Goal: Task Accomplishment & Management: Use online tool/utility

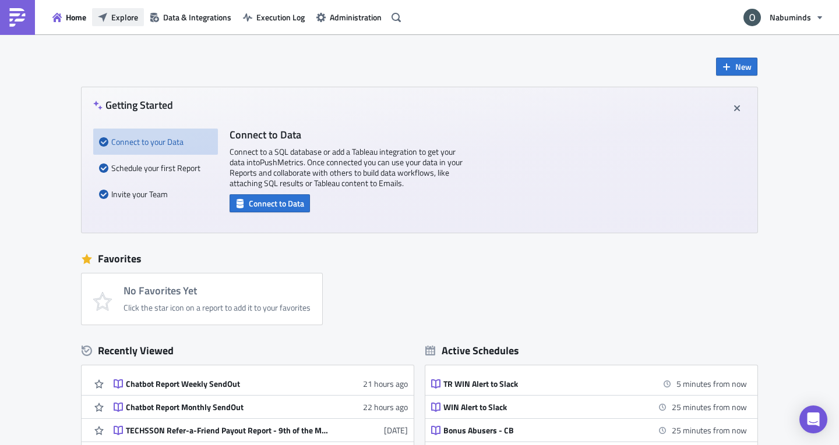
click at [129, 15] on span "Explore" at bounding box center [124, 17] width 27 height 12
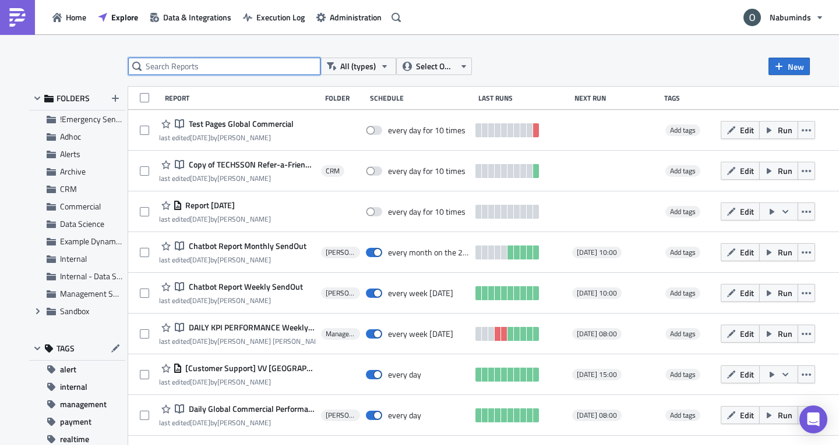
click at [166, 71] on input "text" at bounding box center [224, 66] width 192 height 17
type input "chatbot report"
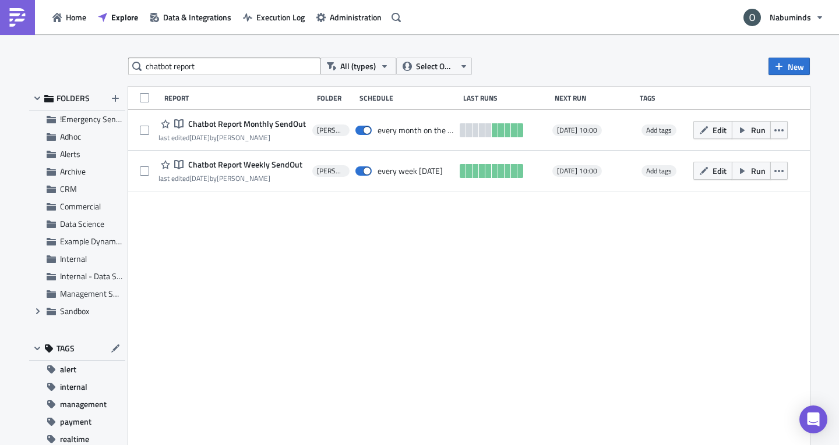
click at [645, 320] on div "Report Folder Schedule Last Runs Next Run Tags Notebook Chatbot Report Monthly …" at bounding box center [468, 268] width 681 height 362
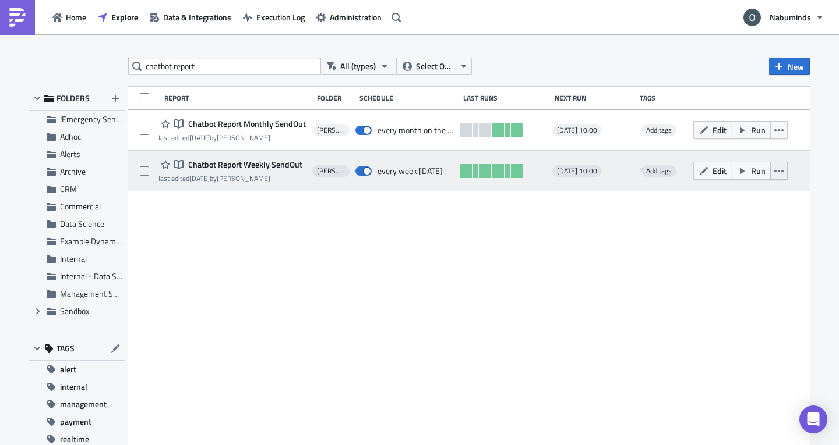
click at [776, 178] on button "button" at bounding box center [778, 171] width 17 height 18
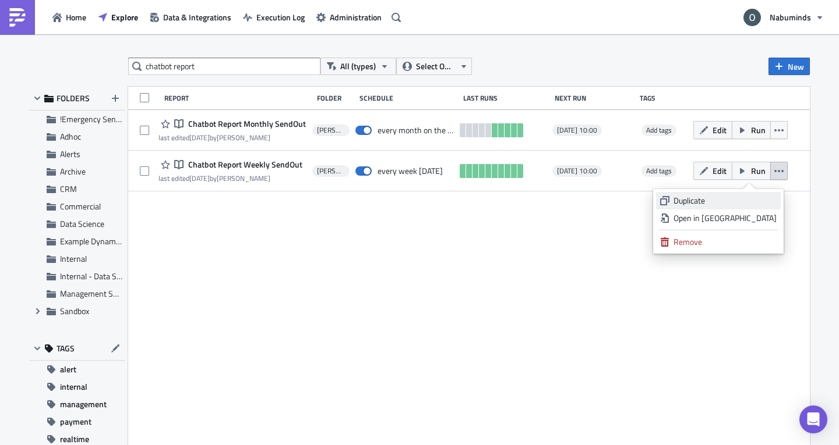
click at [734, 205] on div "Duplicate" at bounding box center [724, 201] width 103 height 12
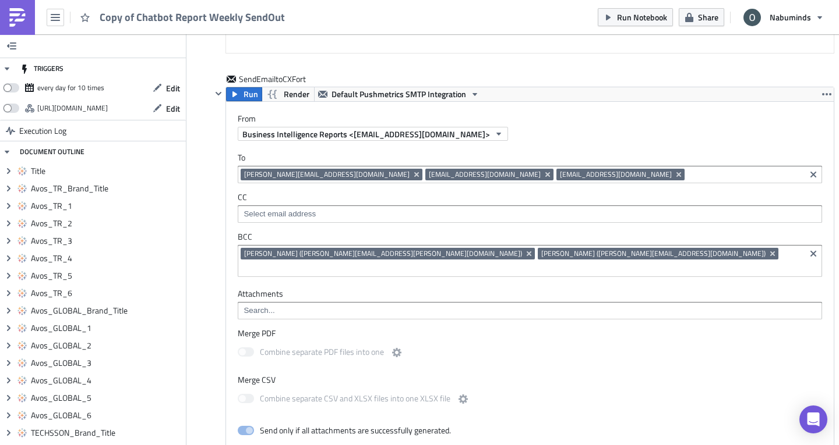
scroll to position [4437, 0]
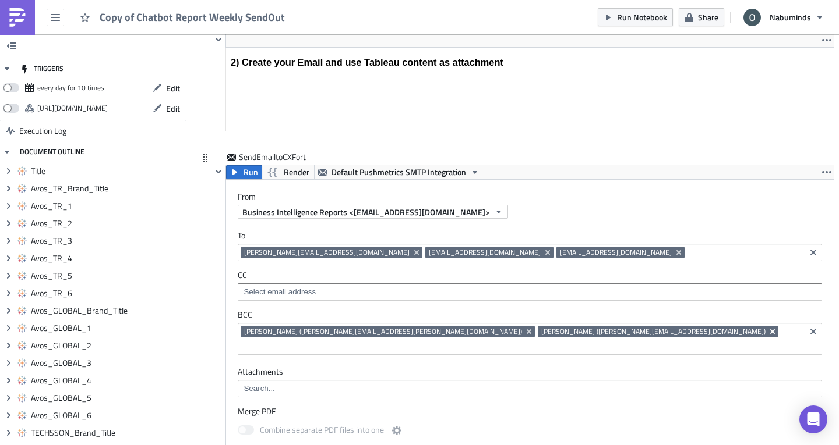
click at [768, 335] on icon "Remove Tag" at bounding box center [772, 331] width 9 height 9
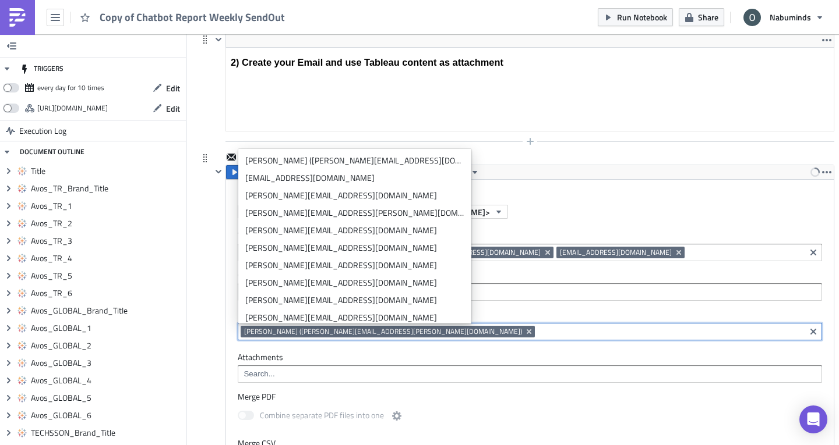
click at [676, 148] on div at bounding box center [522, 142] width 623 height 14
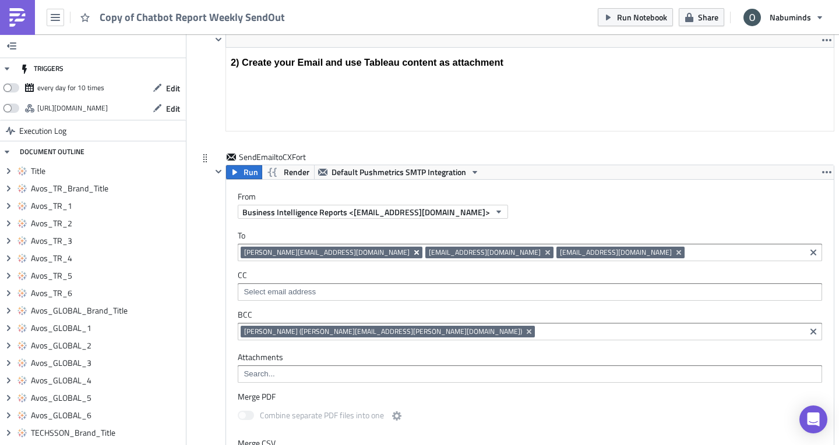
click at [414, 252] on icon "Remove Tag" at bounding box center [416, 252] width 5 height 5
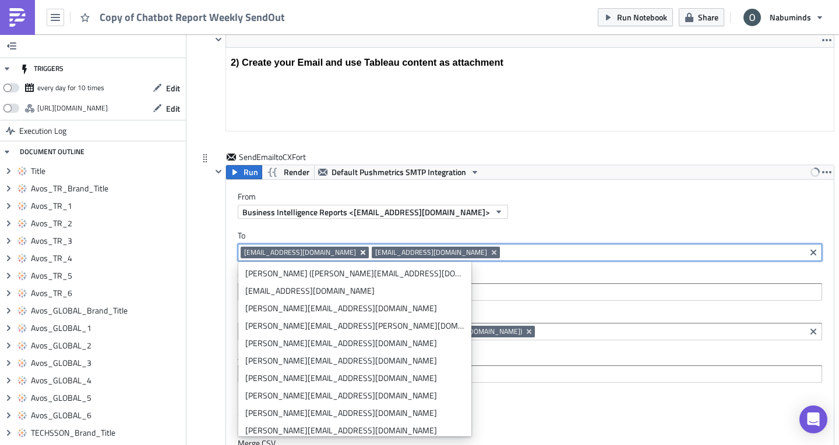
click at [358, 255] on icon "Remove Tag" at bounding box center [362, 252] width 9 height 9
click at [358, 255] on button "Remove Tag" at bounding box center [363, 253] width 10 height 12
click at [481, 280] on label "CC" at bounding box center [530, 275] width 584 height 10
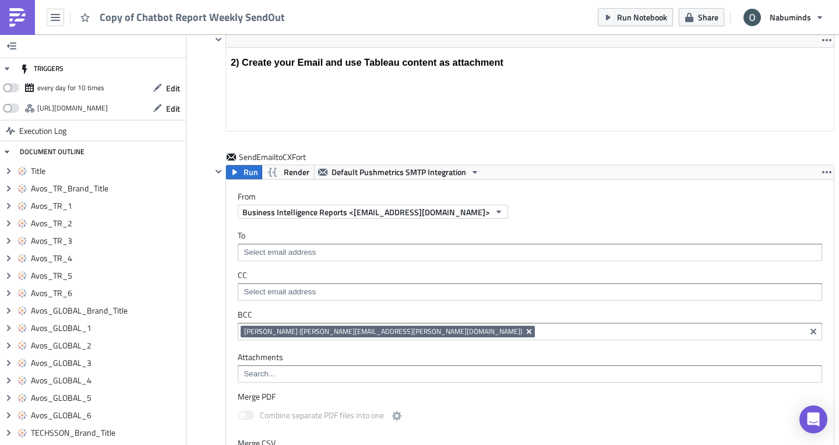
click at [524, 334] on icon "Remove Tag" at bounding box center [528, 331] width 9 height 9
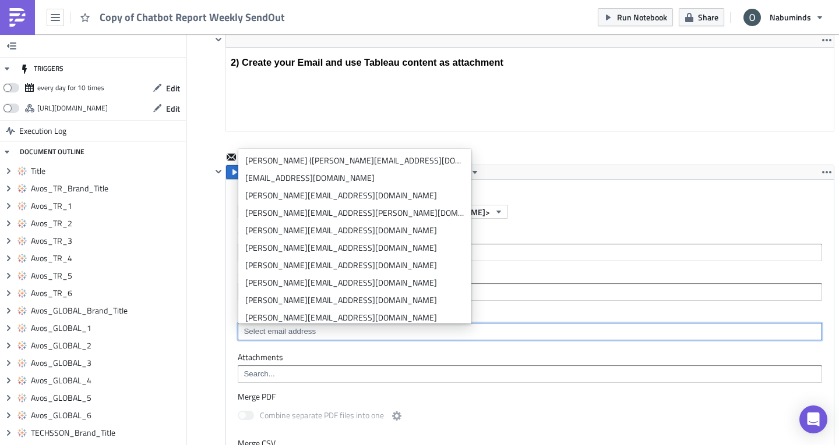
click at [473, 246] on div at bounding box center [530, 252] width 584 height 17
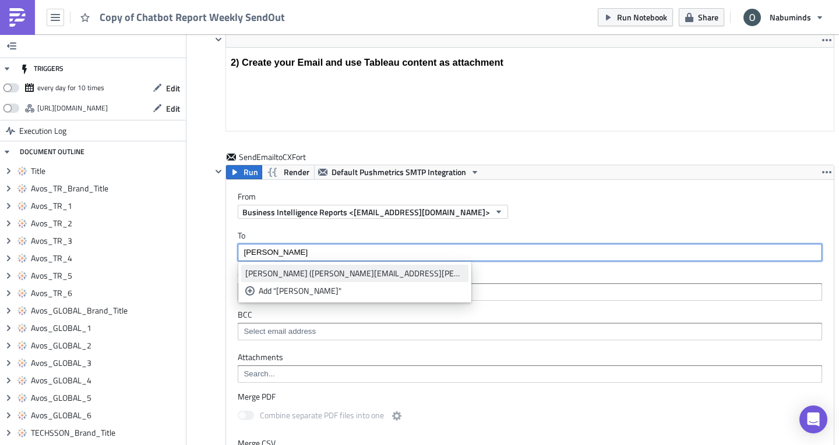
type input "oliver"
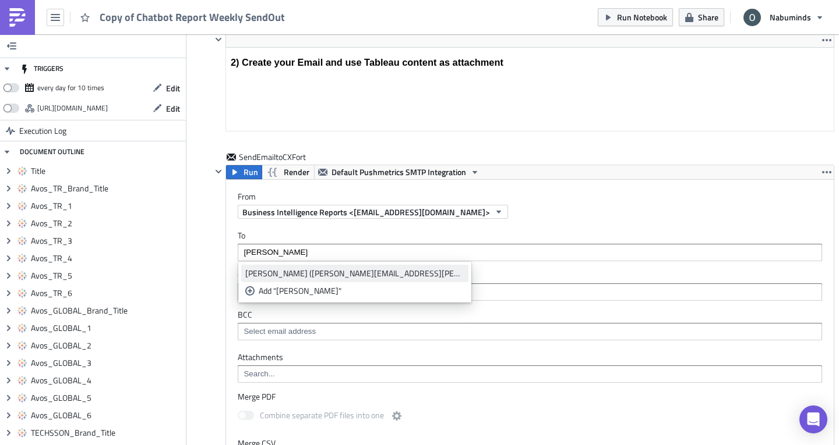
click at [353, 277] on div "[PERSON_NAME] ([PERSON_NAME][EMAIL_ADDRESS][PERSON_NAME][DOMAIN_NAME])" at bounding box center [354, 274] width 219 height 12
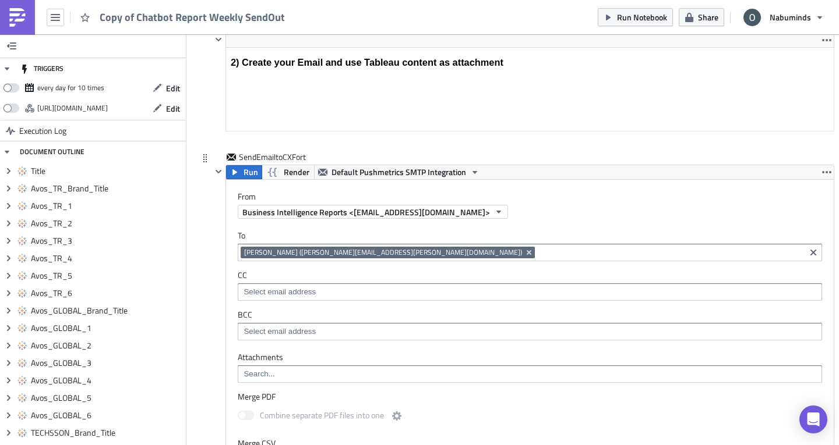
click at [235, 248] on div "To oliver.perez@nabu.ee Oliver Perez (oliver.perez@nabu.ee) CC BCC" at bounding box center [529, 285] width 607 height 133
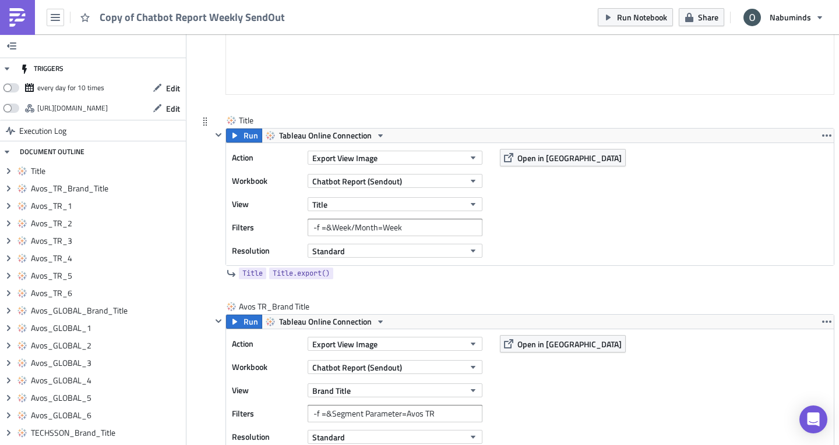
scroll to position [266, 0]
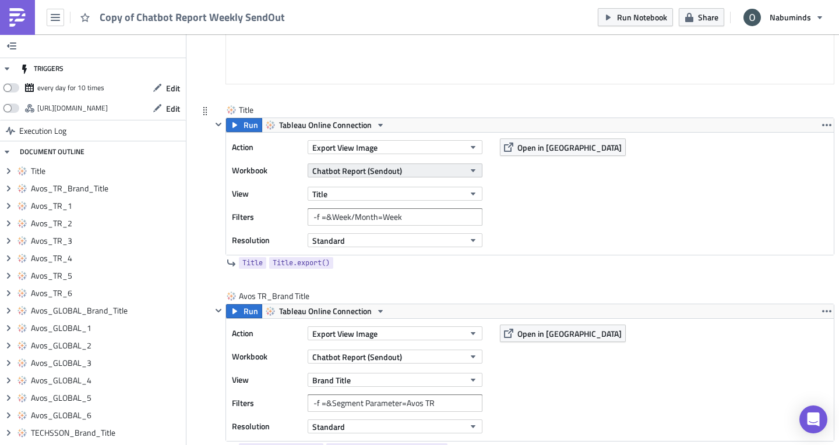
click at [447, 171] on button "Chatbot Report (Sendout)" at bounding box center [394, 171] width 175 height 14
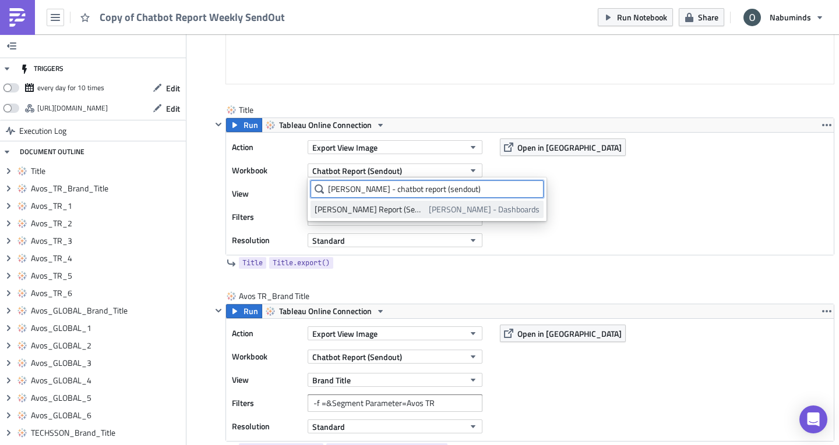
type input "oliver - chatbot report (sendout)"
click at [425, 209] on div "Oliver - Chatbot Report (Sendout)" at bounding box center [369, 210] width 110 height 12
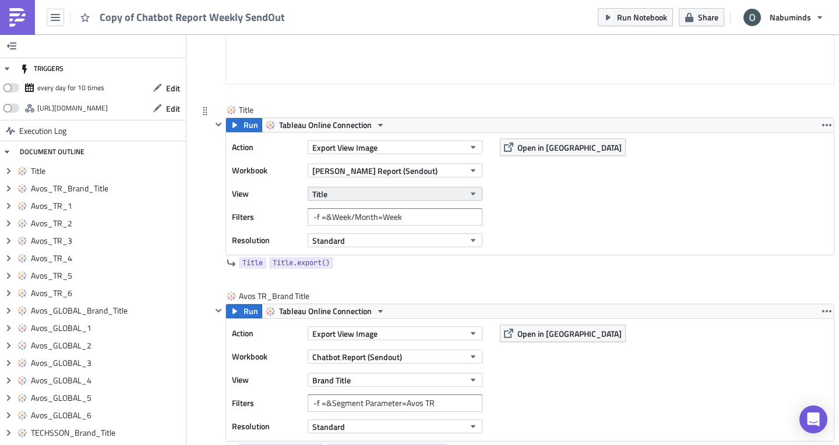
click at [402, 193] on button "Title" at bounding box center [394, 194] width 175 height 14
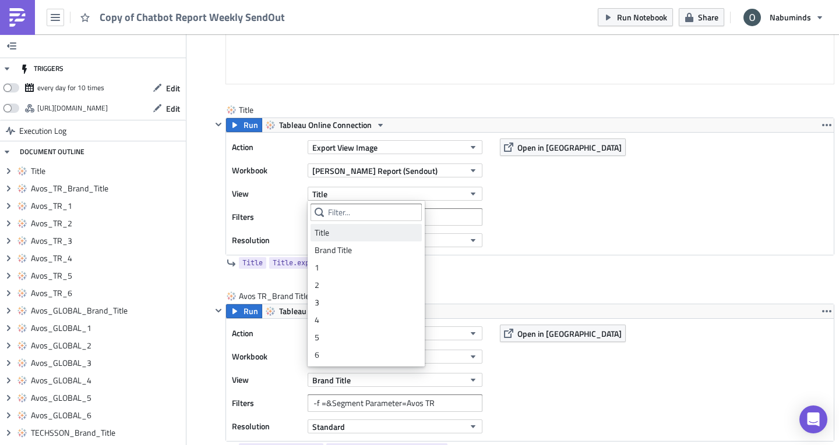
click at [356, 233] on div "Title" at bounding box center [365, 233] width 103 height 12
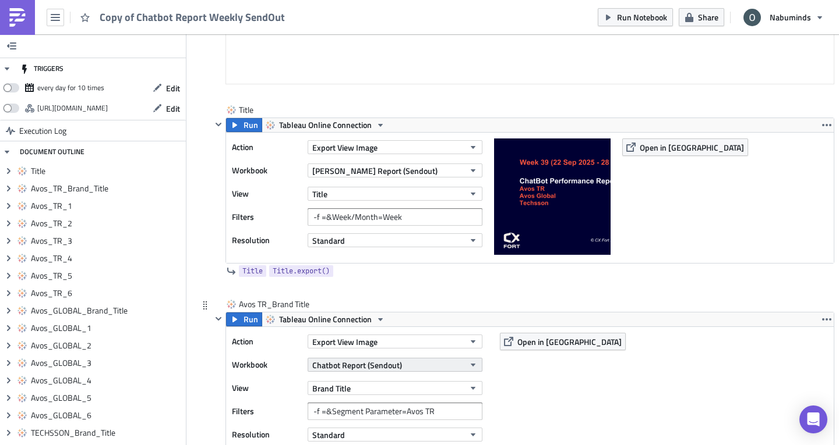
click at [408, 363] on button "Chatbot Report (Sendout)" at bounding box center [394, 365] width 175 height 14
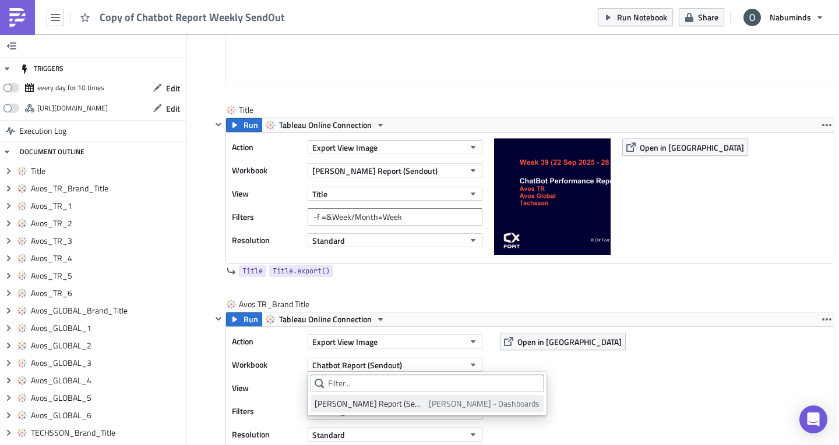
click at [383, 405] on div "Oliver - Chatbot Report (Sendout)" at bounding box center [369, 404] width 110 height 12
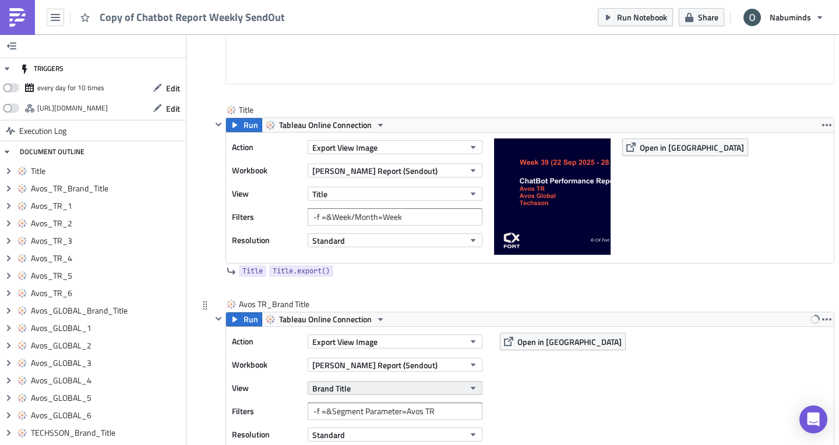
click at [371, 394] on button "Brand Title" at bounding box center [394, 388] width 175 height 14
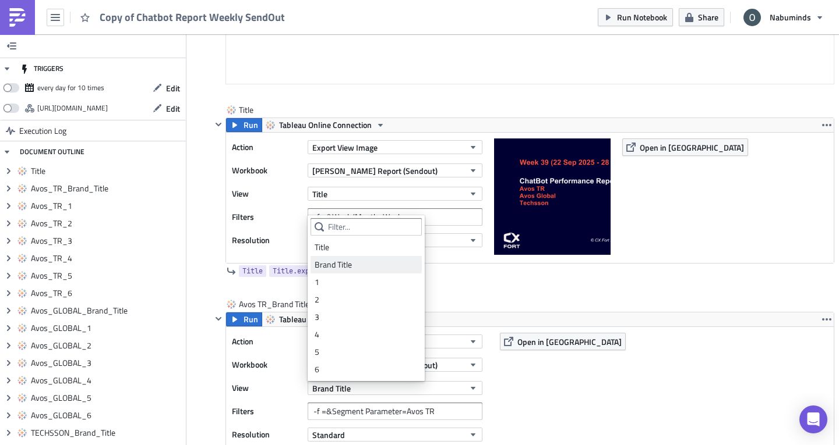
click at [340, 269] on div "Brand Title" at bounding box center [365, 265] width 103 height 12
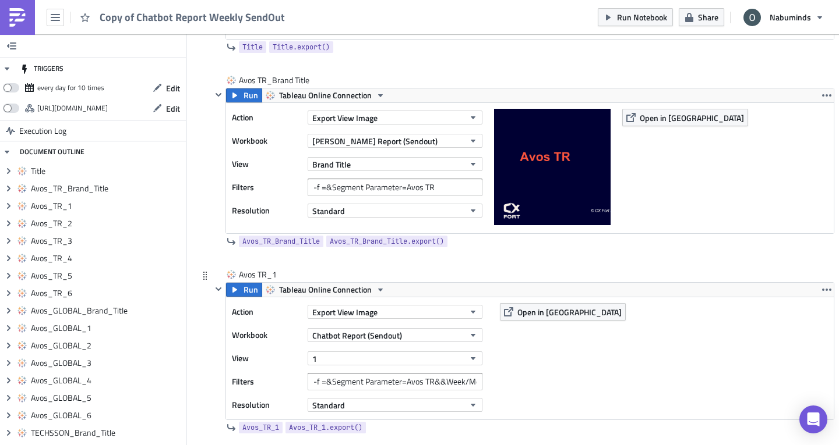
scroll to position [491, 0]
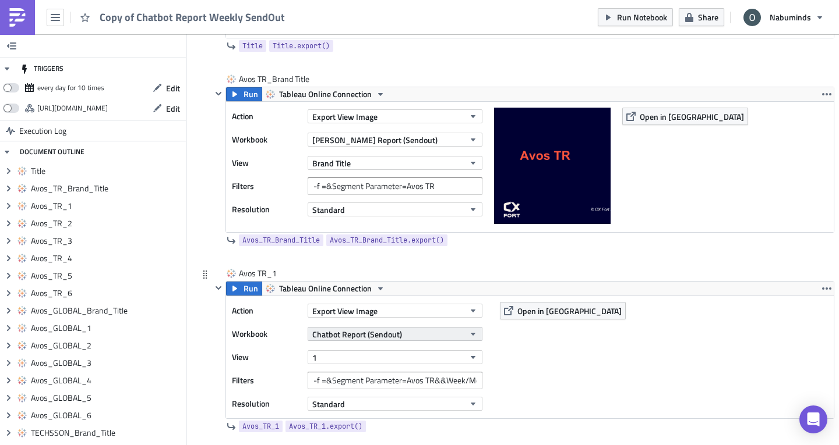
click at [358, 334] on span "Chatbot Report (Sendout)" at bounding box center [357, 334] width 90 height 12
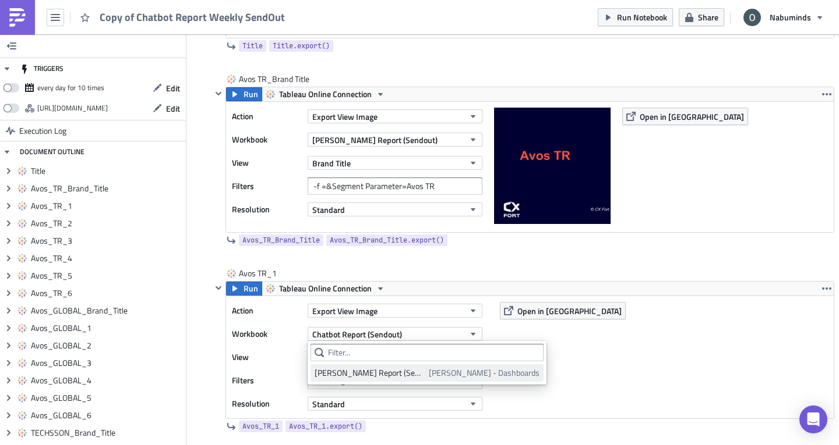
click at [373, 370] on div "Oliver - Chatbot Report (Sendout)" at bounding box center [369, 373] width 110 height 12
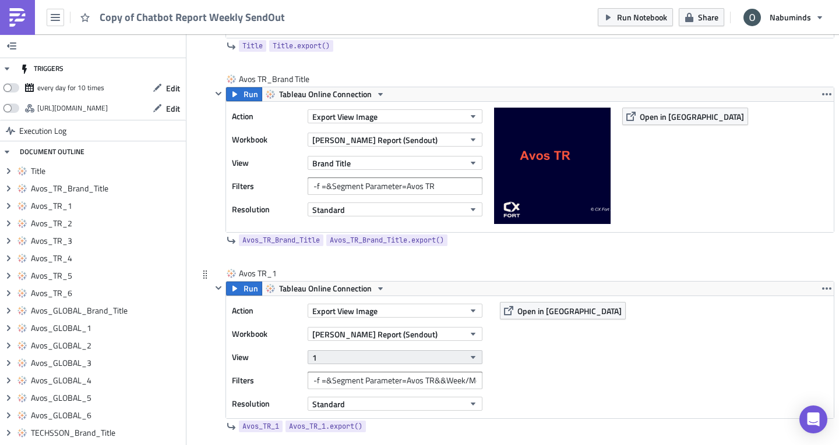
click at [386, 363] on button "1" at bounding box center [394, 358] width 175 height 14
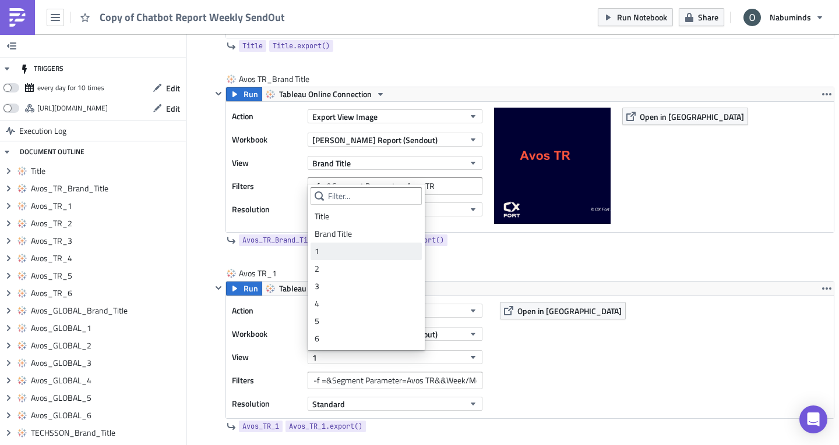
click at [366, 247] on div "1" at bounding box center [365, 252] width 103 height 12
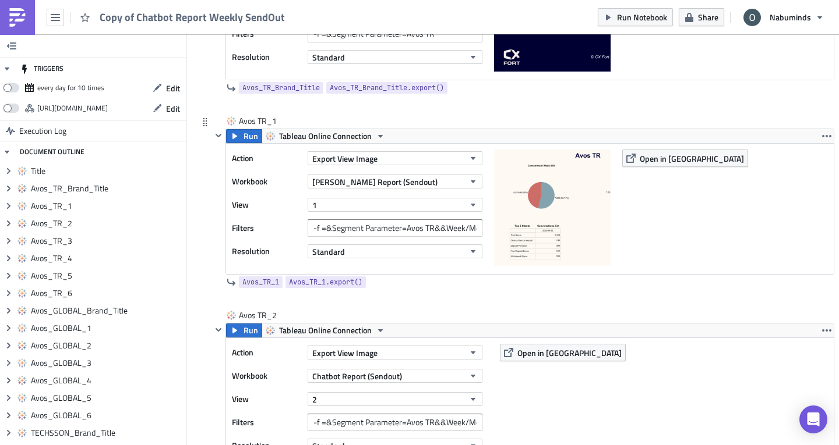
scroll to position [683, 0]
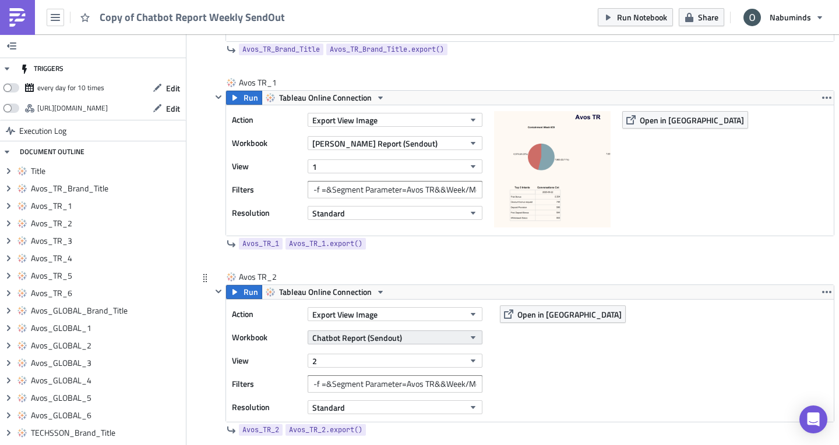
click at [376, 340] on span "Chatbot Report (Sendout)" at bounding box center [357, 338] width 90 height 12
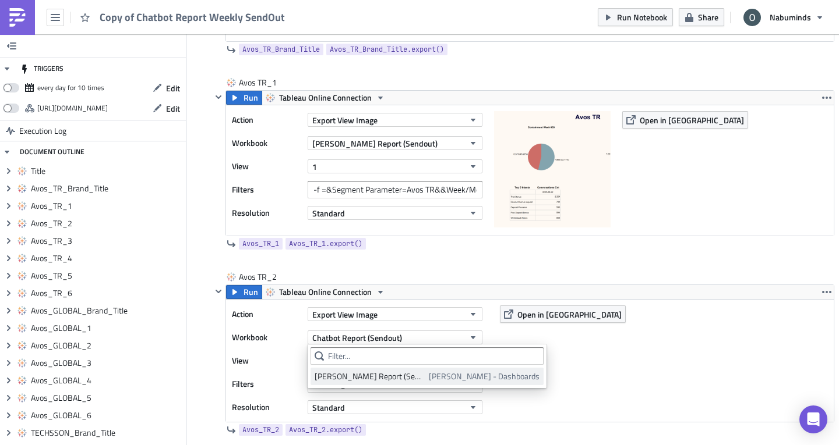
click at [358, 374] on div "Oliver - Chatbot Report (Sendout)" at bounding box center [369, 377] width 110 height 12
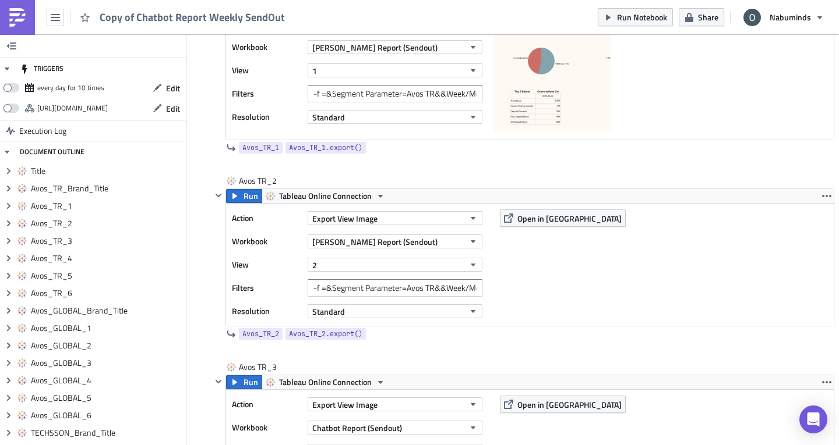
scroll to position [808, 0]
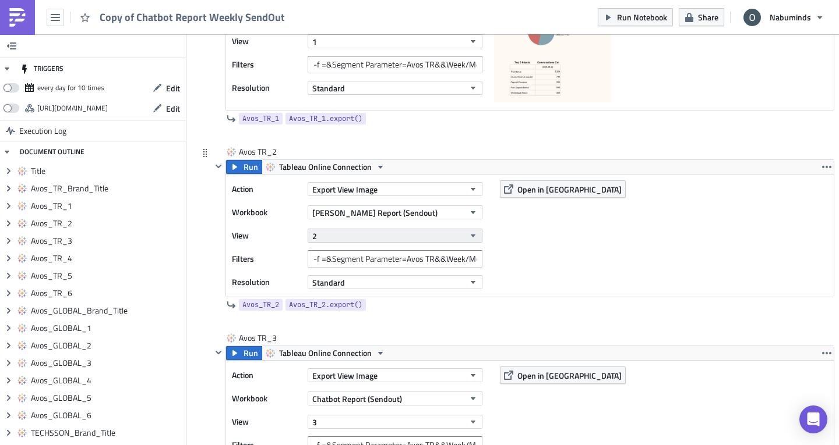
click at [341, 232] on button "2" at bounding box center [394, 236] width 175 height 14
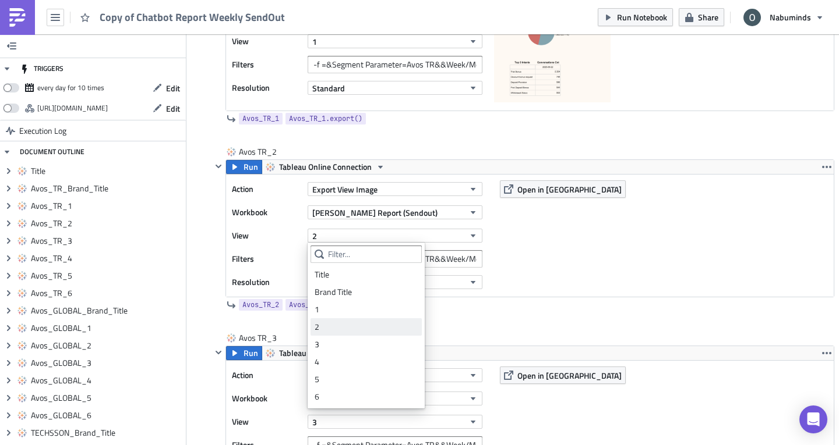
click at [333, 331] on div "2" at bounding box center [365, 327] width 103 height 12
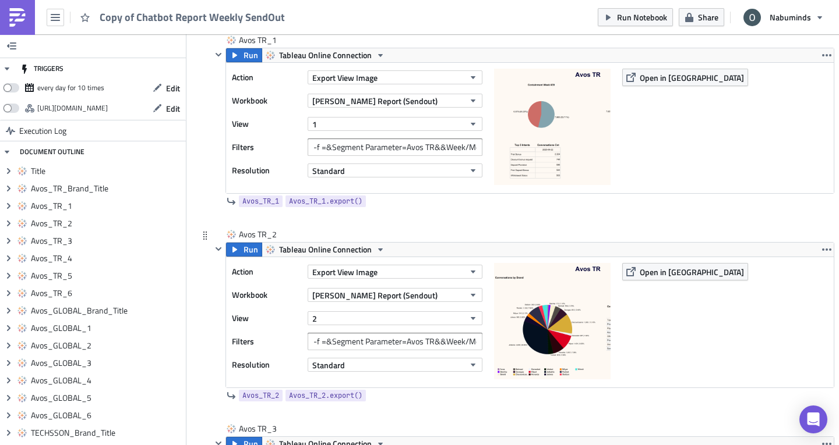
scroll to position [724, 0]
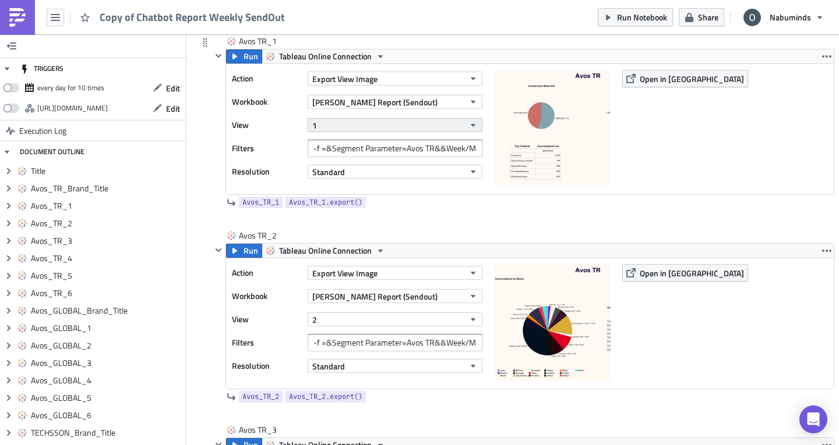
click at [328, 119] on button "1" at bounding box center [394, 125] width 175 height 14
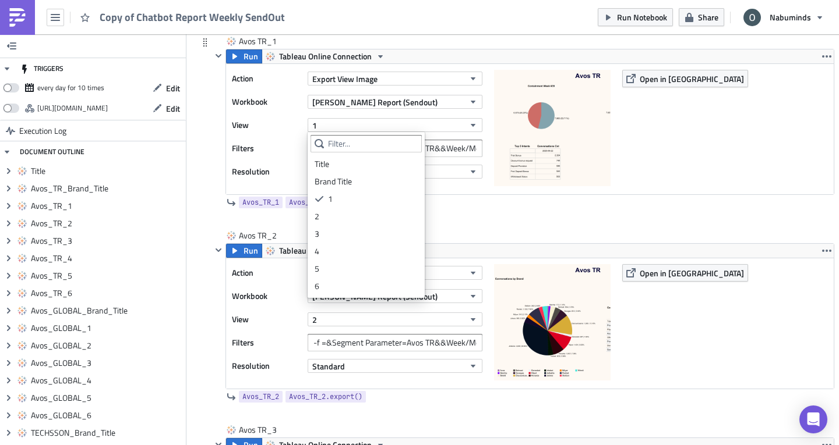
click at [207, 209] on div "Avos TR_1 Run Tableau Online Connection Action Export View Image Workbook Olive…" at bounding box center [516, 133] width 636 height 195
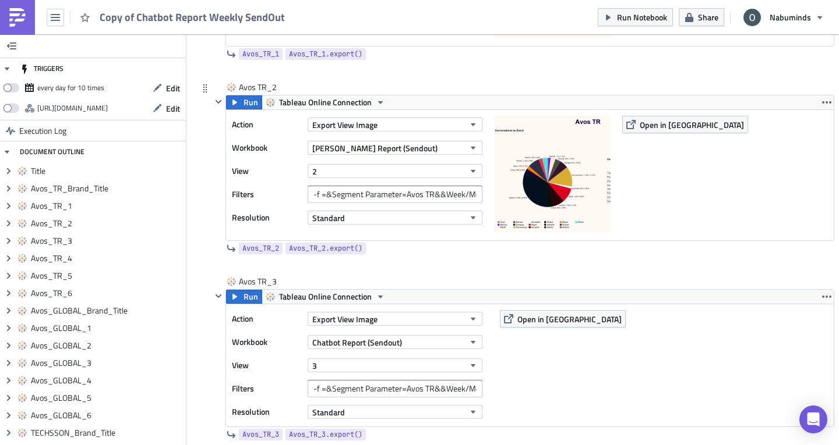
scroll to position [878, 0]
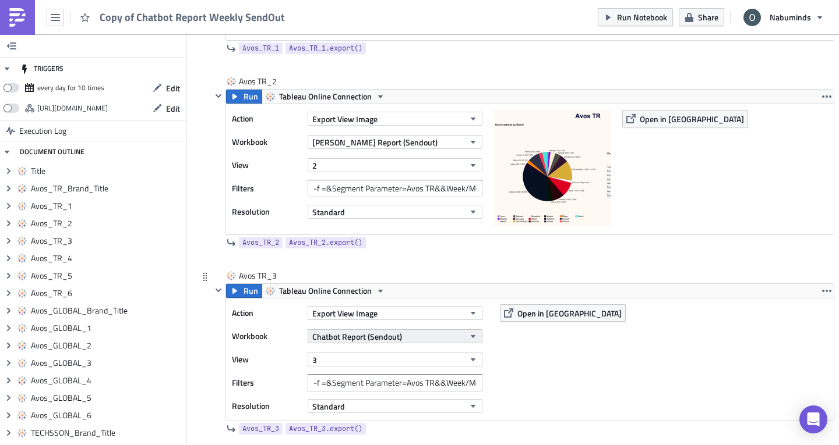
click at [360, 342] on span "Chatbot Report (Sendout)" at bounding box center [357, 337] width 90 height 12
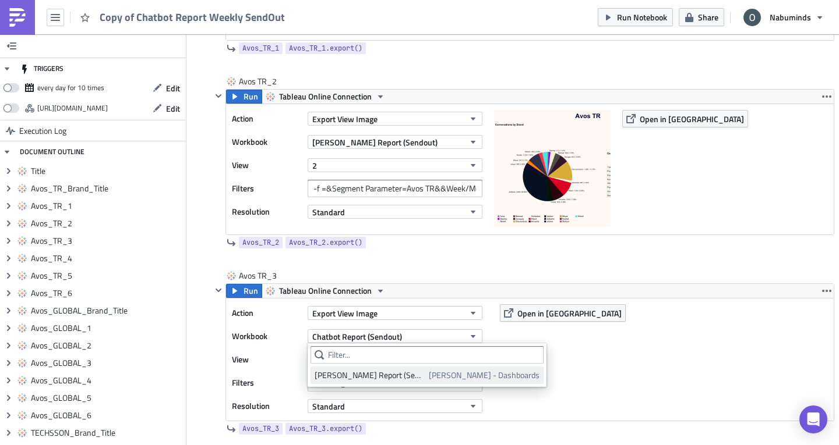
click at [354, 376] on div "Oliver - Chatbot Report (Sendout)" at bounding box center [369, 376] width 110 height 12
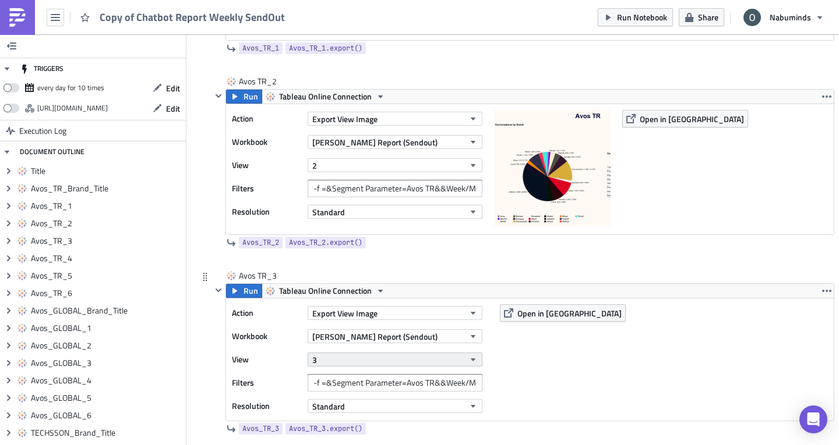
click at [373, 362] on button "3" at bounding box center [394, 360] width 175 height 14
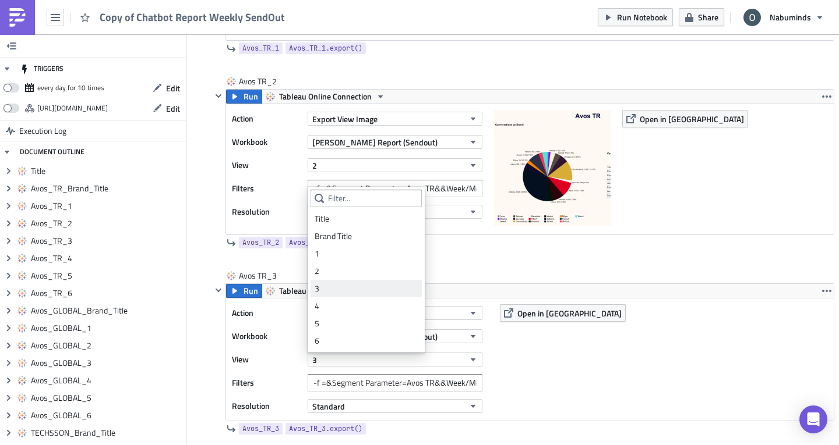
click at [356, 291] on div "3" at bounding box center [365, 289] width 103 height 12
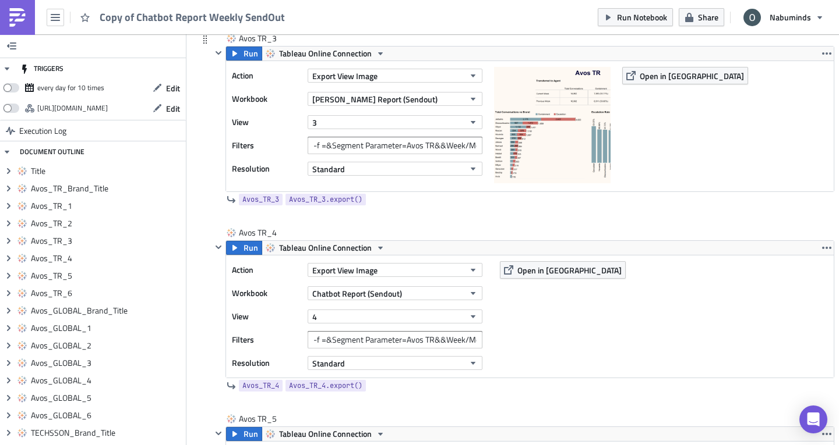
scroll to position [1122, 0]
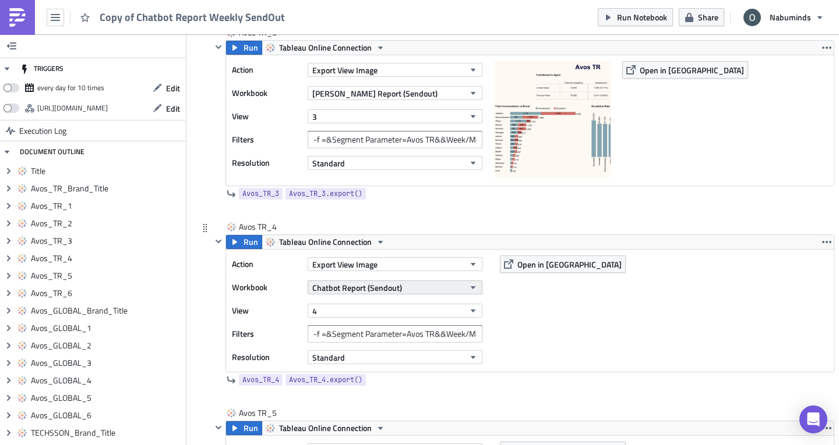
click at [364, 285] on span "Chatbot Report (Sendout)" at bounding box center [357, 288] width 90 height 12
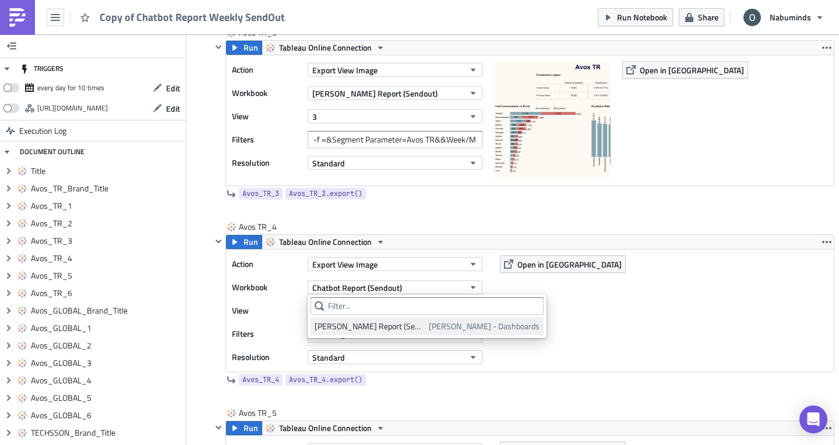
click at [352, 325] on div "Oliver - Chatbot Report (Sendout)" at bounding box center [369, 327] width 110 height 12
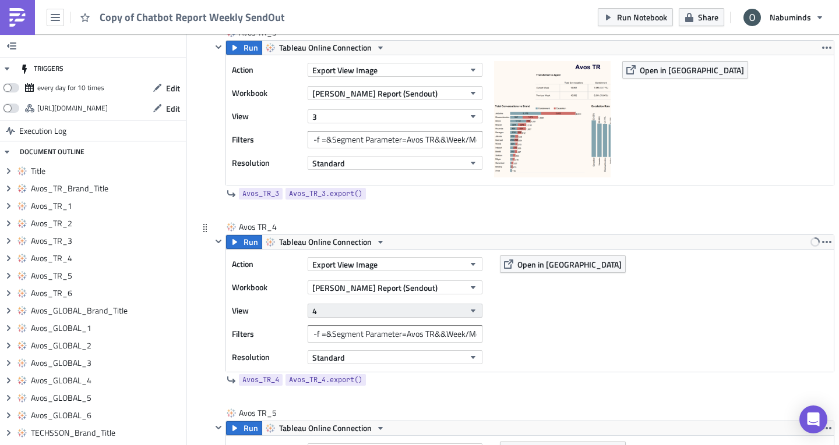
click at [334, 310] on button "4" at bounding box center [394, 311] width 175 height 14
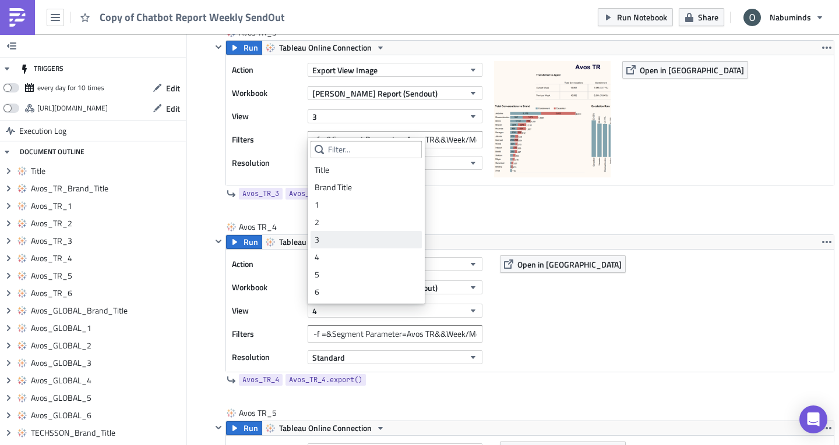
click at [318, 248] on link "3" at bounding box center [365, 239] width 111 height 17
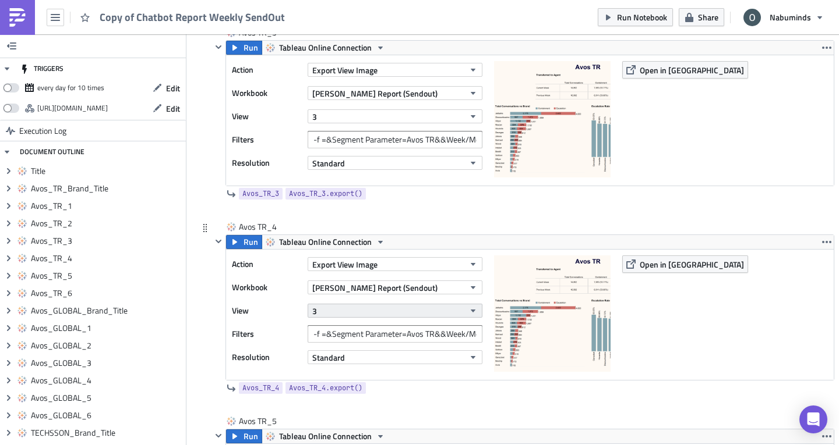
click at [338, 310] on button "3" at bounding box center [394, 311] width 175 height 14
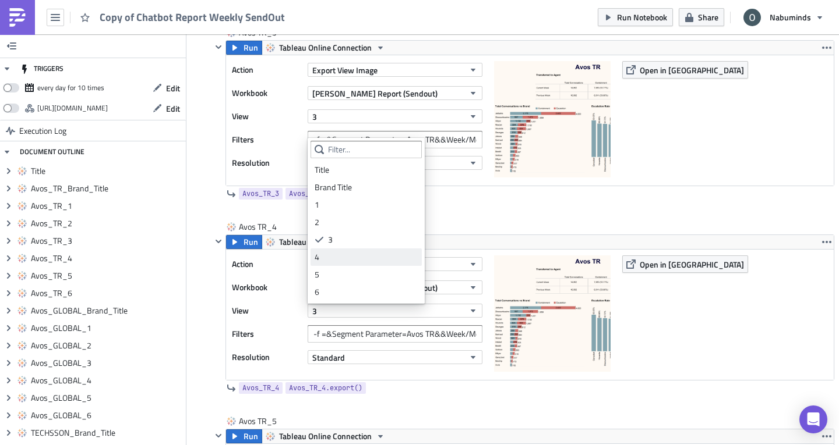
click at [313, 250] on link "4" at bounding box center [365, 257] width 111 height 17
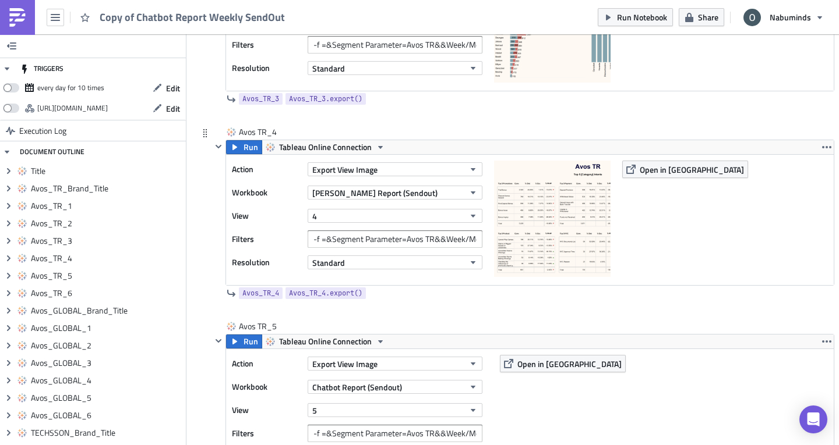
scroll to position [1218, 0]
click at [331, 381] on span "Chatbot Report (Sendout)" at bounding box center [357, 386] width 90 height 12
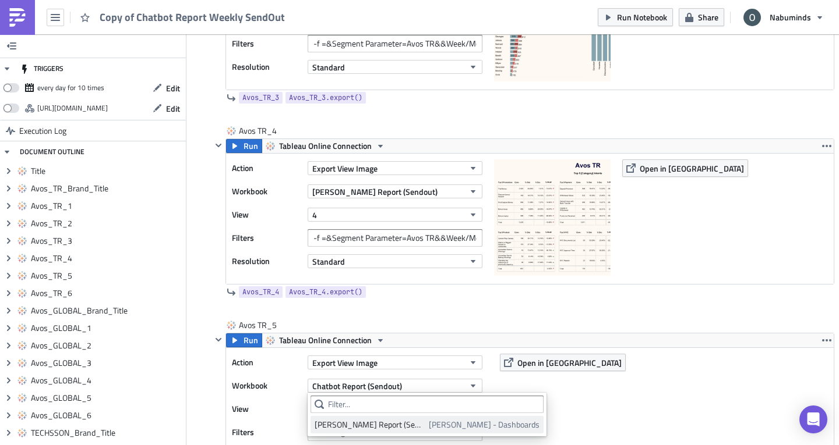
click at [348, 422] on div "Oliver - Chatbot Report (Sendout)" at bounding box center [369, 425] width 110 height 12
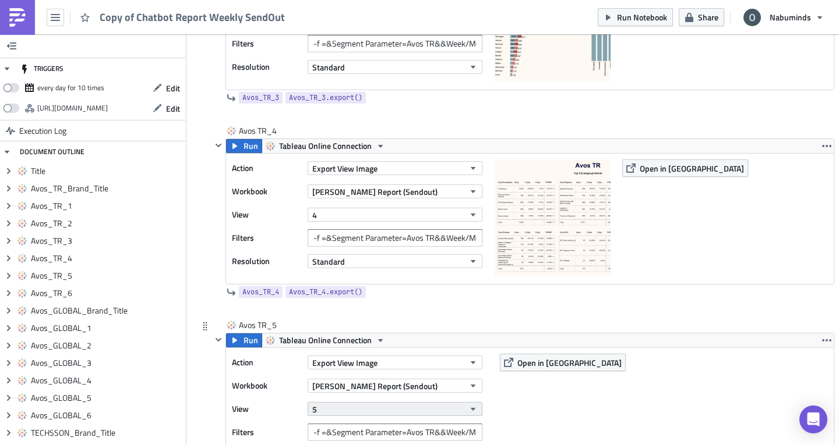
click at [352, 412] on button "5" at bounding box center [394, 409] width 175 height 14
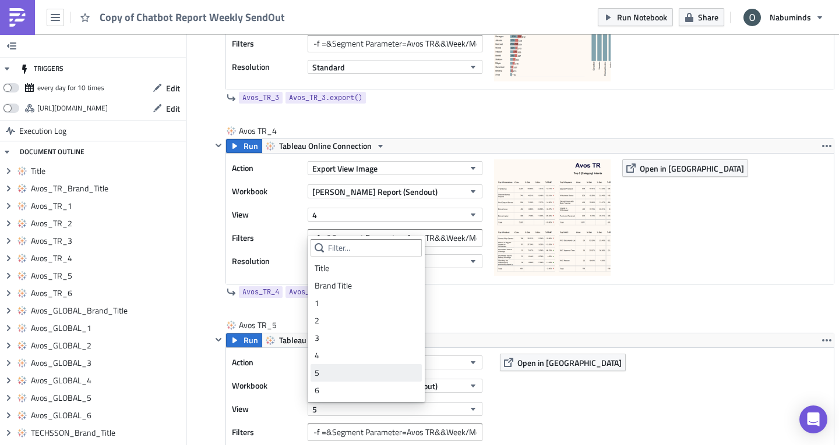
click at [341, 376] on div "5" at bounding box center [365, 373] width 103 height 12
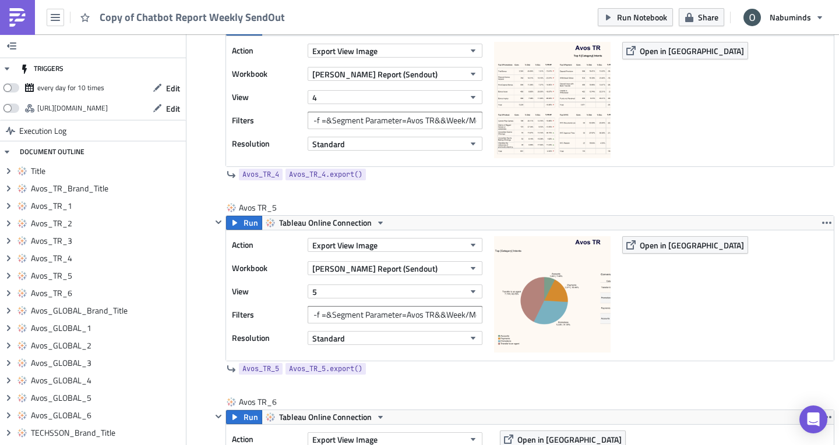
scroll to position [1336, 0]
click at [409, 268] on span "Oliver - Chatbot Report (Sendout)" at bounding box center [374, 268] width 125 height 12
click at [328, 294] on button "5" at bounding box center [394, 291] width 175 height 14
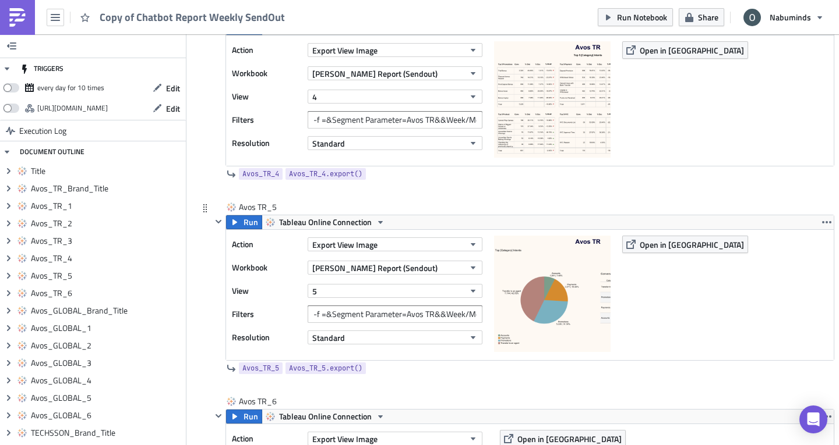
scroll to position [1287, 0]
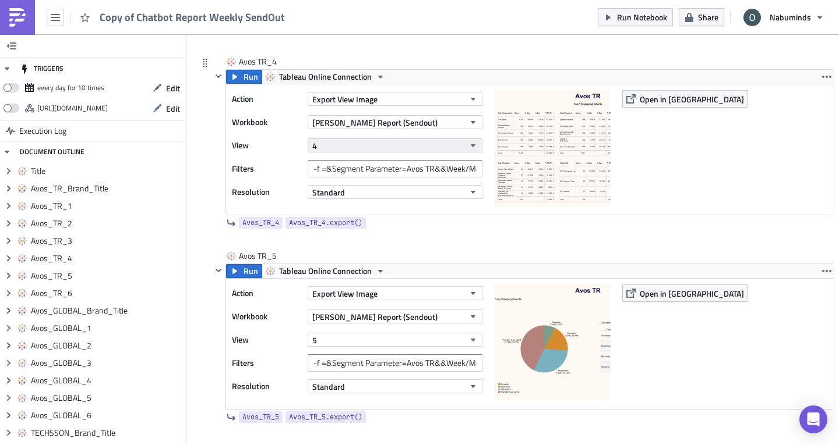
click at [359, 151] on button "4" at bounding box center [394, 146] width 175 height 14
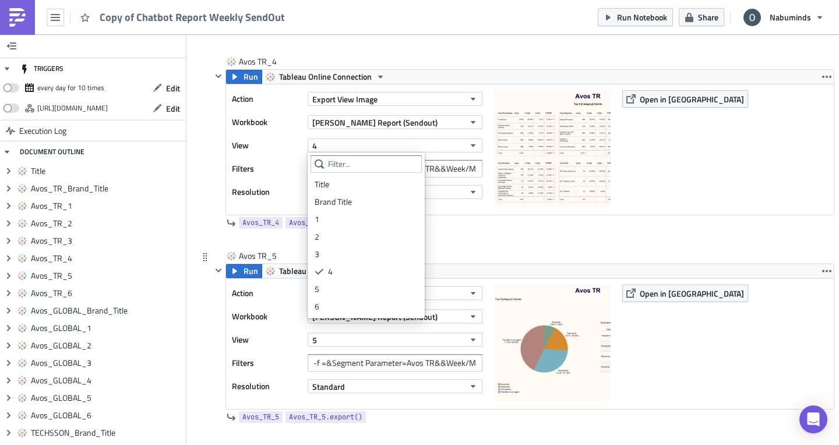
click at [206, 267] on div "Avos TR_5 Run Tableau Online Connection Action Export View Image Workbook Olive…" at bounding box center [516, 347] width 636 height 195
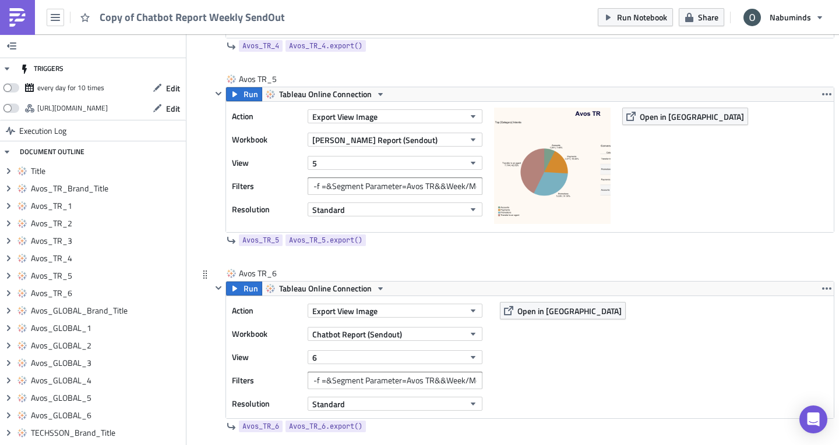
scroll to position [1465, 0]
click at [363, 333] on span "Chatbot Report (Sendout)" at bounding box center [357, 334] width 90 height 12
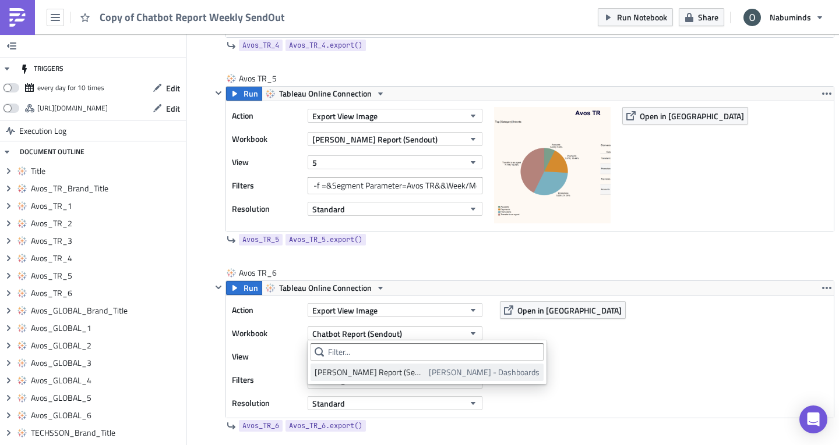
click at [359, 372] on div "Oliver - Chatbot Report (Sendout)" at bounding box center [369, 373] width 110 height 12
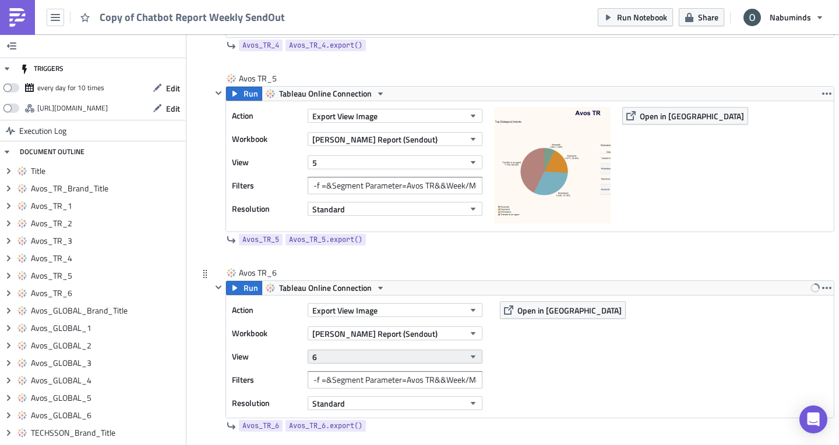
click at [342, 358] on button "6" at bounding box center [394, 357] width 175 height 14
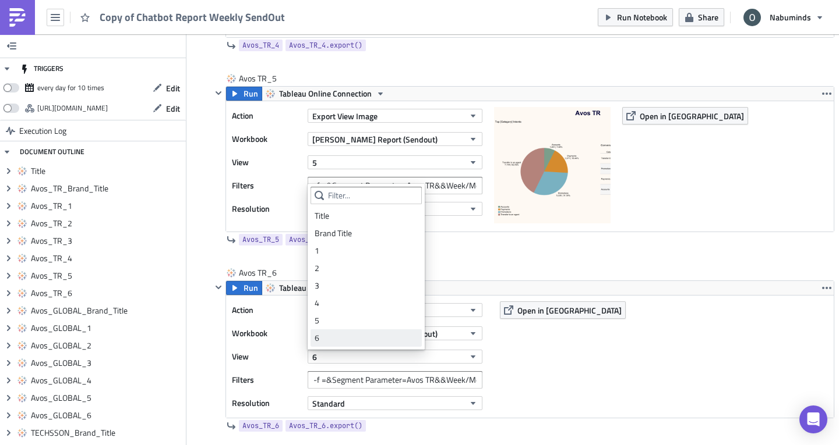
click at [334, 341] on div "6" at bounding box center [365, 339] width 103 height 12
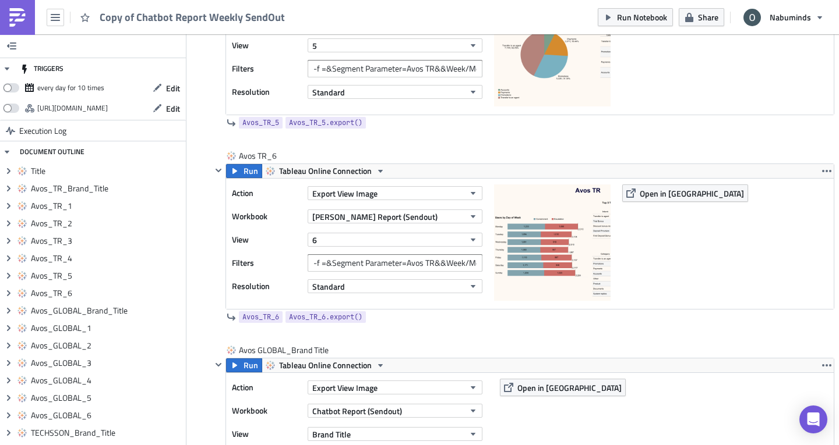
scroll to position [1641, 0]
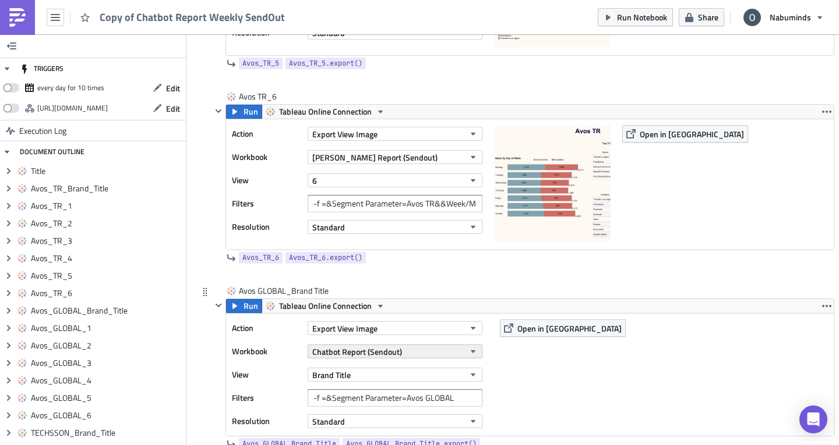
click at [352, 351] on span "Chatbot Report (Sendout)" at bounding box center [357, 352] width 90 height 12
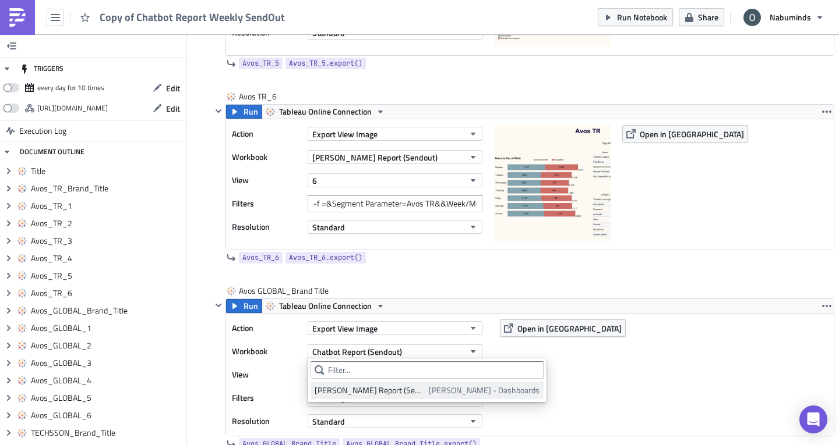
click at [355, 383] on link "Oliver - Chatbot Report (Sendout) Oliver - Dashboards" at bounding box center [426, 390] width 233 height 17
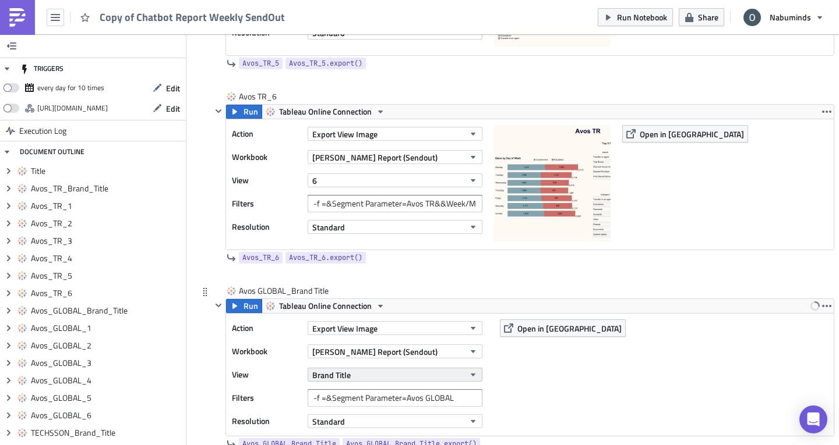
click at [345, 374] on span "Brand Title" at bounding box center [331, 375] width 38 height 12
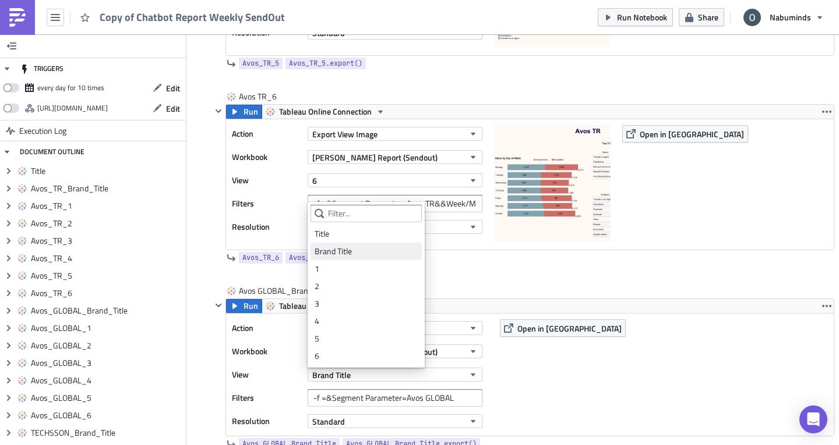
click at [355, 253] on div "Brand Title" at bounding box center [365, 252] width 103 height 12
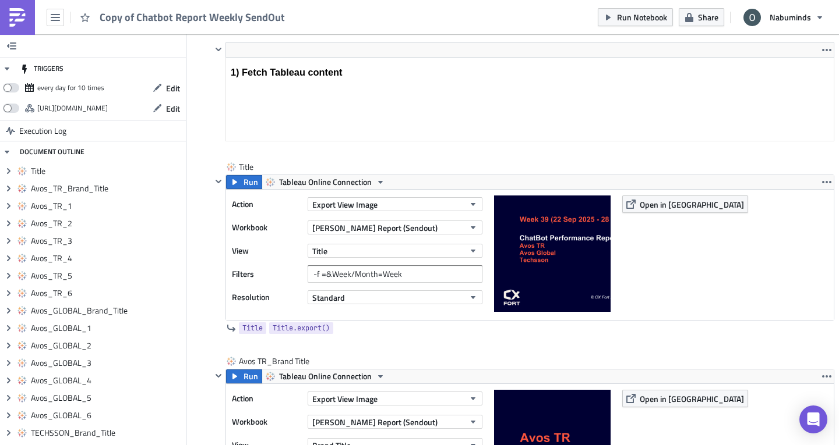
scroll to position [192, 0]
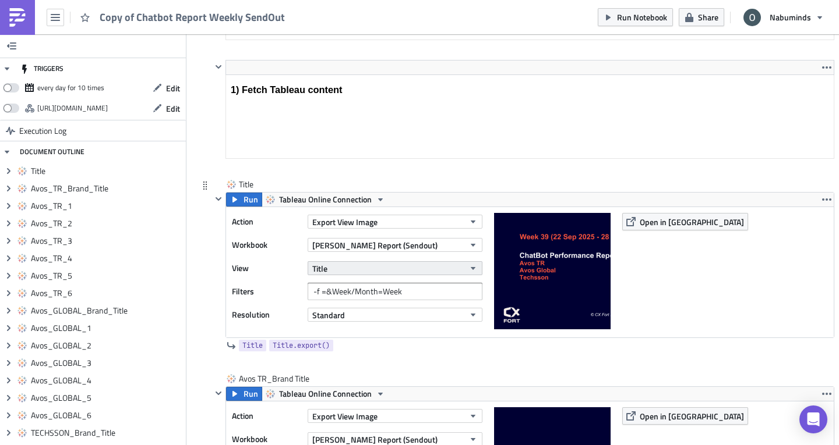
click at [352, 265] on button "Title" at bounding box center [394, 268] width 175 height 14
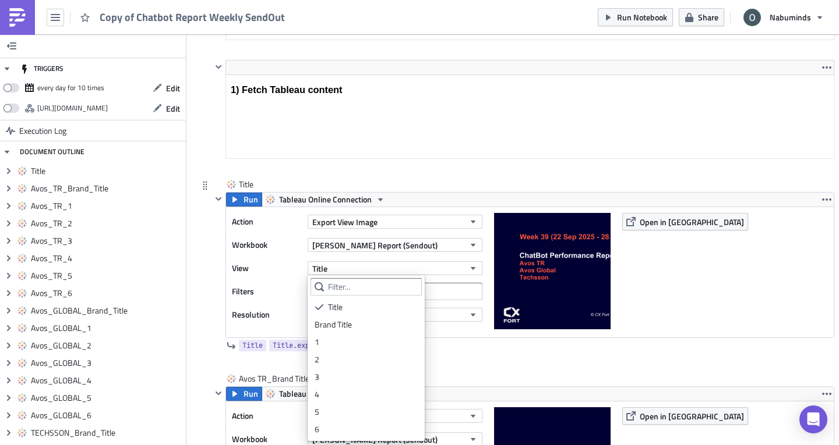
click at [209, 330] on div "Title Run Tableau Online Connection Action Export View Image Workbook Oliver - …" at bounding box center [516, 276] width 636 height 195
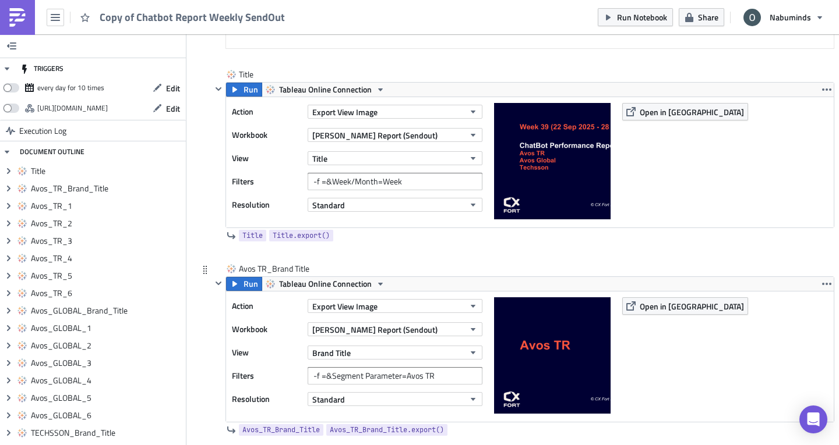
scroll to position [302, 0]
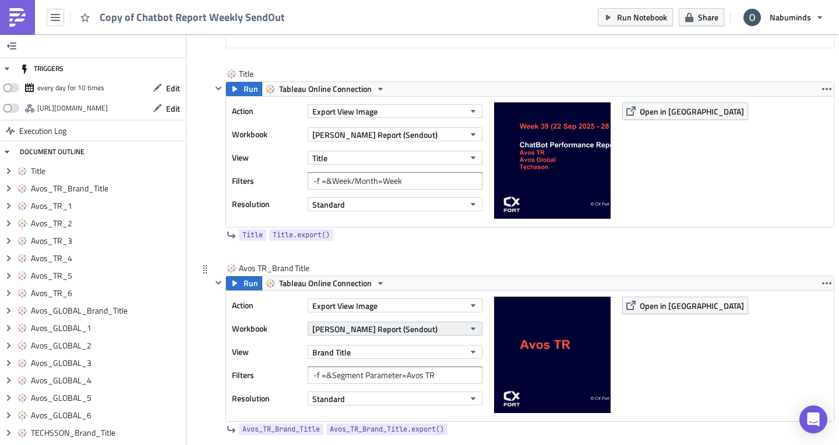
click at [377, 323] on span "Oliver - Chatbot Report (Sendout)" at bounding box center [374, 329] width 125 height 12
click at [327, 351] on span "Brand Title" at bounding box center [331, 352] width 38 height 12
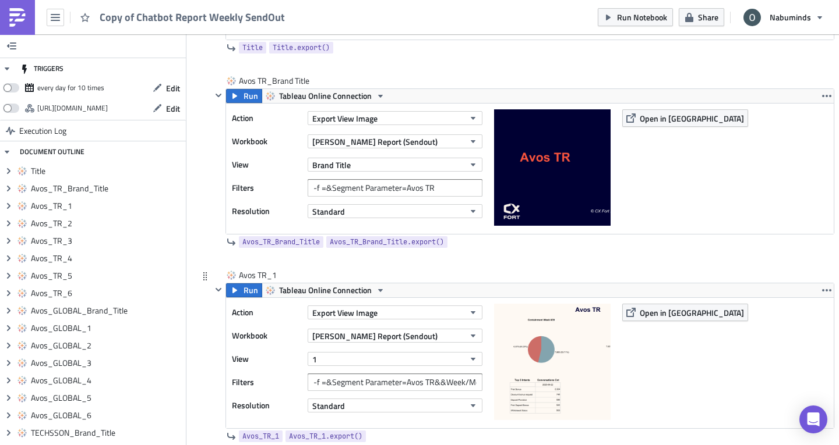
scroll to position [490, 0]
click at [350, 359] on button "1" at bounding box center [394, 359] width 175 height 14
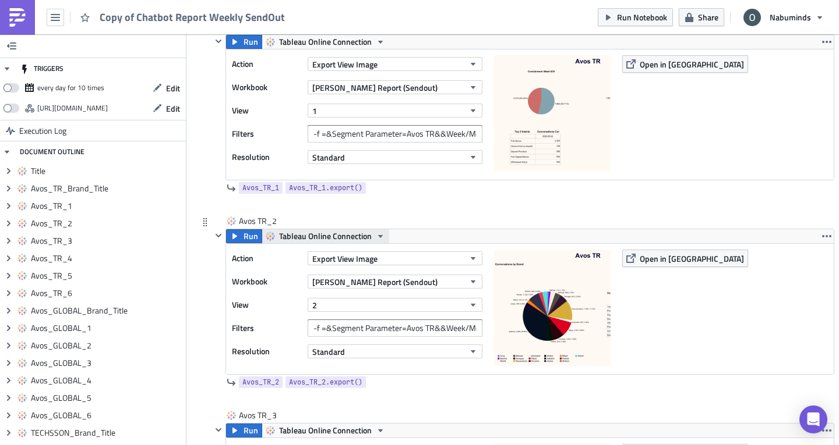
scroll to position [740, 0]
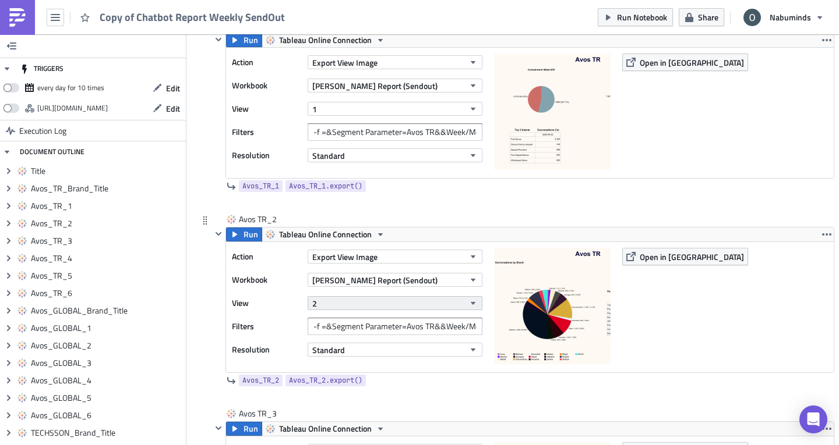
click at [344, 307] on button "2" at bounding box center [394, 303] width 175 height 14
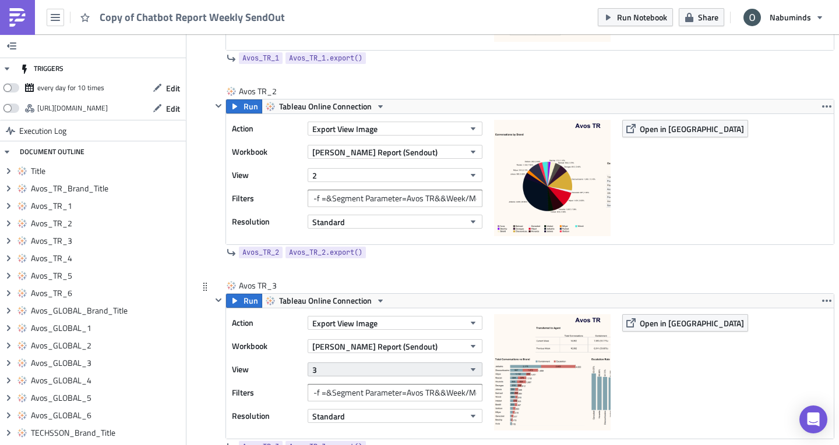
scroll to position [869, 0]
click at [353, 369] on button "3" at bounding box center [394, 369] width 175 height 14
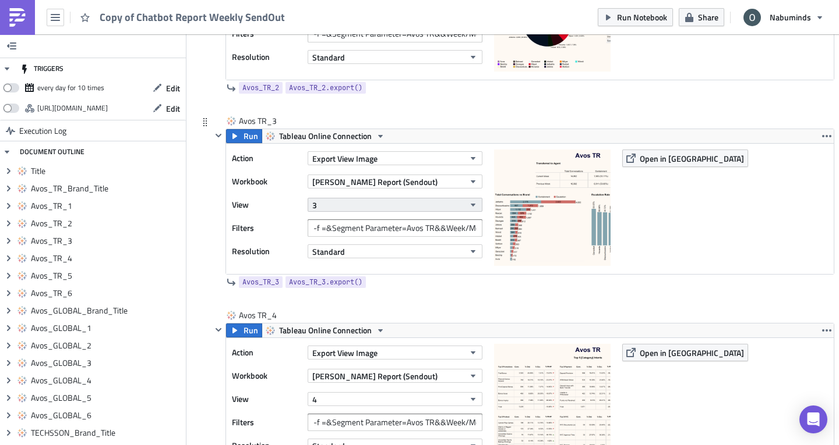
scroll to position [1051, 0]
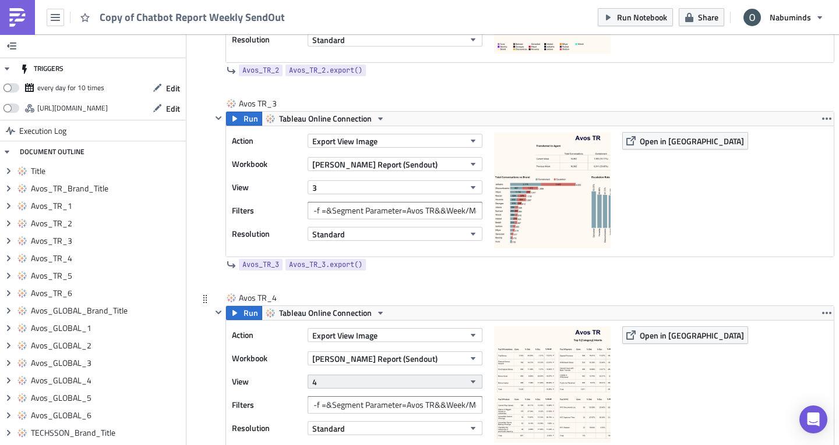
click at [338, 379] on button "4" at bounding box center [394, 382] width 175 height 14
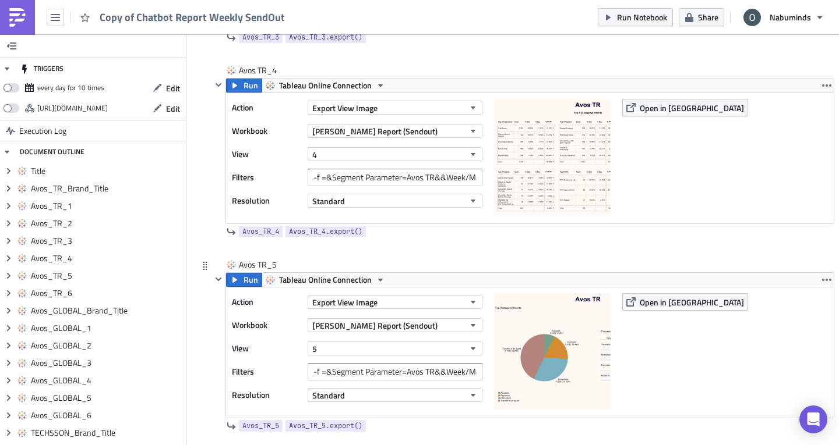
scroll to position [1279, 0]
click at [342, 352] on button "5" at bounding box center [394, 348] width 175 height 14
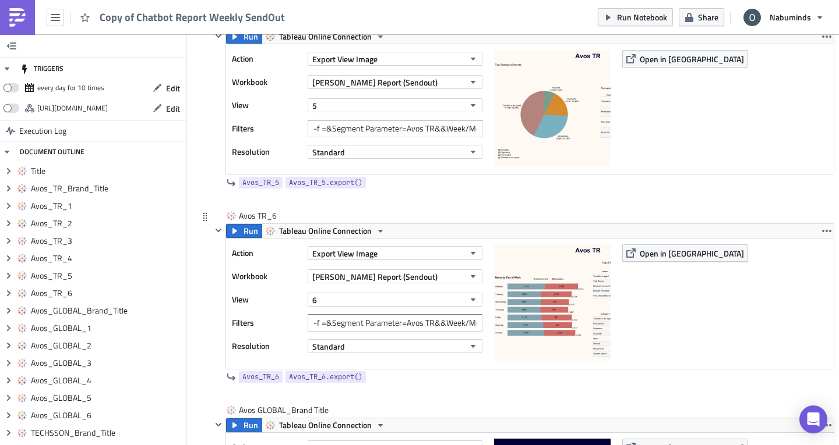
scroll to position [1522, 0]
click at [361, 295] on button "6" at bounding box center [394, 299] width 175 height 14
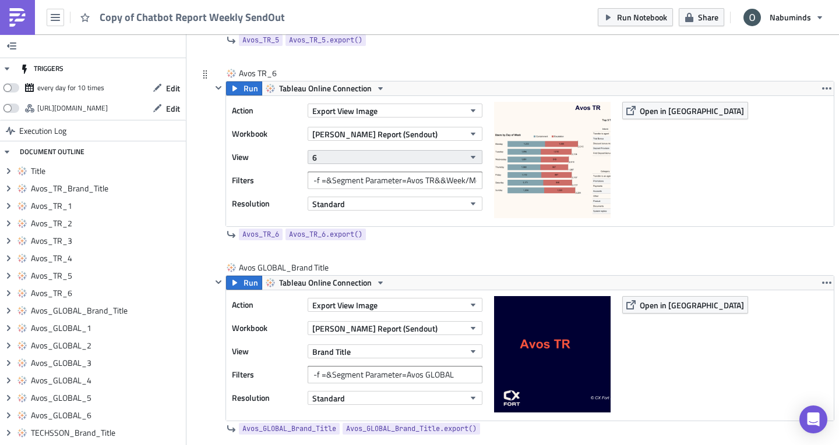
scroll to position [1720, 0]
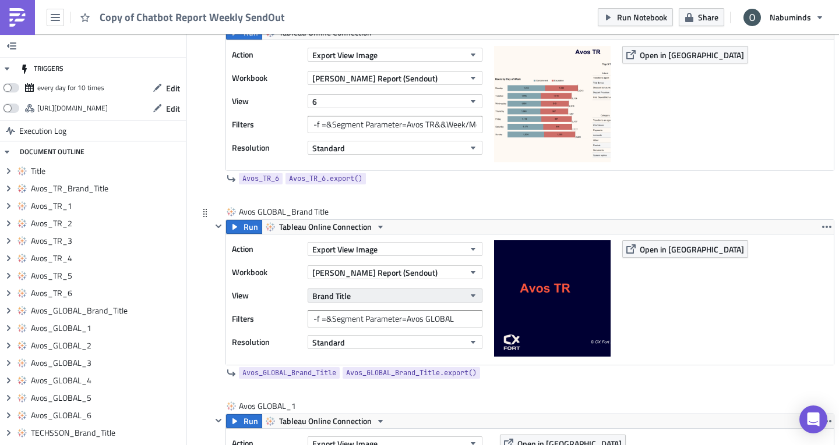
click at [379, 299] on button "Brand Title" at bounding box center [394, 296] width 175 height 14
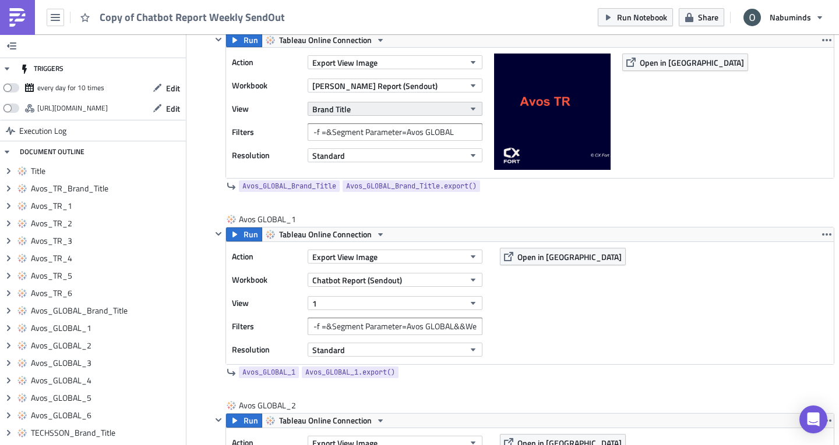
scroll to position [1908, 0]
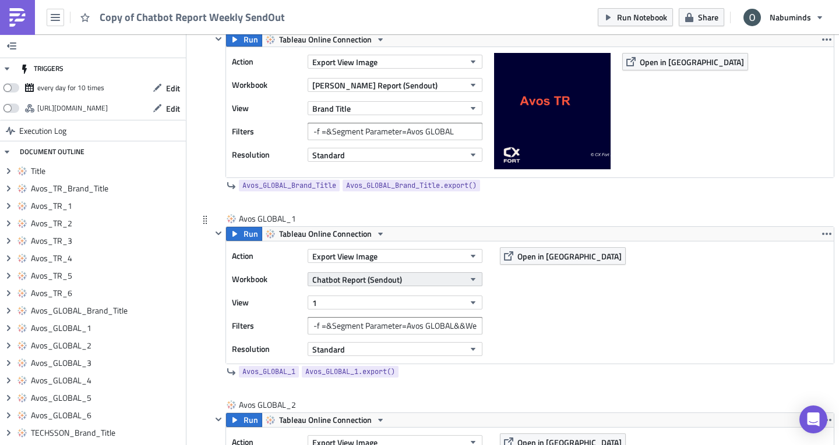
click at [369, 278] on span "Chatbot Report (Sendout)" at bounding box center [357, 280] width 90 height 12
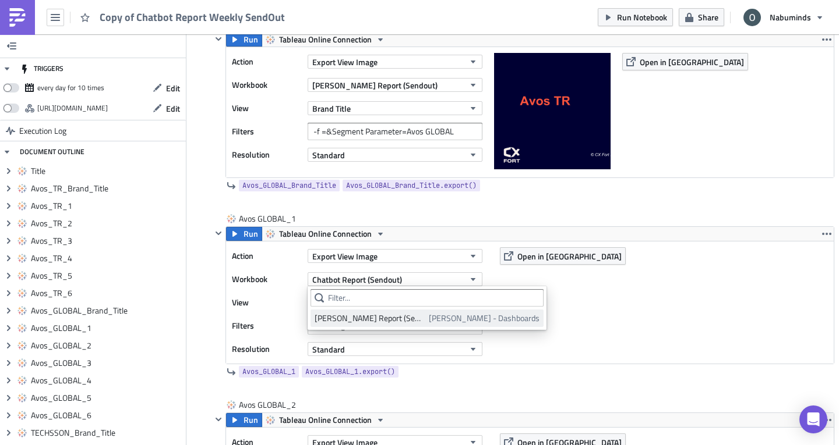
click at [362, 321] on div "Oliver - Chatbot Report (Sendout)" at bounding box center [369, 319] width 110 height 12
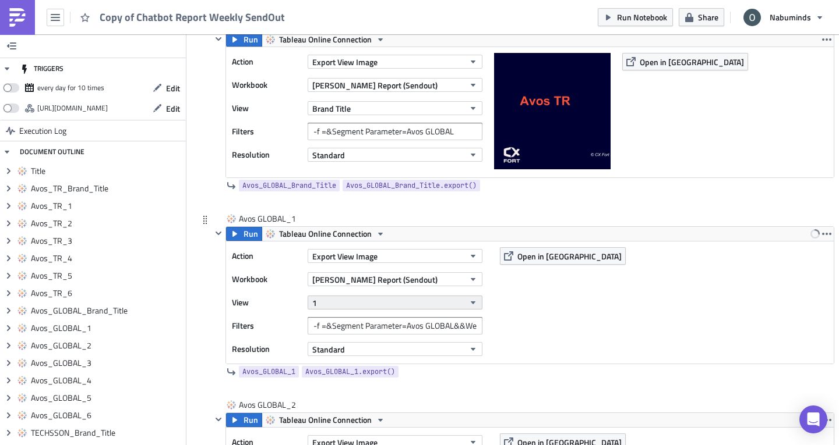
click at [340, 300] on button "1" at bounding box center [394, 303] width 175 height 14
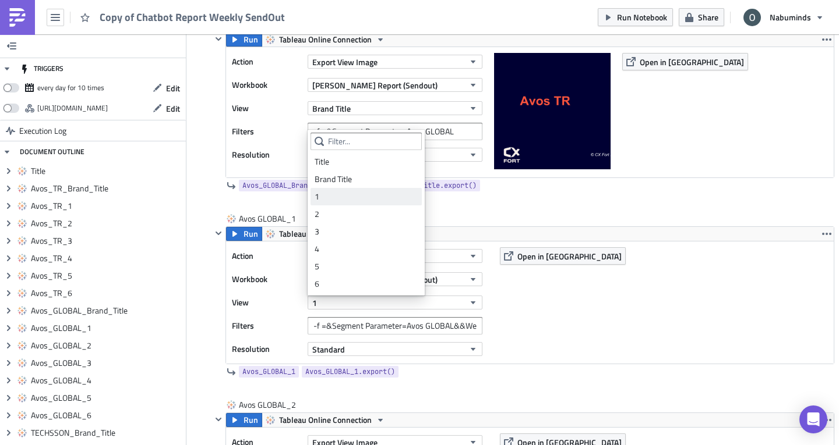
click at [348, 189] on link "1" at bounding box center [365, 196] width 111 height 17
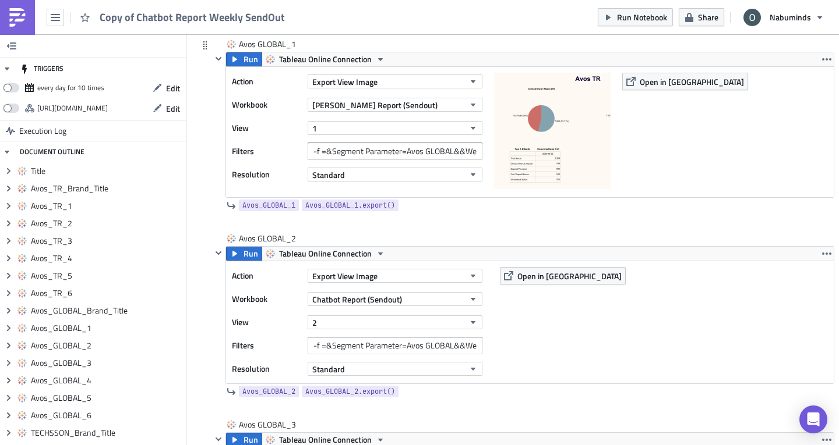
scroll to position [2099, 0]
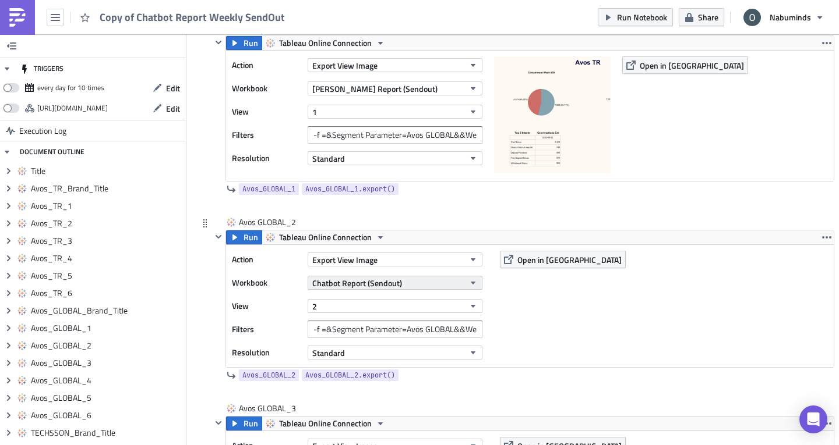
click at [364, 283] on span "Chatbot Report (Sendout)" at bounding box center [357, 283] width 90 height 12
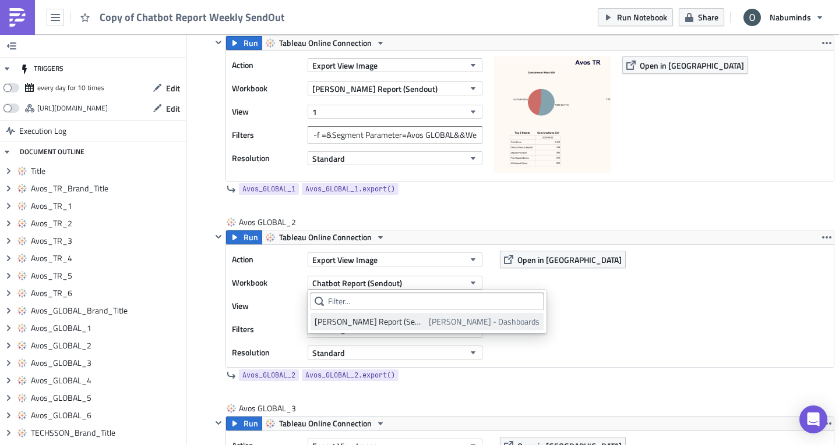
click at [373, 322] on div "Oliver - Chatbot Report (Sendout)" at bounding box center [369, 322] width 110 height 12
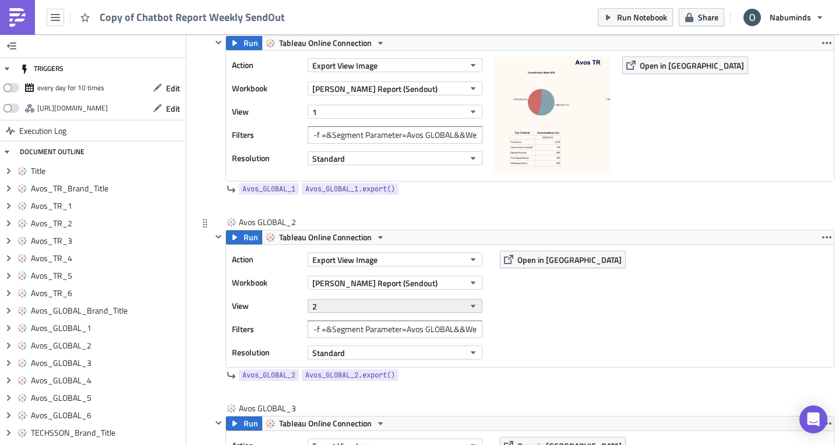
click at [351, 306] on button "2" at bounding box center [394, 306] width 175 height 14
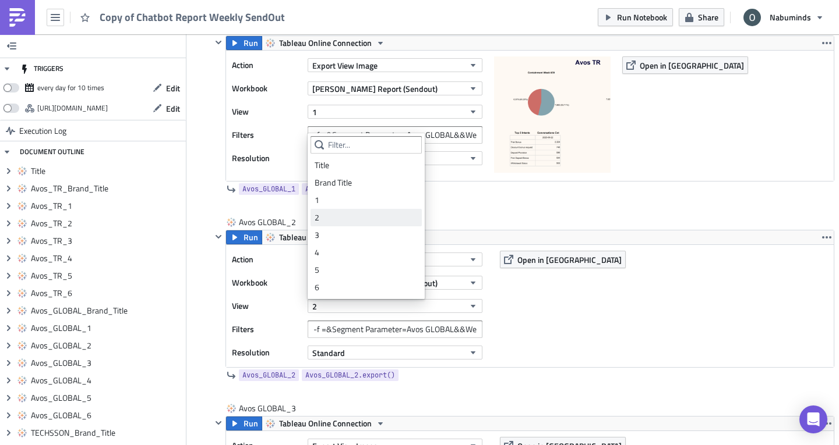
click at [329, 214] on div "2" at bounding box center [365, 218] width 103 height 12
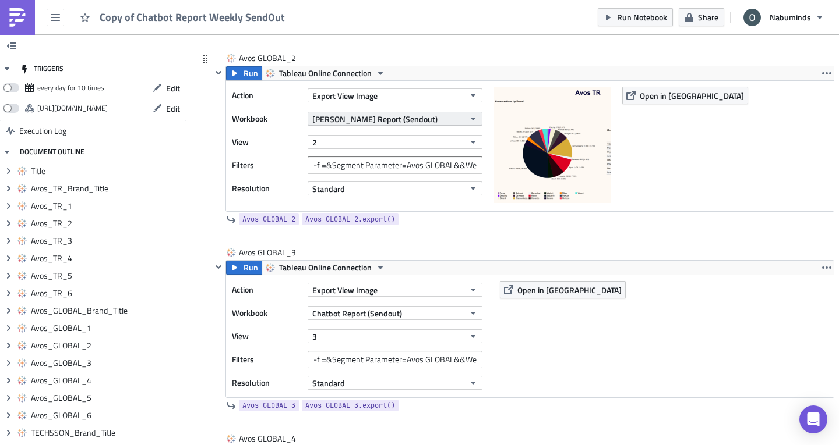
scroll to position [2264, 0]
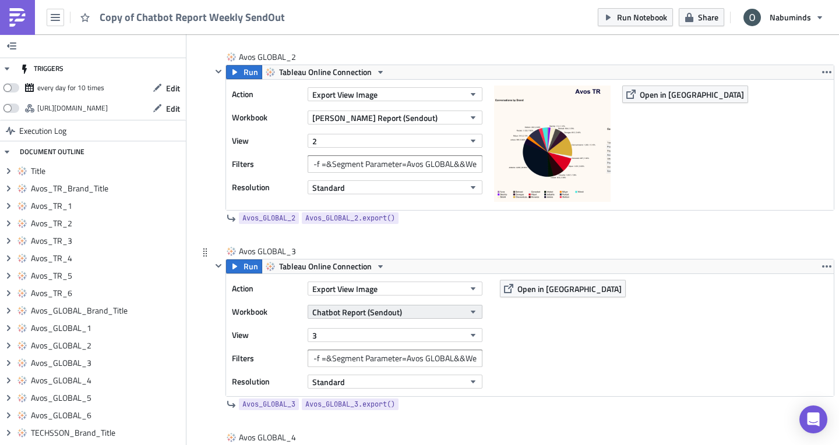
click at [343, 308] on span "Chatbot Report (Sendout)" at bounding box center [357, 312] width 90 height 12
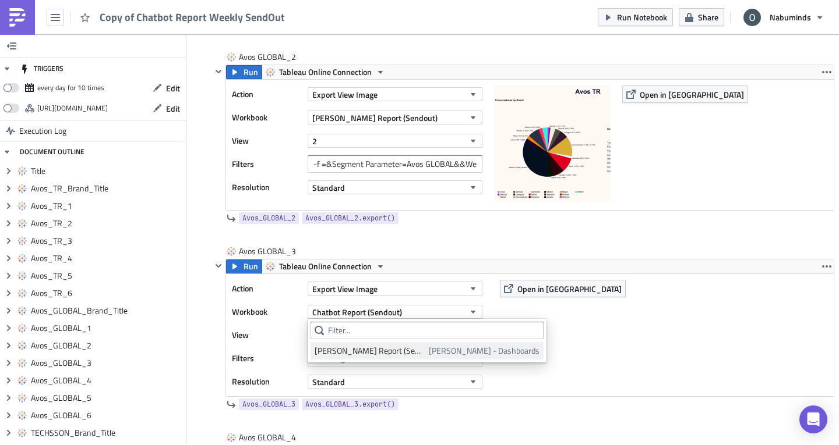
click at [341, 358] on link "Oliver - Chatbot Report (Sendout) Oliver - Dashboards" at bounding box center [426, 350] width 233 height 17
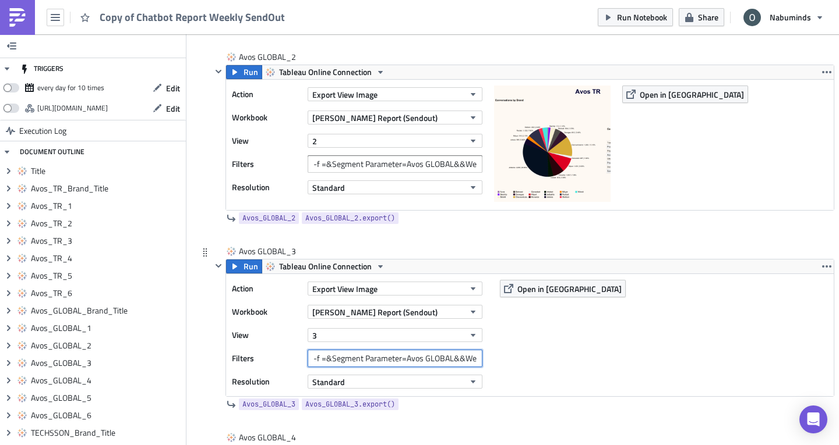
drag, startPoint x: 341, startPoint y: 358, endPoint x: 295, endPoint y: 346, distance: 47.5
click at [295, 346] on div "Action Export View Image Workbook Oliver - Chatbot Report (Sendout) View 3 Filt…" at bounding box center [360, 335] width 256 height 111
click at [539, 345] on div "Action Export View Image Workbook Oliver - Chatbot Report (Sendout) View 3 Filt…" at bounding box center [529, 335] width 607 height 122
click at [422, 167] on input "-f =&Segment Parameter=Avos GLOBAL&&Week/Month=Week" at bounding box center [394, 163] width 175 height 17
click at [401, 360] on input "-f =&Segment Parameter=Avos GLOBAL&&Week/Month=Week" at bounding box center [394, 358] width 175 height 17
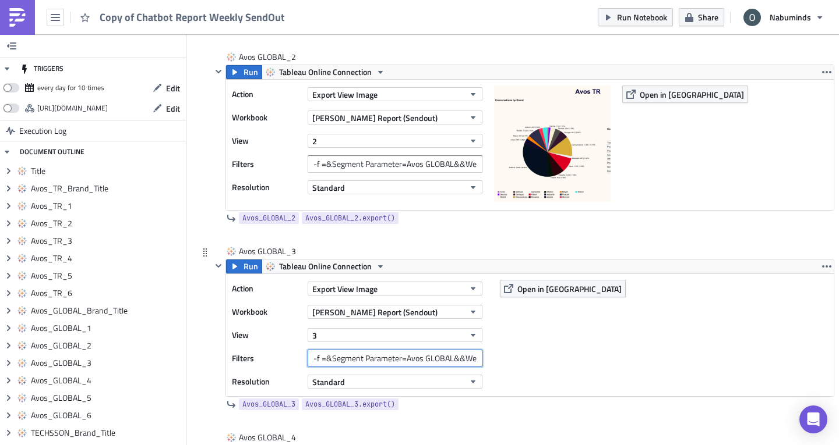
scroll to position [0, 55]
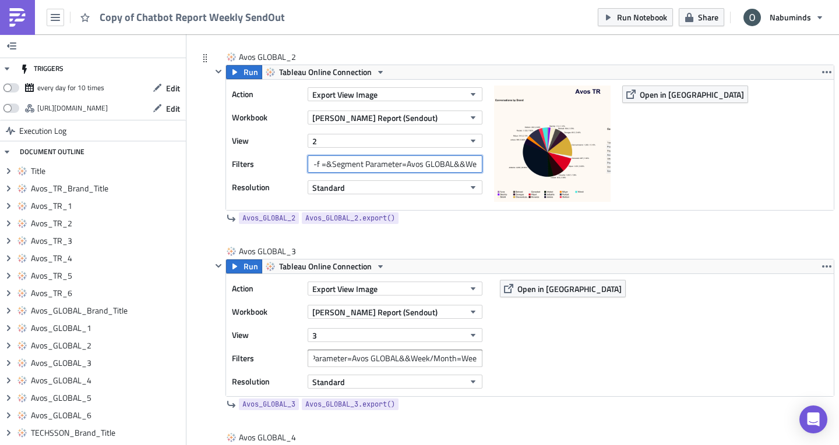
click at [370, 169] on input "-f =&Segment Parameter=Avos GLOBAL&&Week/Month=Week" at bounding box center [394, 163] width 175 height 17
click at [360, 369] on div "Action Export View Image Workbook Oliver - Chatbot Report (Sendout) View 3 Filt…" at bounding box center [360, 335] width 256 height 111
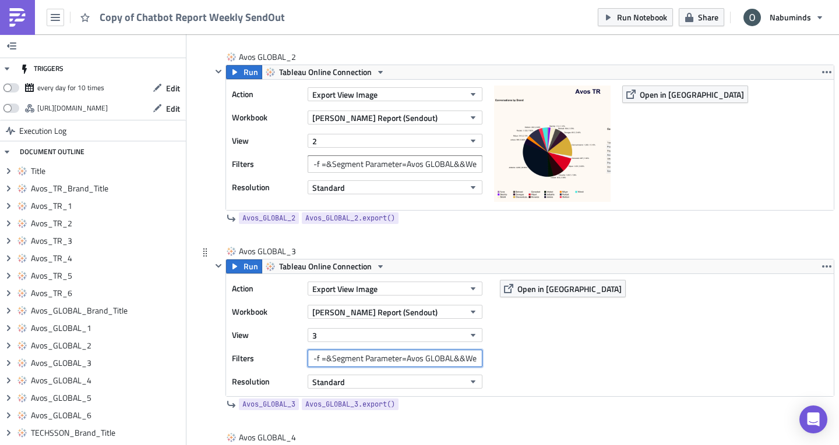
click at [363, 365] on input "-f =&Segment Parameter=Avos GLOBAL&&Week/Month=Week" at bounding box center [394, 358] width 175 height 17
click at [509, 369] on div "Action Export View Image Workbook Oliver - Chatbot Report (Sendout) View 3 Filt…" at bounding box center [529, 335] width 607 height 122
click at [409, 332] on button "3" at bounding box center [394, 335] width 175 height 14
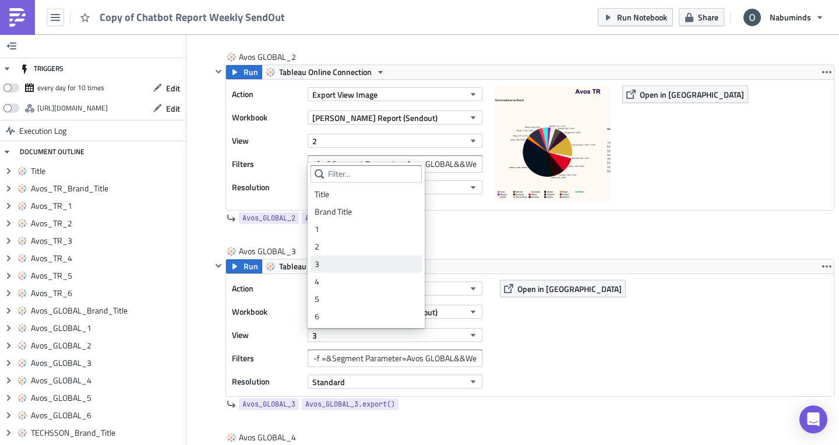
click at [345, 261] on div "3" at bounding box center [365, 265] width 103 height 12
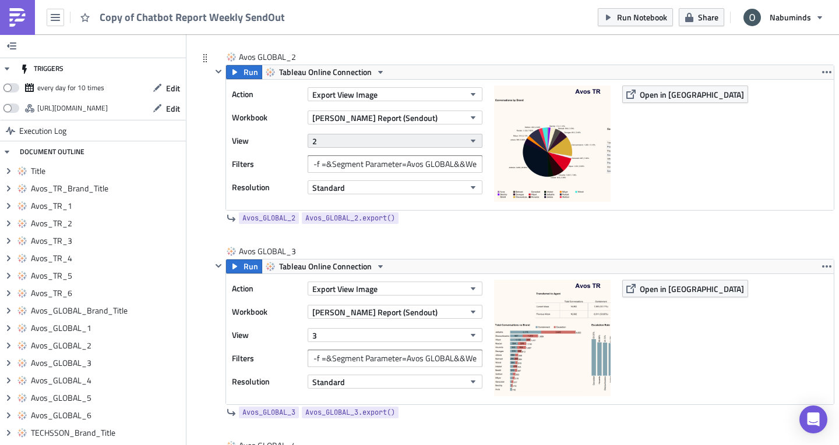
click at [336, 136] on button "2" at bounding box center [394, 141] width 175 height 14
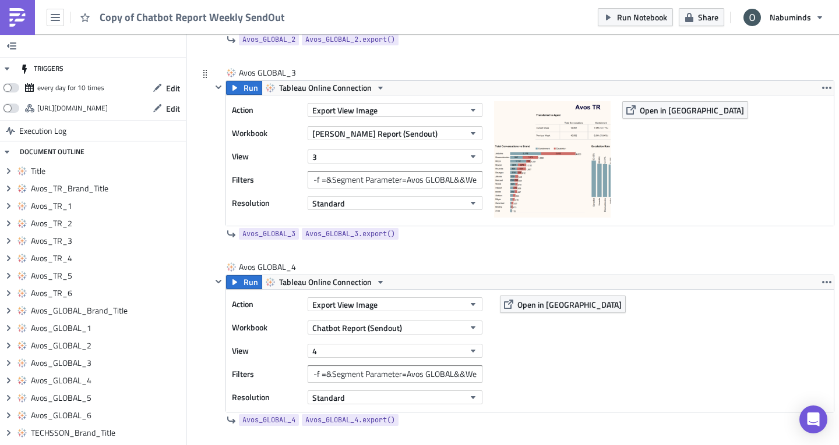
scroll to position [2444, 0]
click at [342, 325] on span "Chatbot Report (Sendout)" at bounding box center [357, 327] width 90 height 12
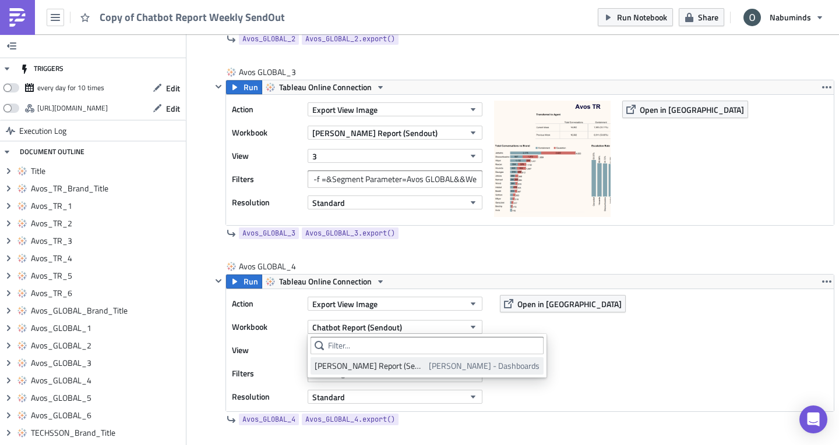
click at [353, 367] on div "Oliver - Chatbot Report (Sendout)" at bounding box center [369, 366] width 110 height 12
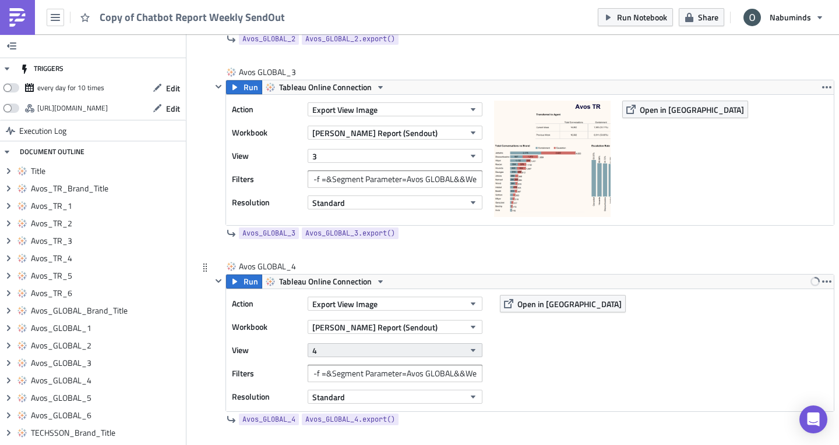
click at [326, 356] on button "4" at bounding box center [394, 351] width 175 height 14
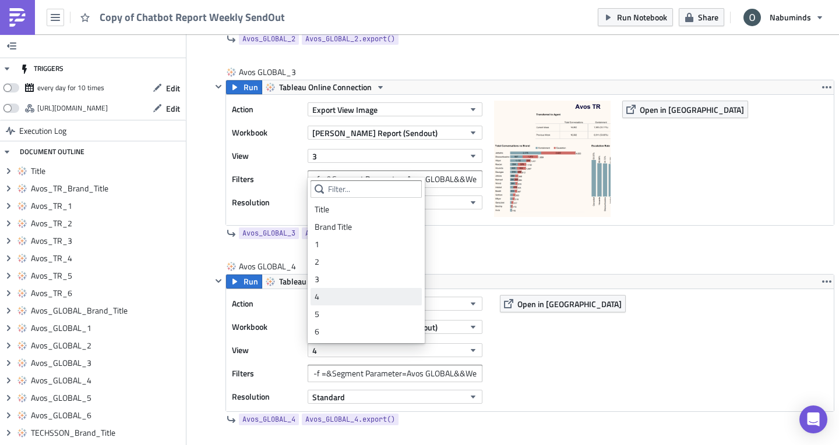
click at [324, 292] on div "4" at bounding box center [365, 297] width 103 height 12
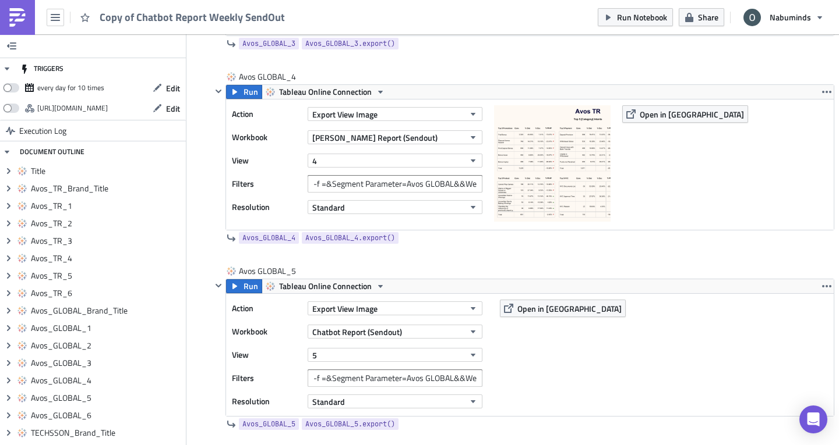
scroll to position [2693, 0]
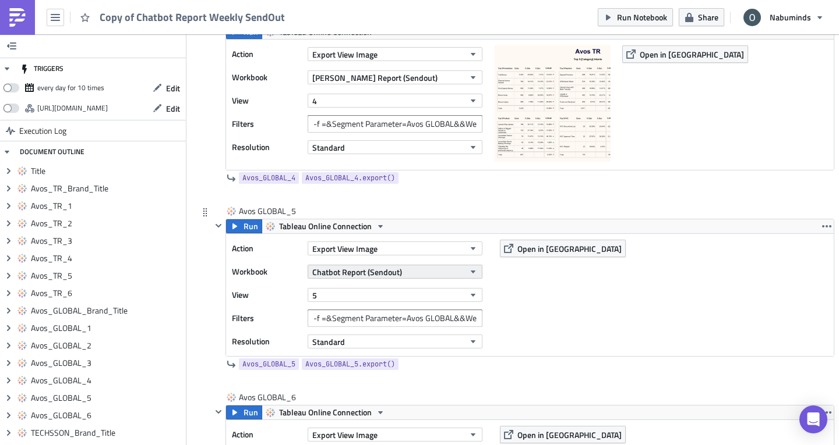
click at [345, 273] on span "Chatbot Report (Sendout)" at bounding box center [357, 272] width 90 height 12
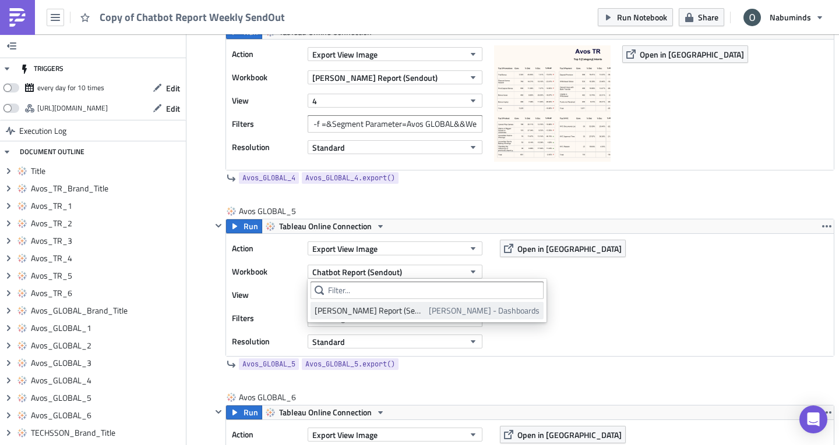
click at [344, 305] on link "Oliver - Chatbot Report (Sendout) Oliver - Dashboards" at bounding box center [426, 310] width 233 height 17
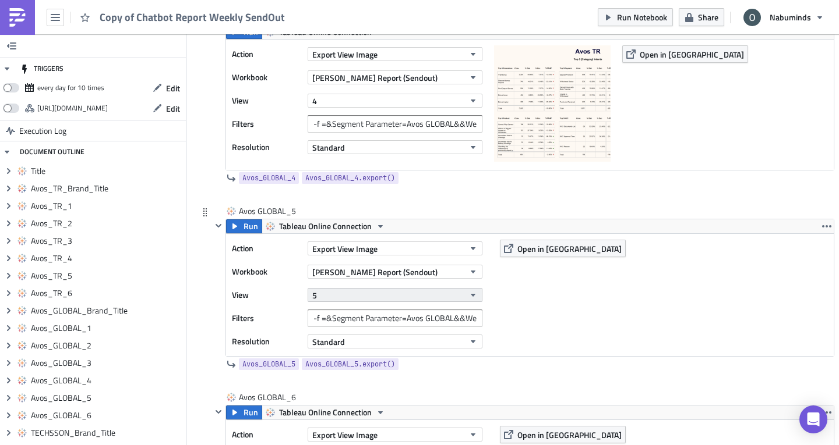
click at [324, 296] on button "5" at bounding box center [394, 295] width 175 height 14
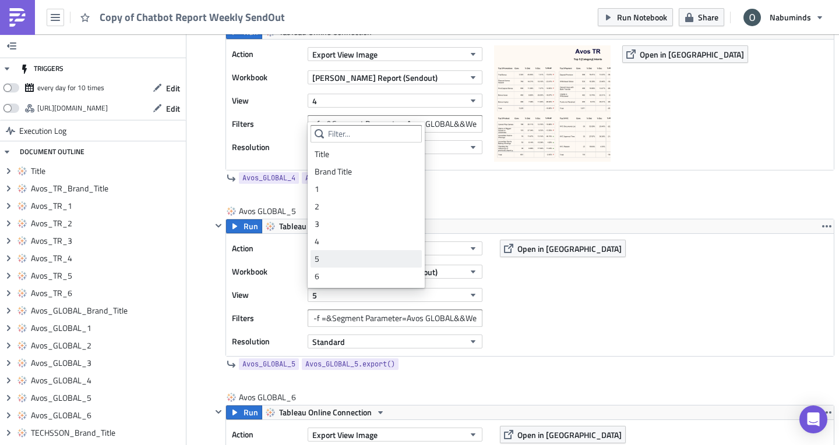
click at [326, 259] on div "5" at bounding box center [365, 259] width 103 height 12
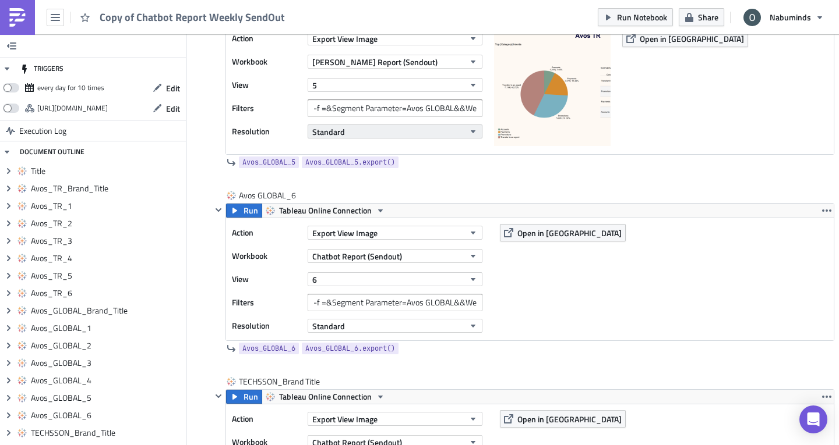
scroll to position [2906, 0]
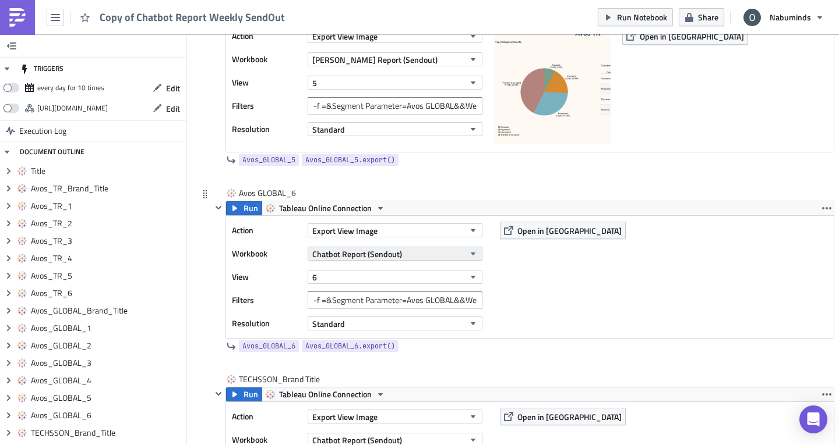
click at [358, 252] on span "Chatbot Report (Sendout)" at bounding box center [357, 254] width 90 height 12
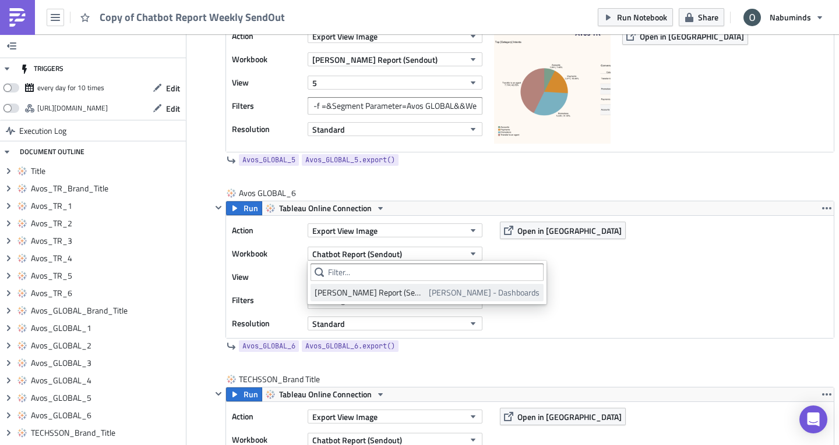
click at [364, 291] on div "Oliver - Chatbot Report (Sendout)" at bounding box center [369, 293] width 110 height 12
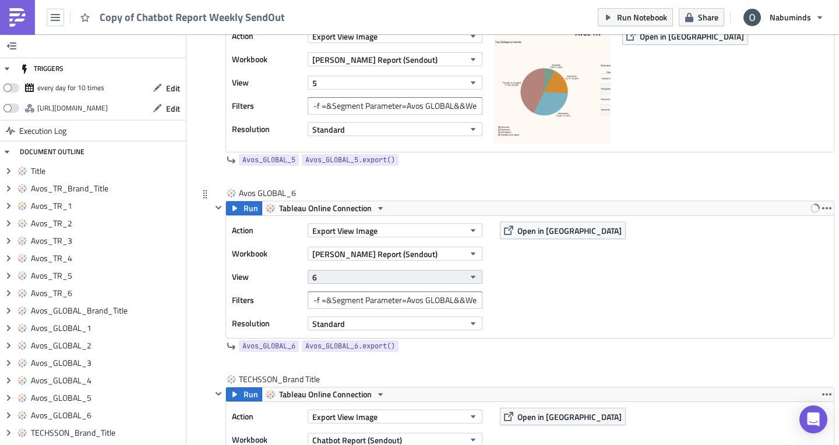
click at [344, 279] on button "6" at bounding box center [394, 277] width 175 height 14
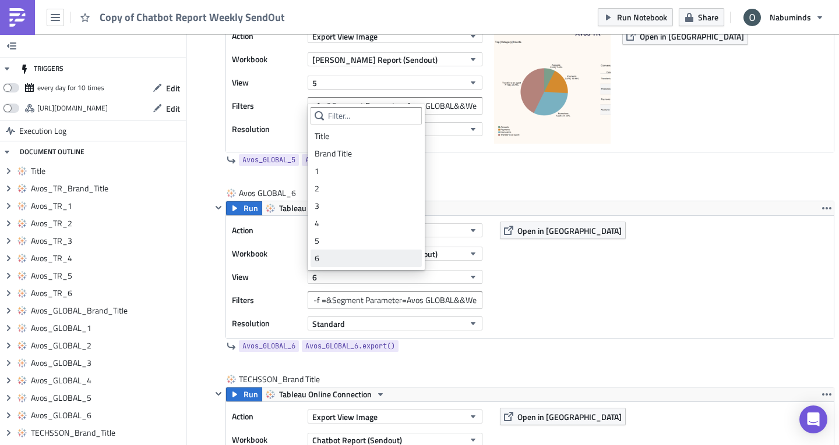
click at [342, 255] on div "6" at bounding box center [365, 259] width 103 height 12
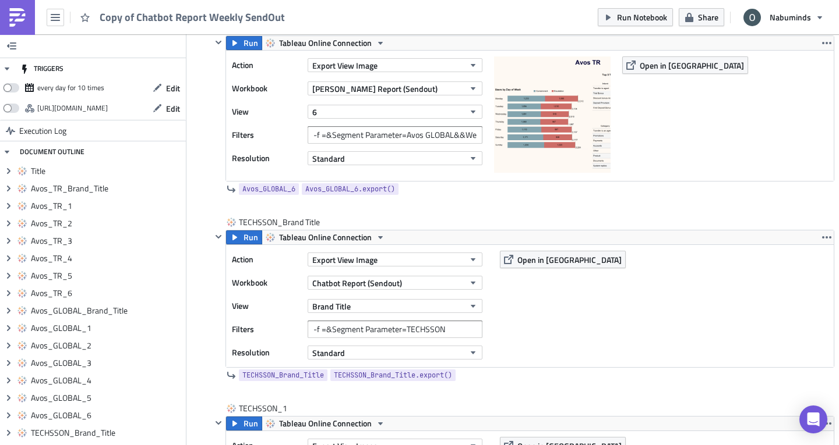
scroll to position [3080, 0]
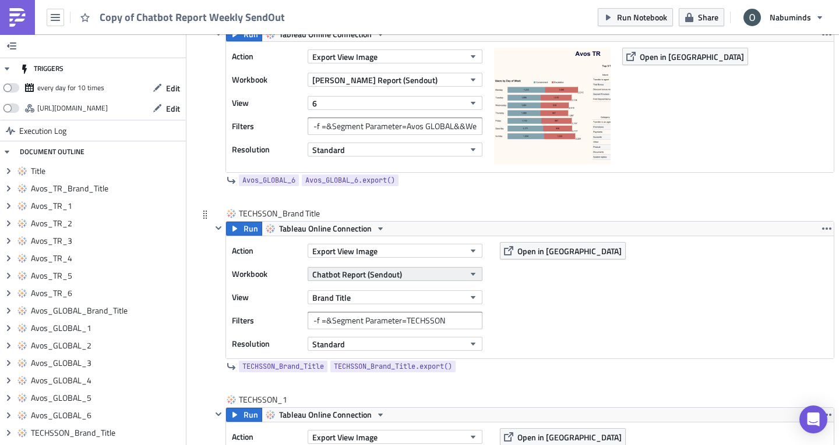
click at [386, 273] on span "Chatbot Report (Sendout)" at bounding box center [357, 274] width 90 height 12
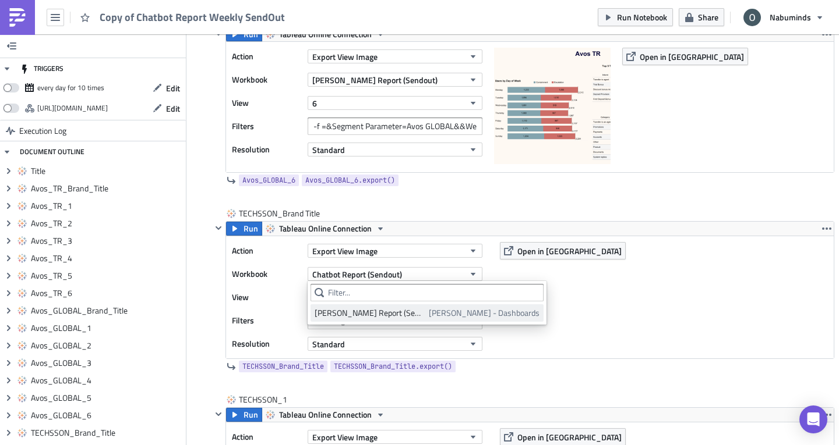
click at [383, 318] on div "Oliver - Chatbot Report (Sendout)" at bounding box center [369, 313] width 110 height 12
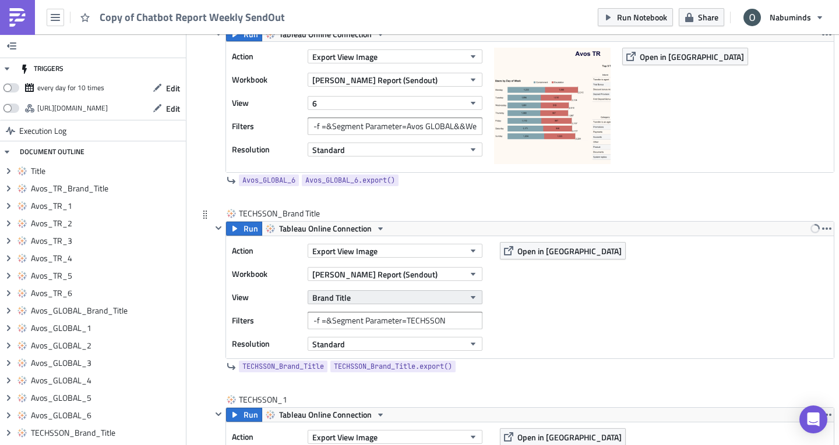
click at [360, 296] on button "Brand Title" at bounding box center [394, 298] width 175 height 14
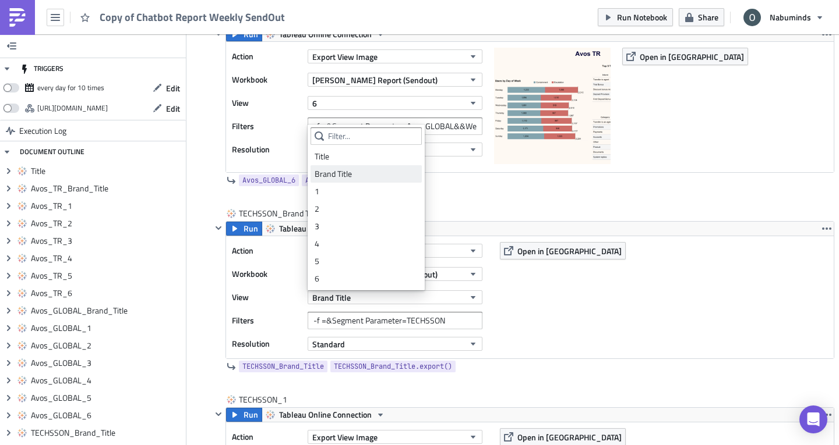
click at [340, 181] on link "Brand Title" at bounding box center [365, 173] width 111 height 17
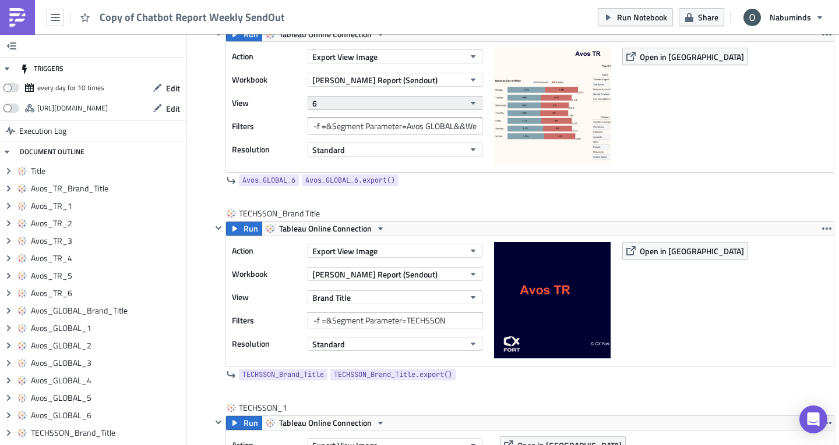
click at [335, 105] on button "6" at bounding box center [394, 103] width 175 height 14
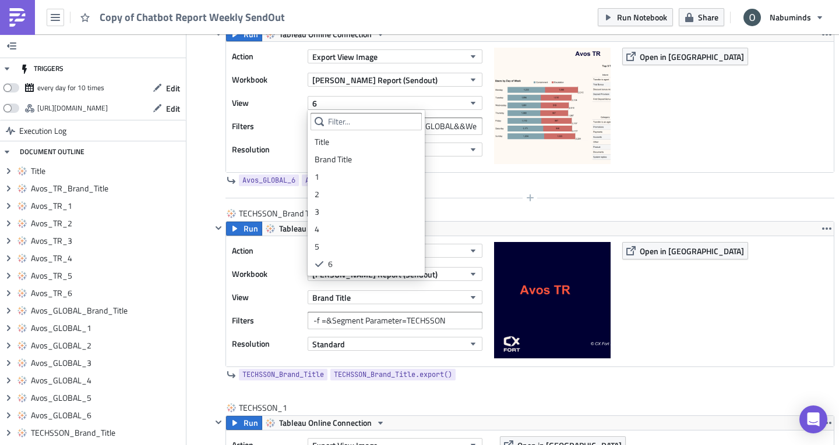
click at [220, 199] on div at bounding box center [522, 198] width 623 height 14
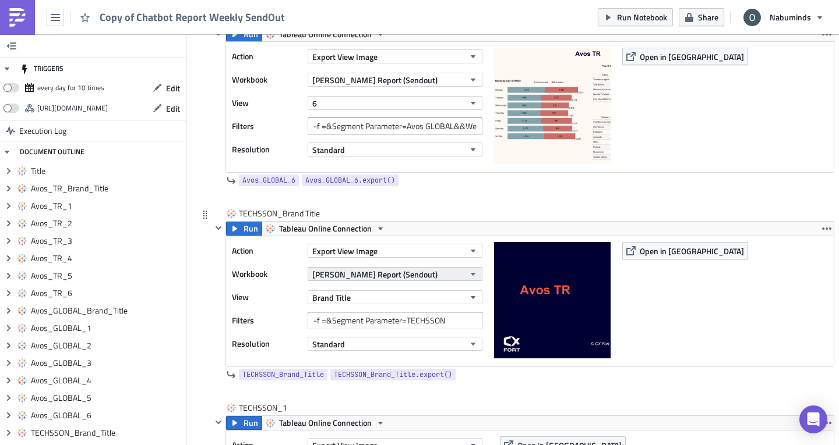
click at [316, 274] on span "Oliver - Chatbot Report (Sendout)" at bounding box center [374, 274] width 125 height 12
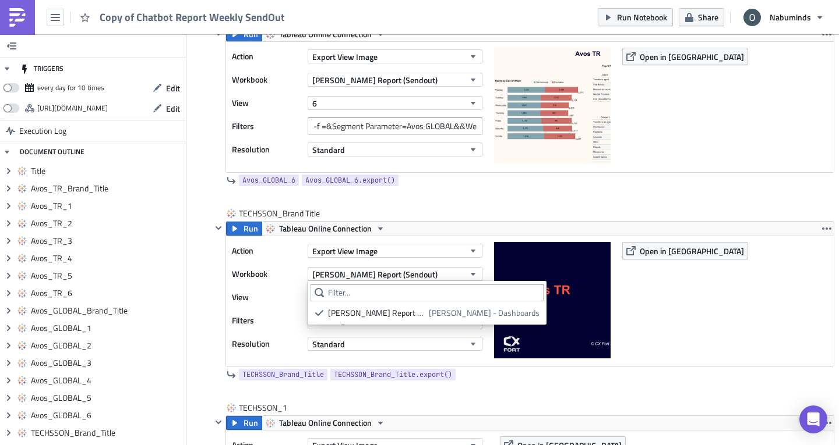
click at [208, 193] on div "Avos GLOBAL_6 Run Tableau Online Connection Action Export View Image Workbook O…" at bounding box center [516, 110] width 636 height 195
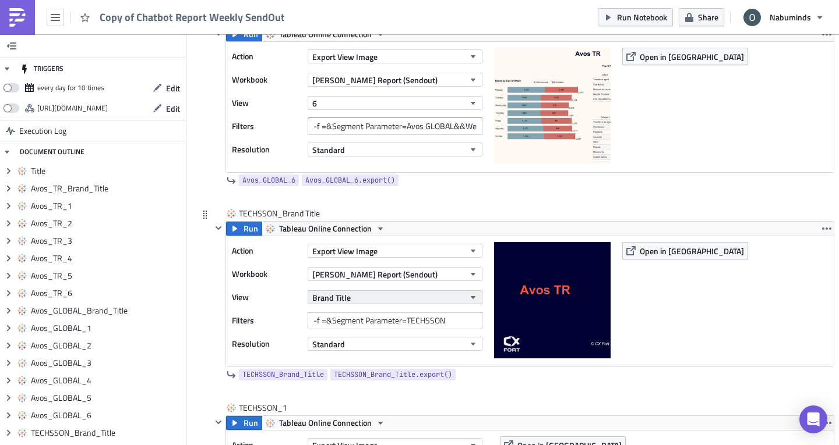
click at [316, 293] on span "Brand Title" at bounding box center [331, 298] width 38 height 12
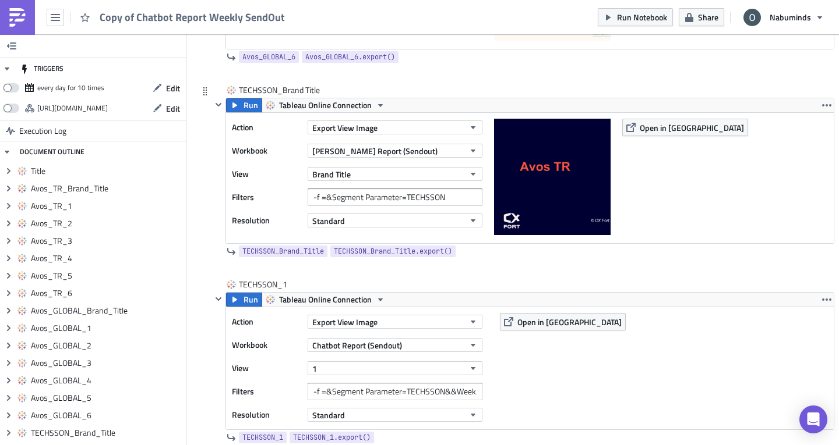
scroll to position [3217, 0]
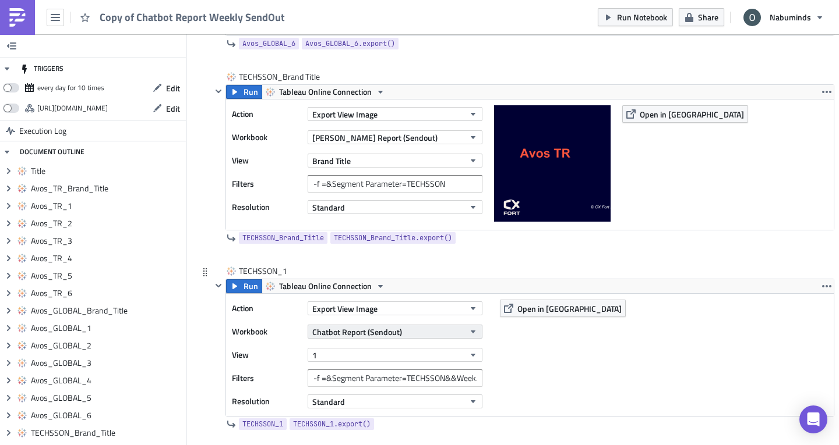
click at [351, 337] on span "Chatbot Report (Sendout)" at bounding box center [357, 332] width 90 height 12
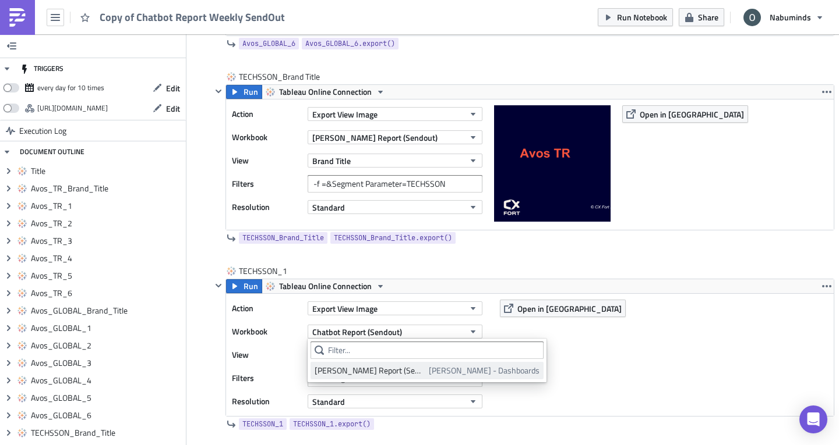
click at [370, 369] on div "Oliver - Chatbot Report (Sendout)" at bounding box center [369, 371] width 110 height 12
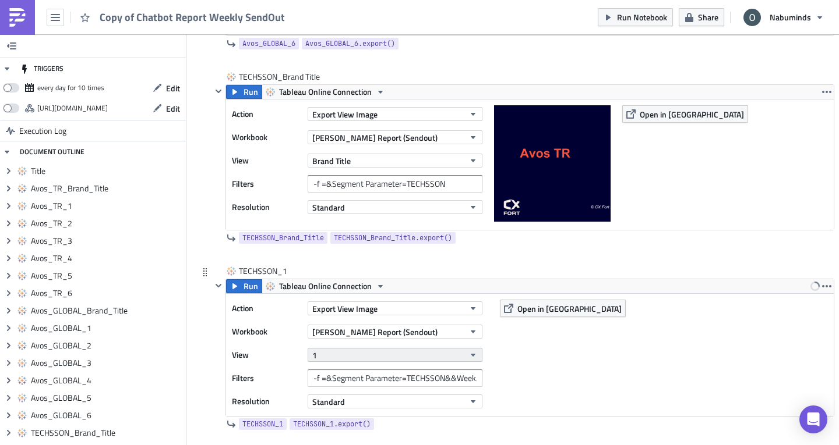
click at [343, 355] on button "1" at bounding box center [394, 355] width 175 height 14
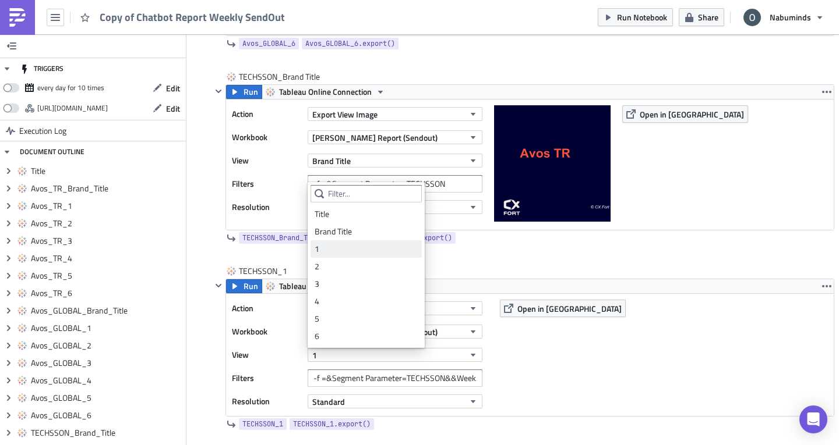
click at [342, 253] on div "1" at bounding box center [365, 249] width 103 height 12
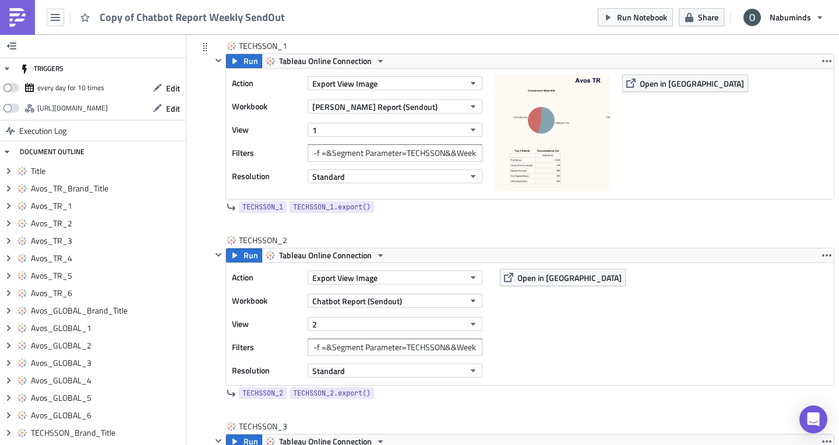
scroll to position [3443, 0]
click at [363, 298] on span "Chatbot Report (Sendout)" at bounding box center [357, 300] width 90 height 12
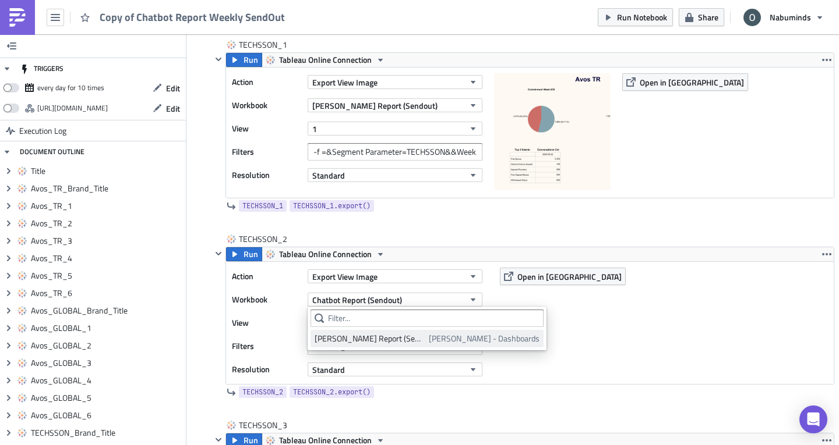
click at [370, 338] on div "Oliver - Chatbot Report (Sendout)" at bounding box center [369, 339] width 110 height 12
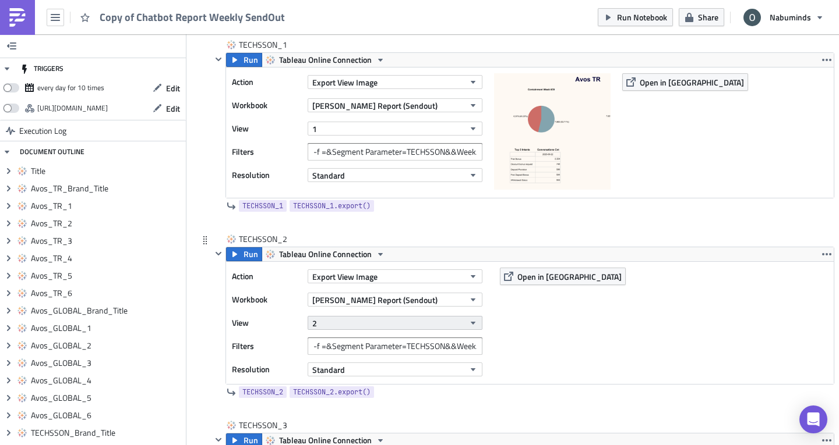
click at [338, 317] on button "2" at bounding box center [394, 323] width 175 height 14
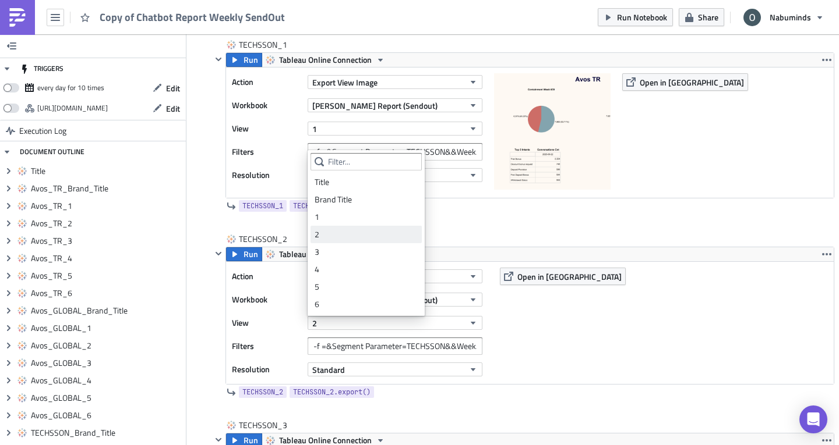
click at [335, 233] on div "2" at bounding box center [365, 235] width 103 height 12
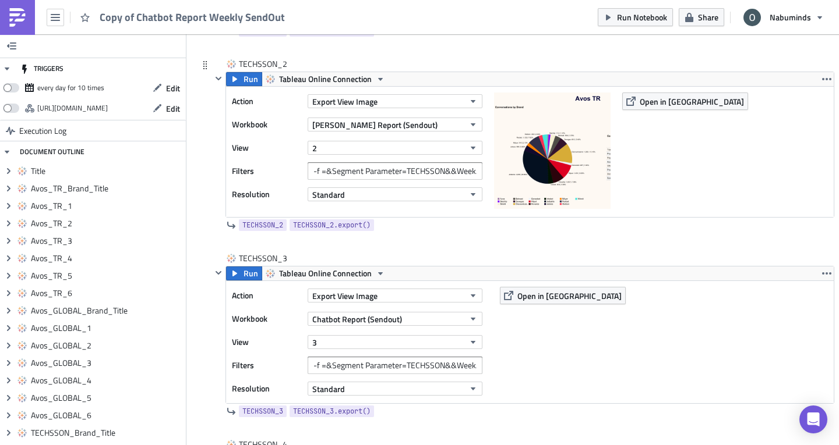
scroll to position [3620, 0]
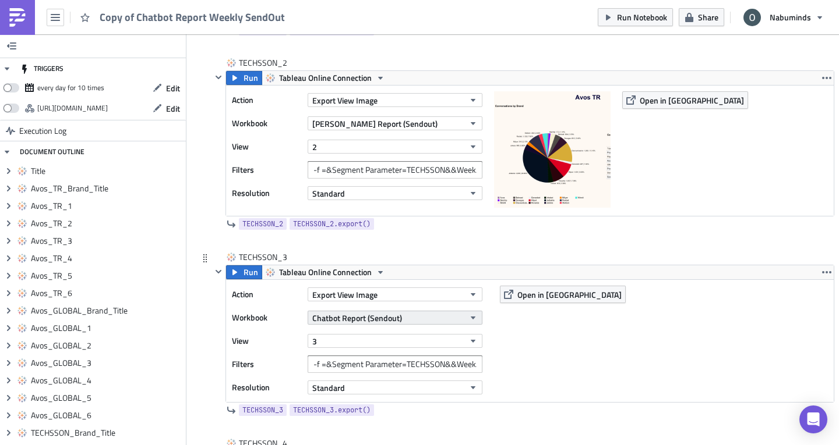
click at [354, 314] on span "Chatbot Report (Sendout)" at bounding box center [357, 318] width 90 height 12
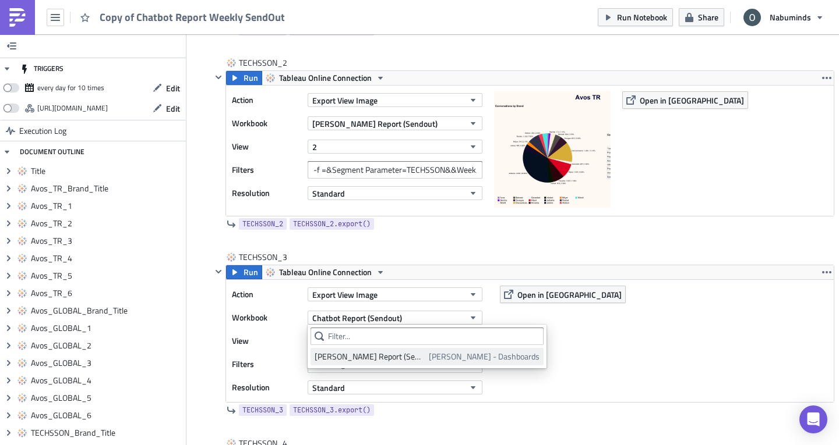
click at [356, 362] on div "Oliver - Chatbot Report (Sendout)" at bounding box center [369, 357] width 110 height 12
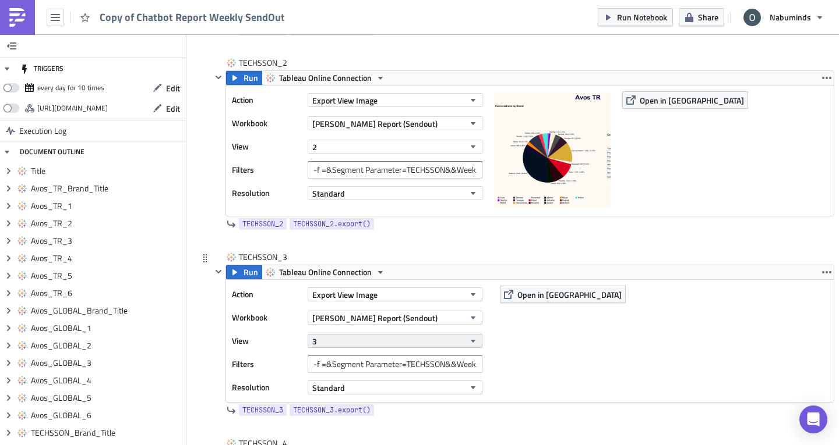
click at [366, 340] on button "3" at bounding box center [394, 341] width 175 height 14
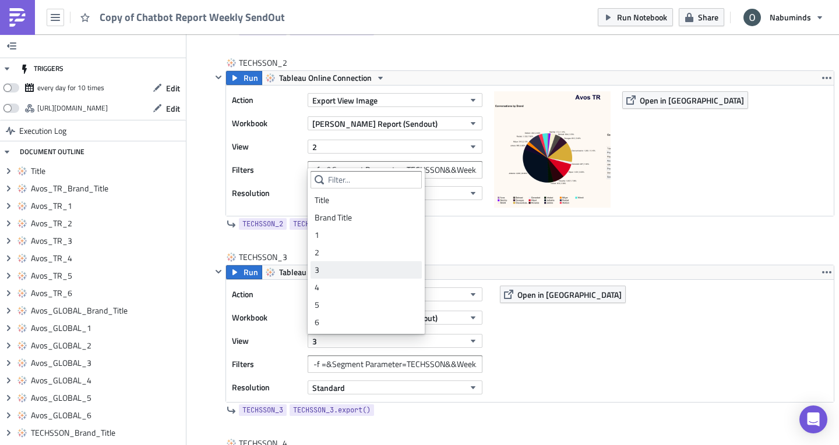
click at [346, 272] on div "3" at bounding box center [365, 270] width 103 height 12
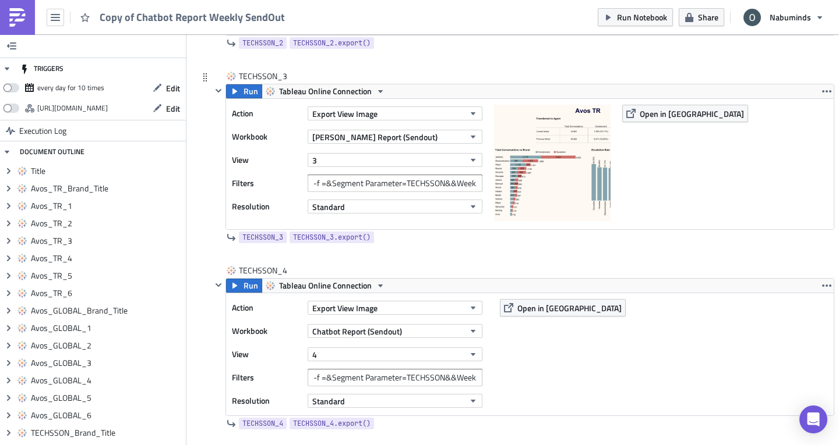
scroll to position [3802, 0]
click at [395, 326] on span "Chatbot Report (Sendout)" at bounding box center [357, 331] width 90 height 12
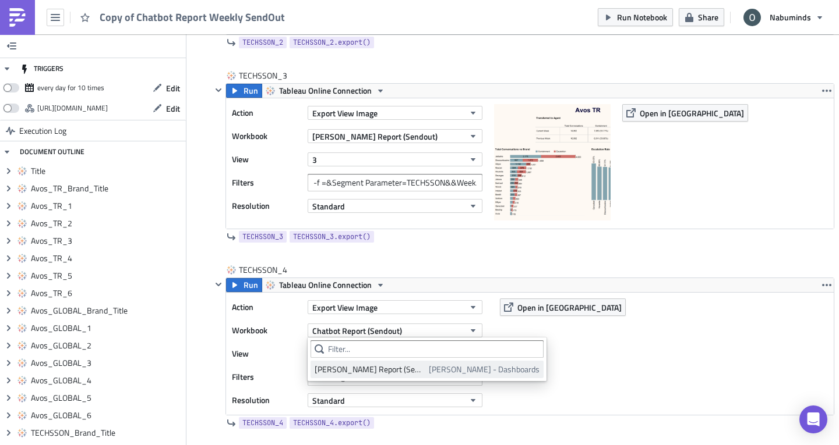
click at [373, 365] on div "Oliver - Chatbot Report (Sendout)" at bounding box center [369, 370] width 110 height 12
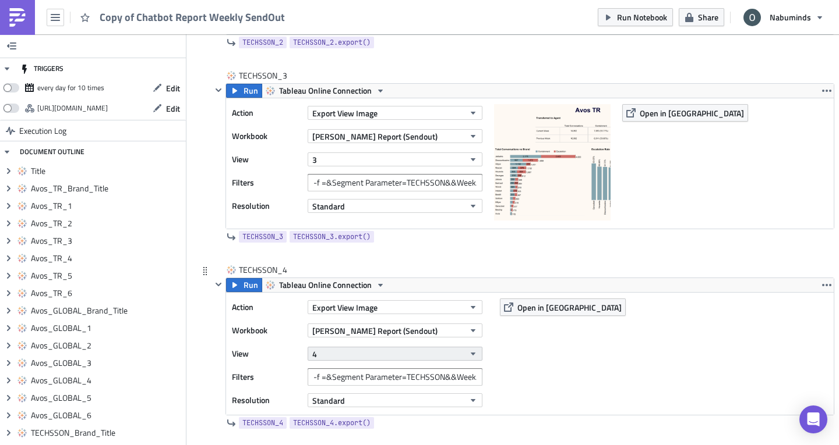
click at [352, 354] on button "4" at bounding box center [394, 354] width 175 height 14
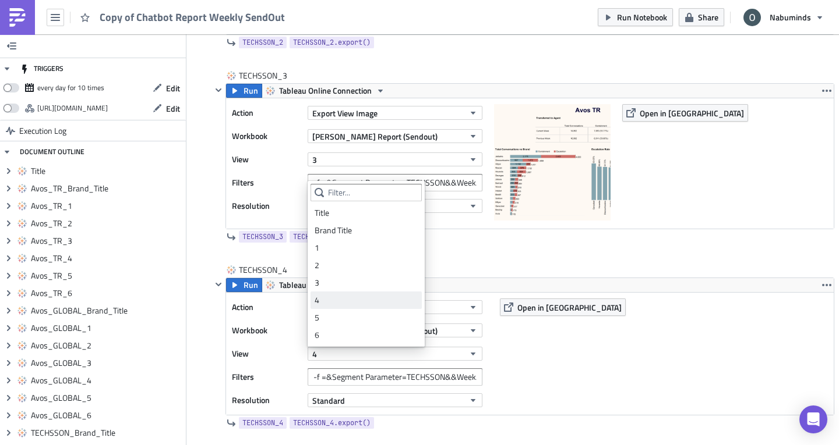
click at [339, 303] on div "4" at bounding box center [365, 301] width 103 height 12
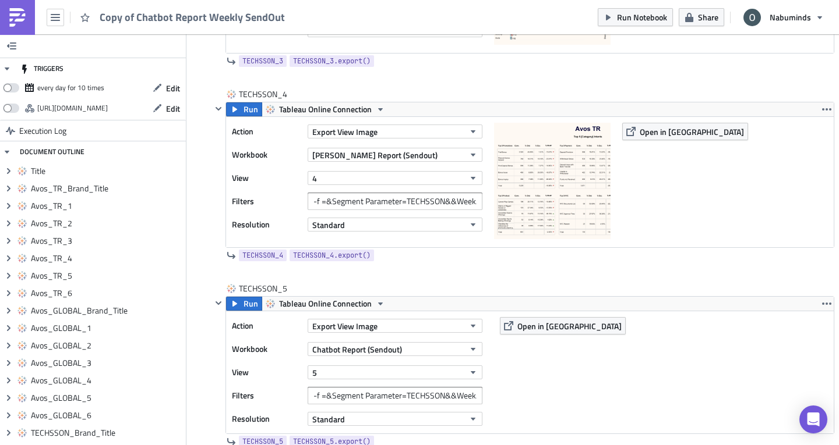
scroll to position [4015, 0]
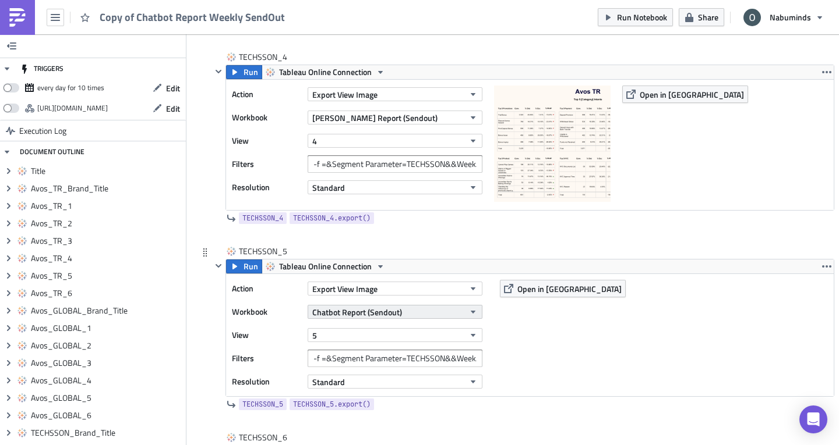
click at [359, 310] on span "Chatbot Report (Sendout)" at bounding box center [357, 312] width 90 height 12
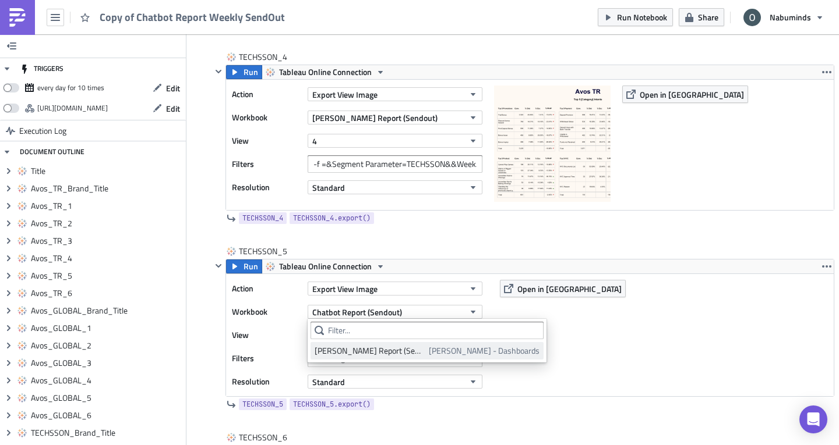
click at [374, 345] on link "Oliver - Chatbot Report (Sendout) Oliver - Dashboards" at bounding box center [426, 350] width 233 height 17
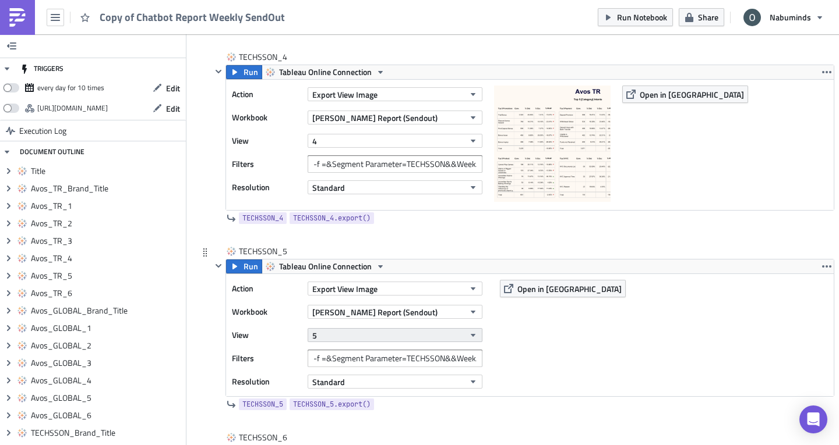
click at [341, 331] on button "5" at bounding box center [394, 335] width 175 height 14
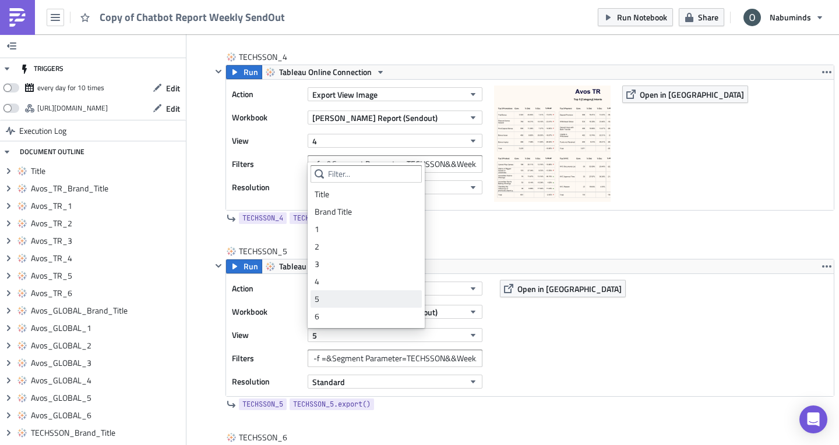
click at [324, 295] on div "5" at bounding box center [365, 300] width 103 height 12
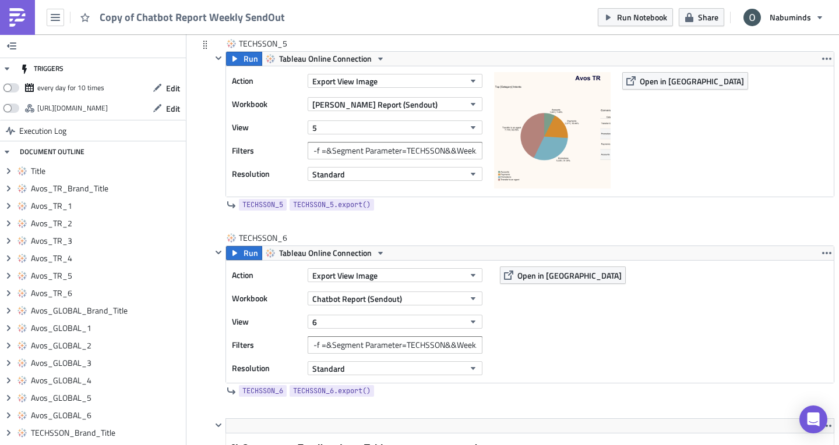
scroll to position [4224, 0]
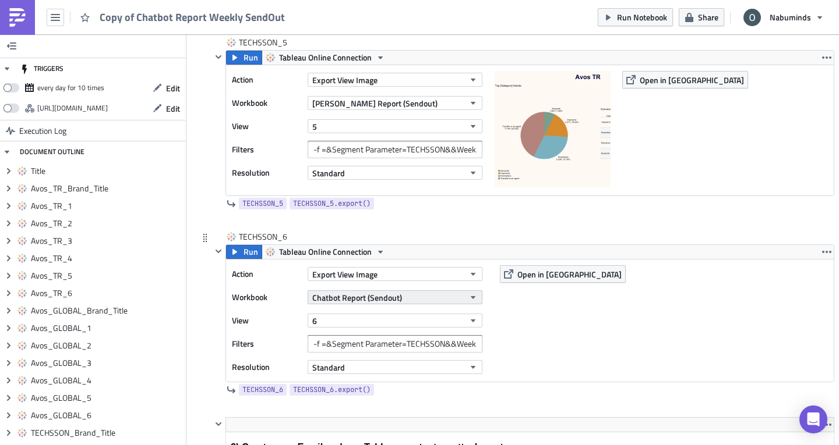
click at [364, 300] on span "Chatbot Report (Sendout)" at bounding box center [357, 298] width 90 height 12
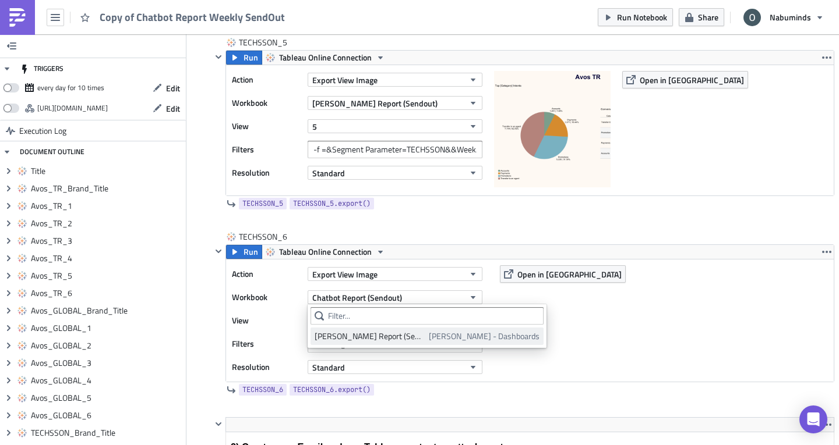
click at [348, 335] on div "Oliver - Chatbot Report (Sendout)" at bounding box center [369, 337] width 110 height 12
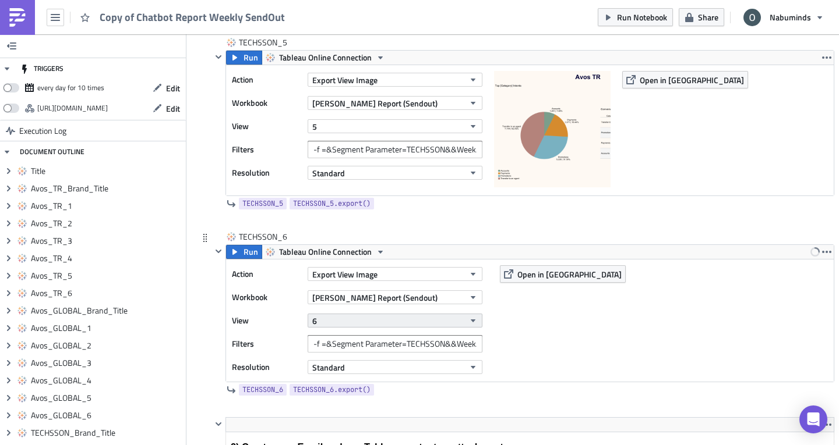
click at [356, 323] on button "6" at bounding box center [394, 321] width 175 height 14
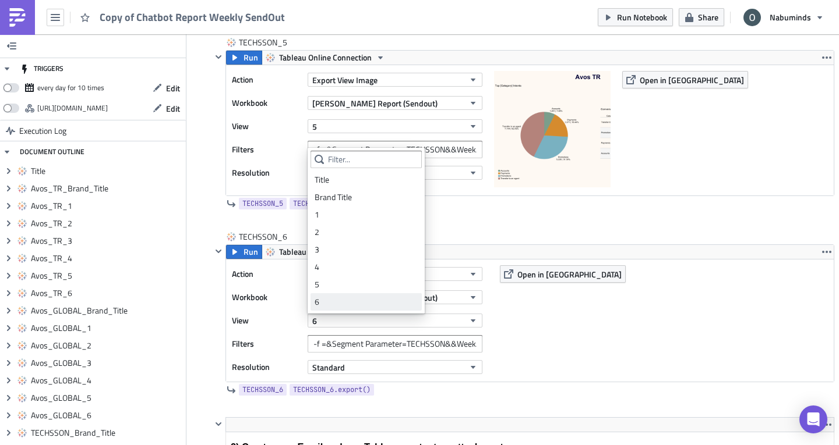
click at [335, 303] on div "6" at bounding box center [365, 302] width 103 height 12
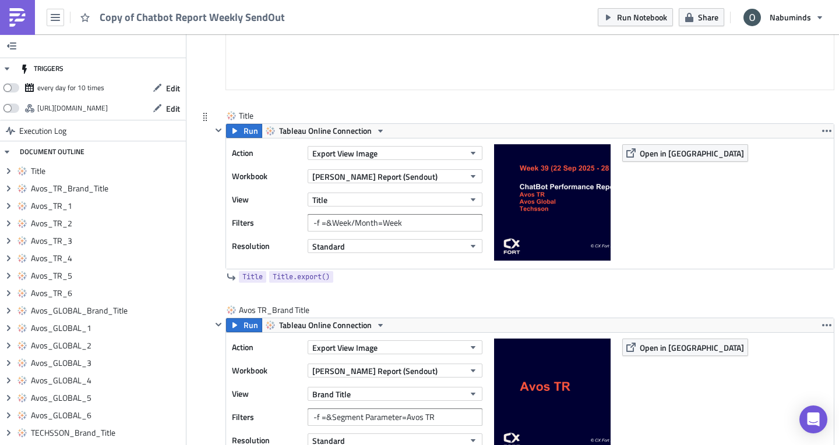
scroll to position [280, 0]
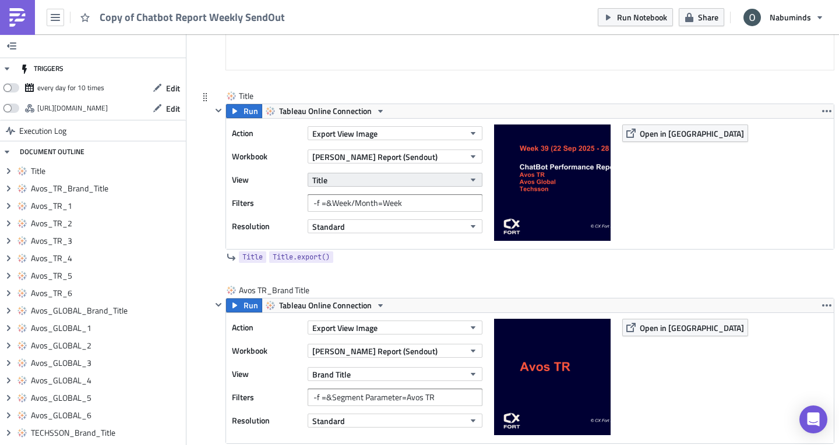
click at [398, 182] on button "Title" at bounding box center [394, 180] width 175 height 14
click at [398, 157] on span "Oliver - Chatbot Report (Sendout)" at bounding box center [374, 157] width 125 height 12
click at [393, 153] on span "Oliver - Chatbot Report (Sendout)" at bounding box center [374, 157] width 125 height 12
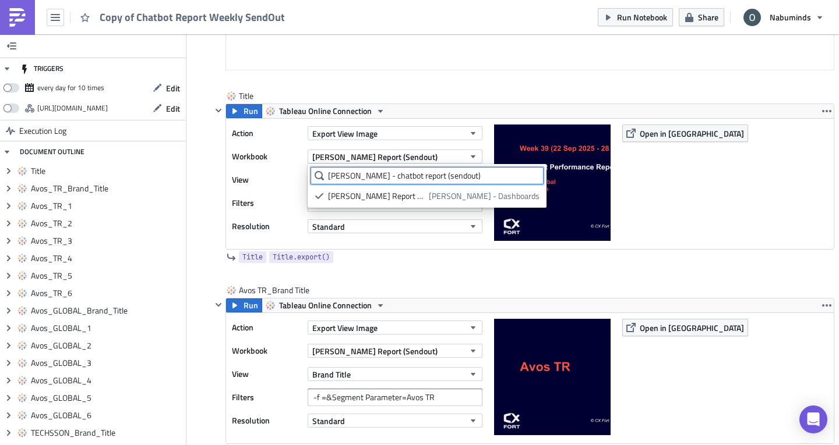
click at [415, 181] on input "oliver - chatbot report (sendout)" at bounding box center [426, 175] width 233 height 17
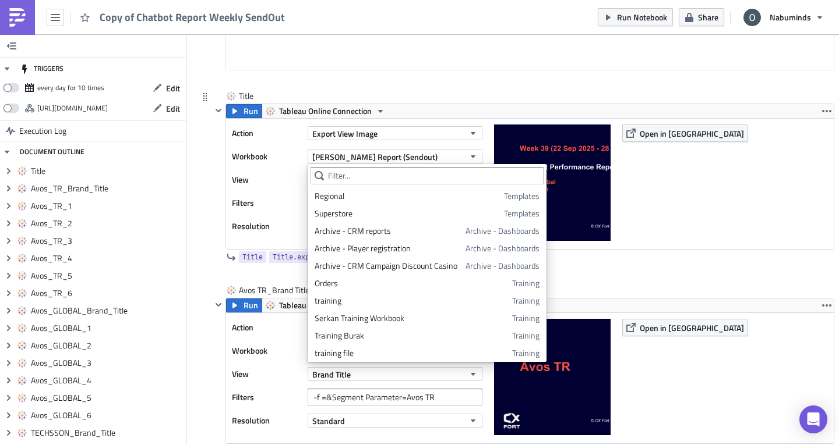
click at [204, 209] on div "Title Run Tableau Online Connection Action Export View Image Workbook Oliver - …" at bounding box center [516, 187] width 636 height 195
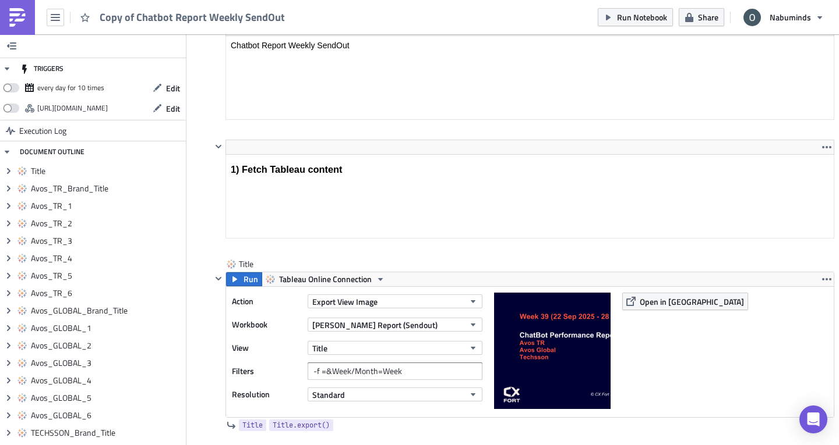
scroll to position [0, 0]
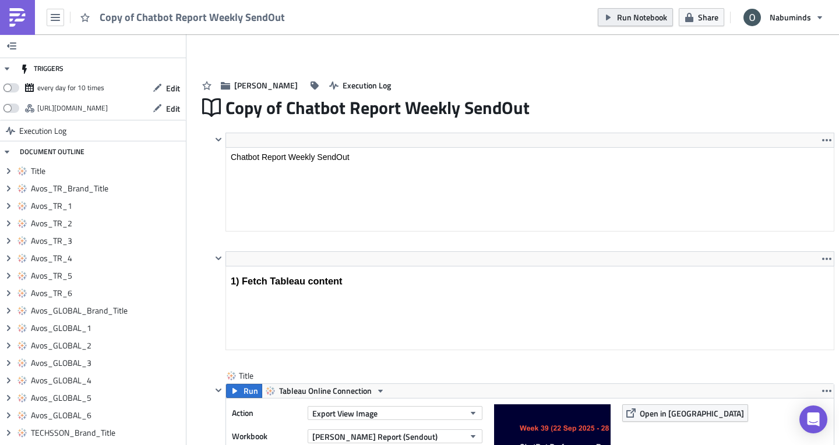
click at [637, 19] on span "Run Notebook" at bounding box center [642, 17] width 50 height 12
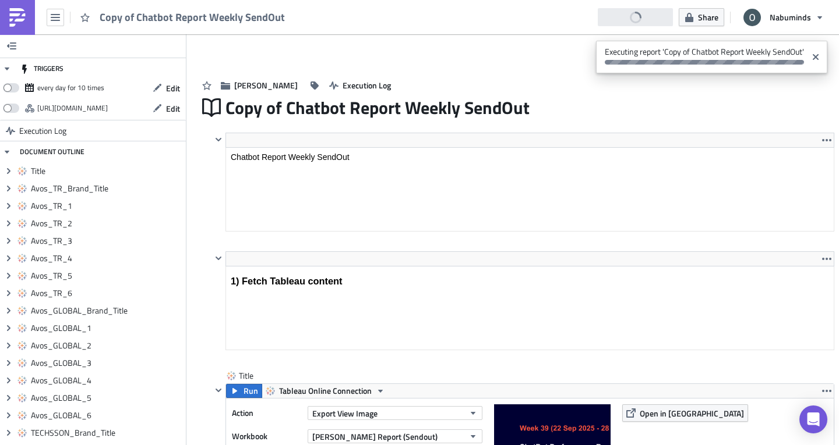
click at [453, 76] on div "Oliver Execution Log" at bounding box center [516, 73] width 636 height 41
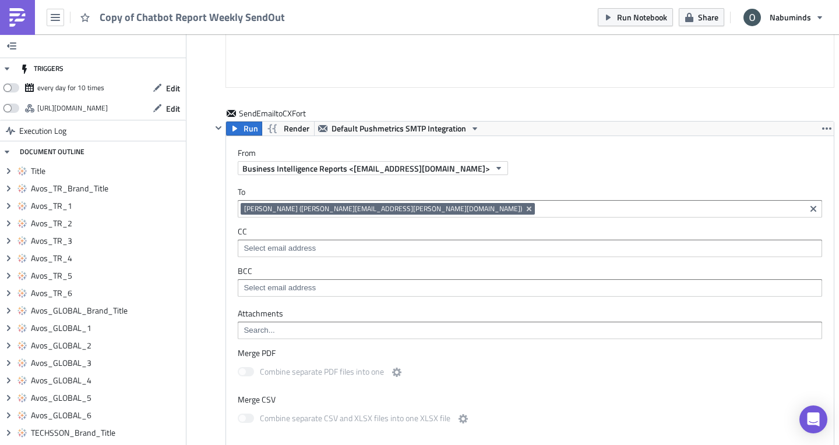
scroll to position [4656, 0]
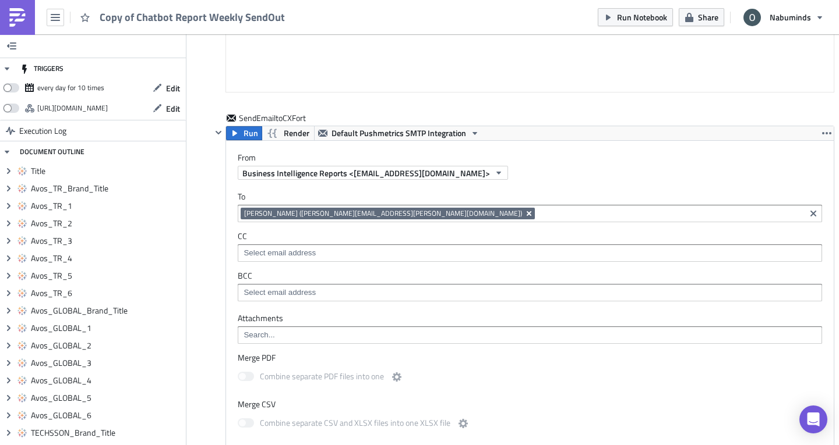
click at [524, 211] on icon "Remove Tag" at bounding box center [528, 213] width 9 height 9
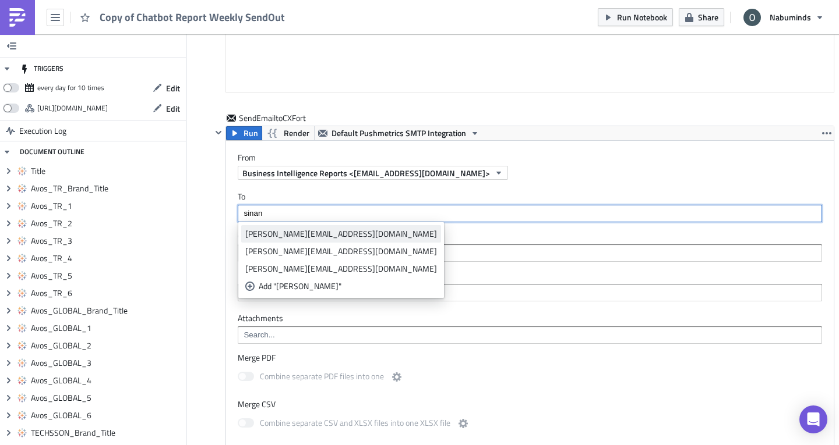
type input "sinan"
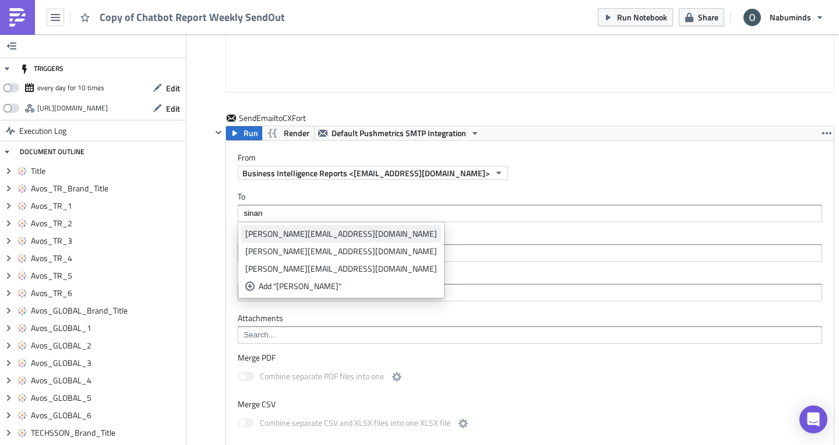
click at [306, 231] on div "[PERSON_NAME][EMAIL_ADDRESS][DOMAIN_NAME]" at bounding box center [341, 234] width 192 height 12
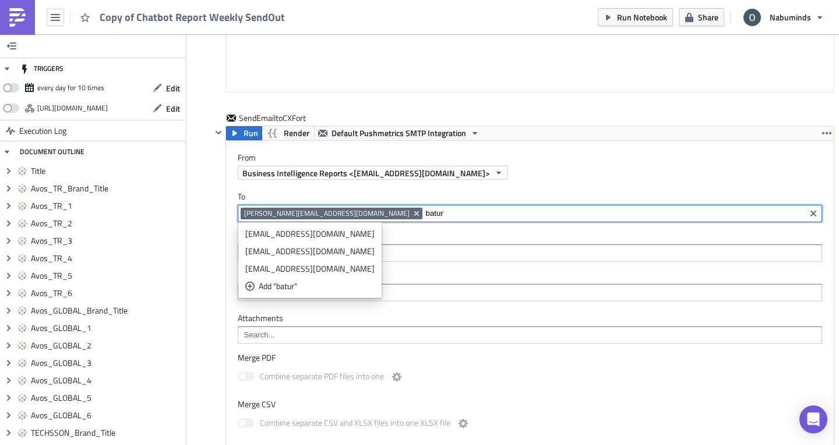
type input "batur"
click at [299, 236] on div "[EMAIL_ADDRESS][DOMAIN_NAME]" at bounding box center [309, 234] width 129 height 12
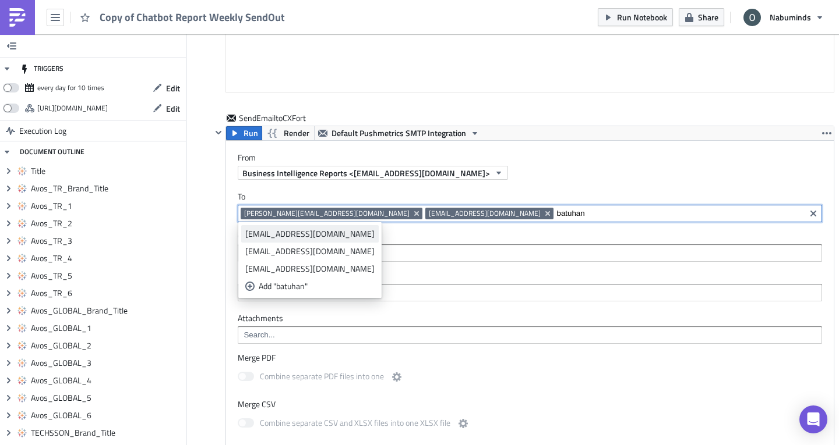
type input "batuhan"
click at [287, 234] on div "[EMAIL_ADDRESS][DOMAIN_NAME]" at bounding box center [309, 234] width 129 height 12
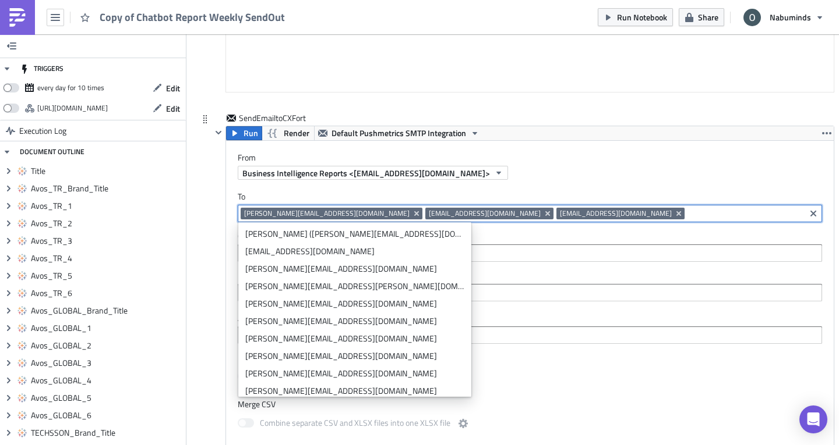
click at [473, 267] on div "To sinan.y@cxfort.com baturhan.b@cxfort.com batuhan.k@cxfort.com sinan.y@cxfort…" at bounding box center [529, 246] width 607 height 133
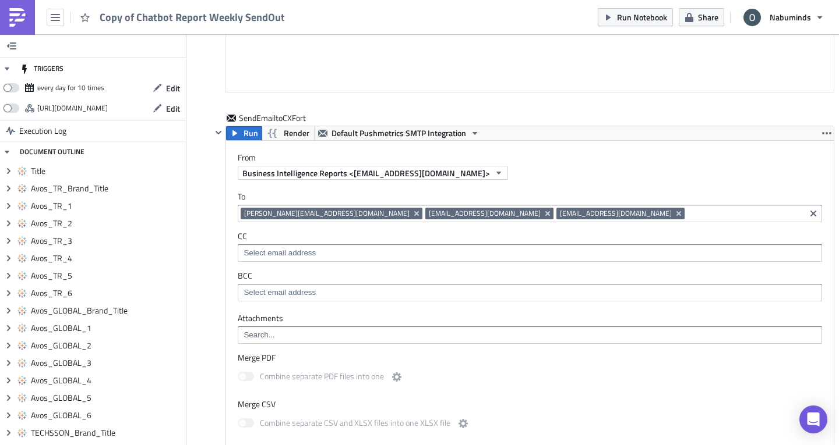
click at [296, 299] on div at bounding box center [529, 294] width 577 height 15
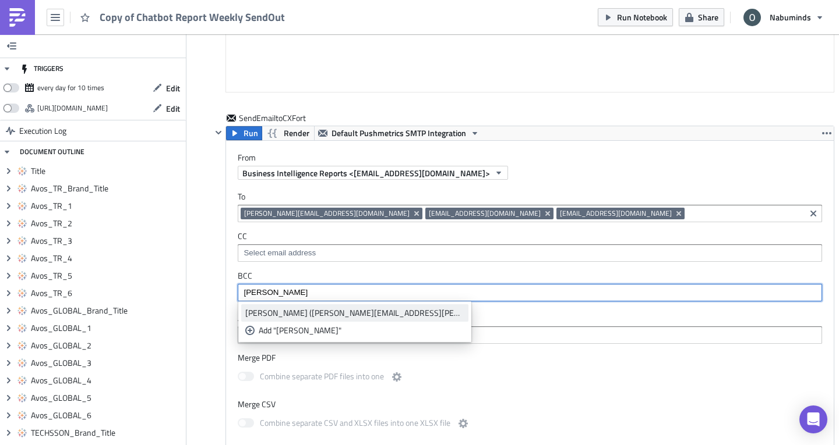
type input "oliver"
click at [275, 310] on div "[PERSON_NAME] ([PERSON_NAME][EMAIL_ADDRESS][PERSON_NAME][DOMAIN_NAME])" at bounding box center [354, 313] width 219 height 12
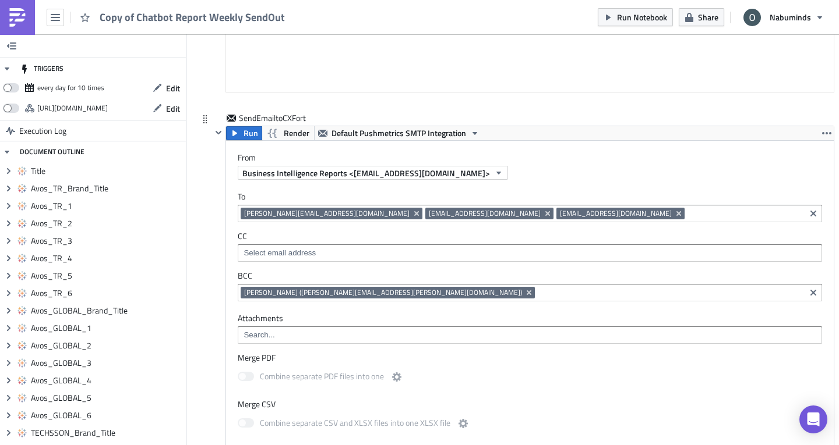
click at [230, 291] on div "To [PERSON_NAME][EMAIL_ADDRESS][DOMAIN_NAME] [EMAIL_ADDRESS][DOMAIN_NAME] [EMAI…" at bounding box center [529, 246] width 607 height 133
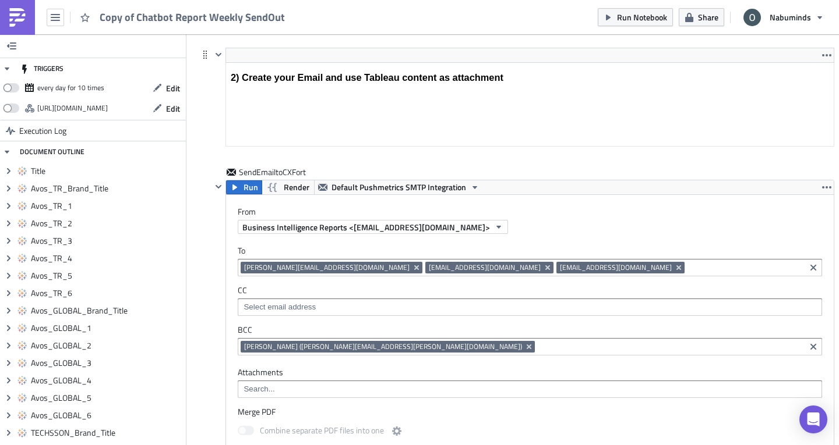
scroll to position [4601, 0]
click at [646, 23] on button "Run Notebook" at bounding box center [634, 17] width 75 height 18
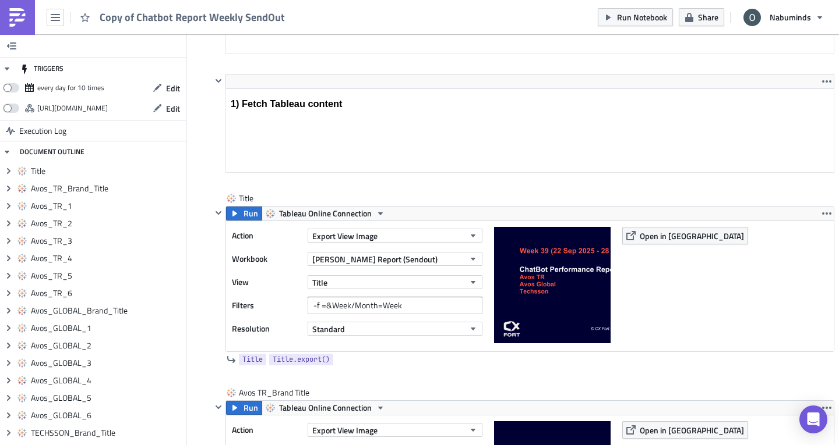
scroll to position [190, 0]
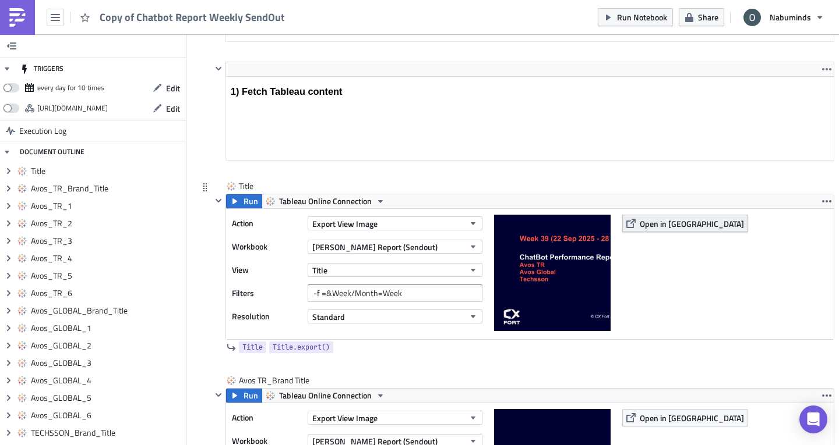
click at [671, 224] on span "Open in [GEOGRAPHIC_DATA]" at bounding box center [691, 224] width 104 height 12
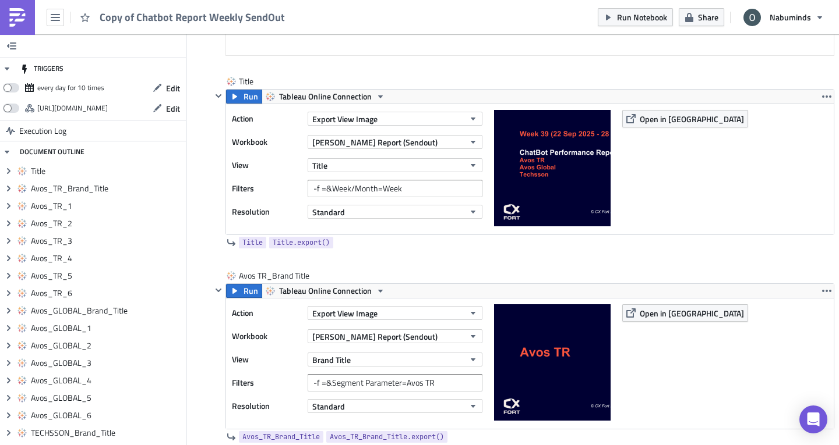
scroll to position [0, 0]
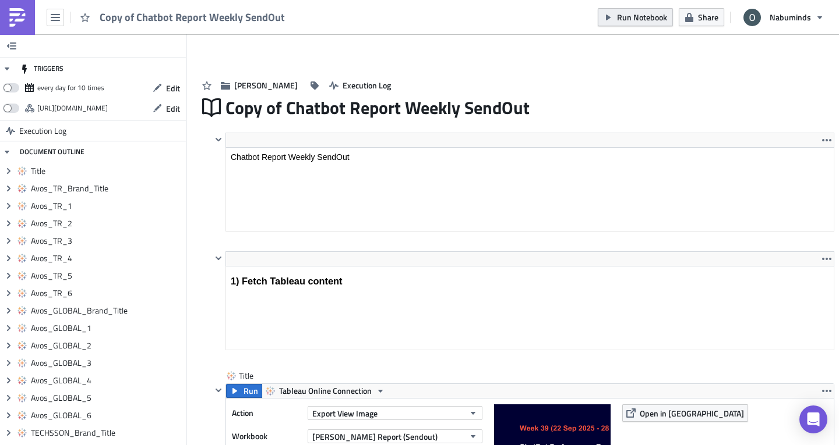
click at [630, 17] on span "Run Notebook" at bounding box center [642, 17] width 50 height 12
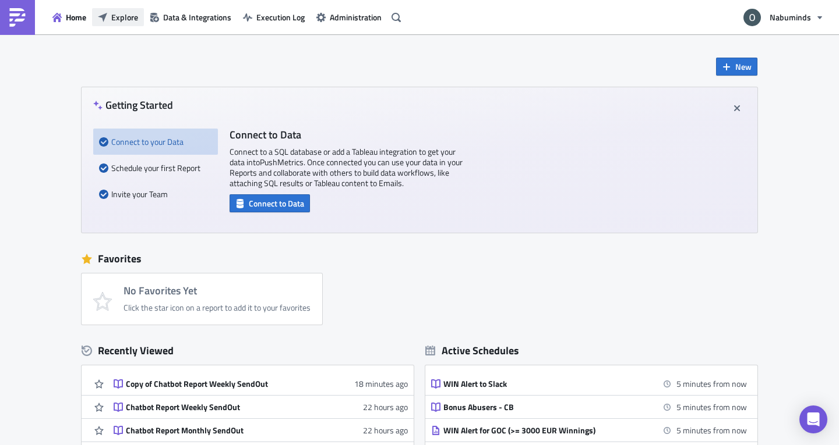
click at [130, 21] on span "Explore" at bounding box center [124, 17] width 27 height 12
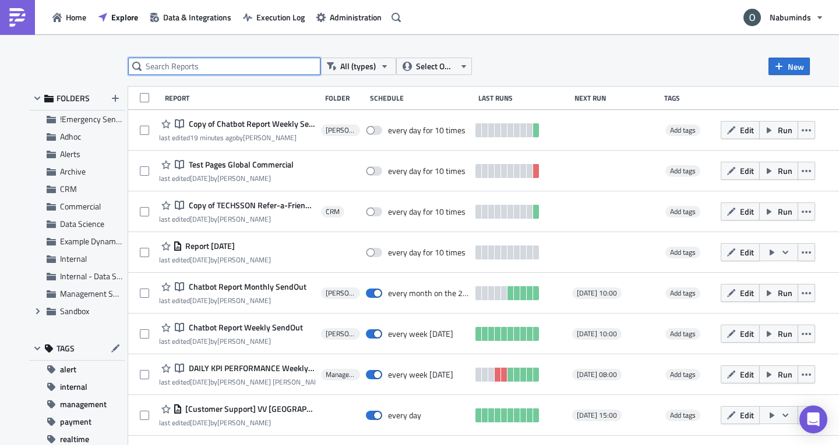
click at [238, 65] on input "text" at bounding box center [224, 66] width 192 height 17
type input "chatbot report weekly"
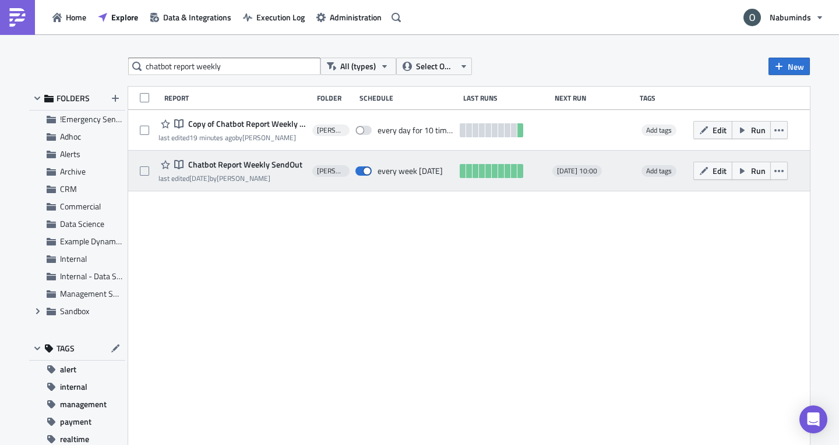
click at [777, 180] on div "Edit Run" at bounding box center [742, 171] width 99 height 23
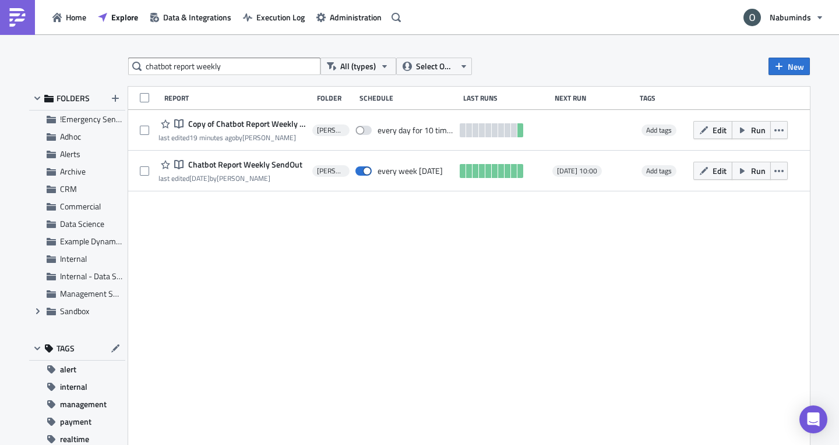
click at [521, 277] on div "Report Folder Schedule Last Runs Next Run Tags Notebook Copy of Chatbot Report …" at bounding box center [468, 268] width 681 height 362
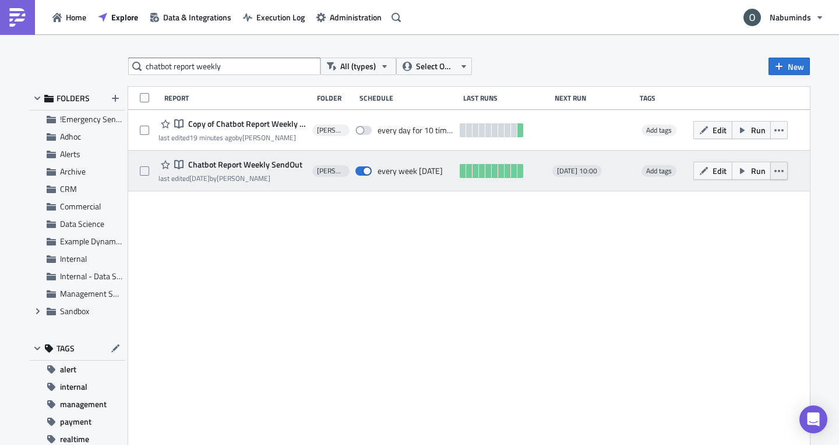
click at [774, 167] on icon "button" at bounding box center [778, 171] width 9 height 9
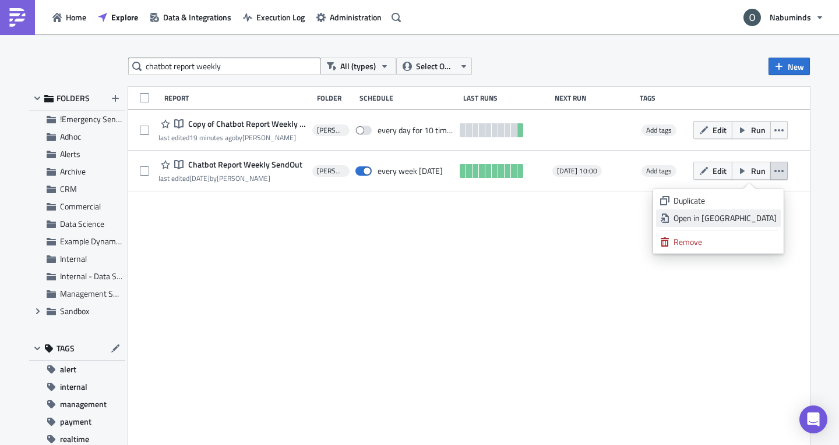
click at [746, 216] on div "Open in New Tab" at bounding box center [724, 219] width 103 height 12
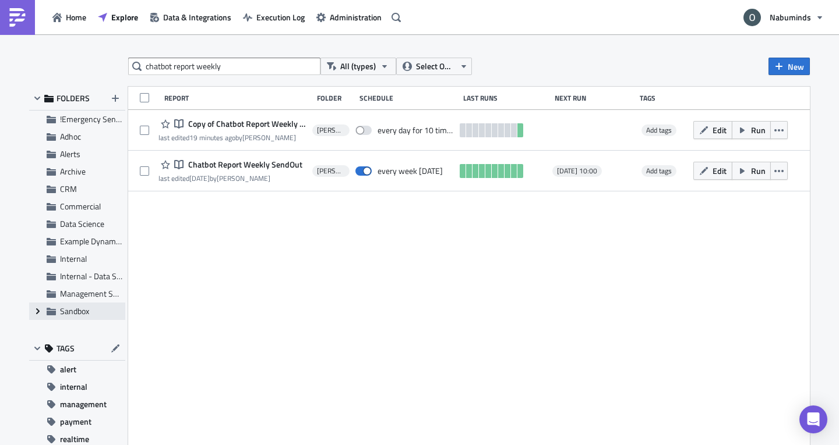
click at [34, 316] on span "Expand group" at bounding box center [37, 311] width 17 height 17
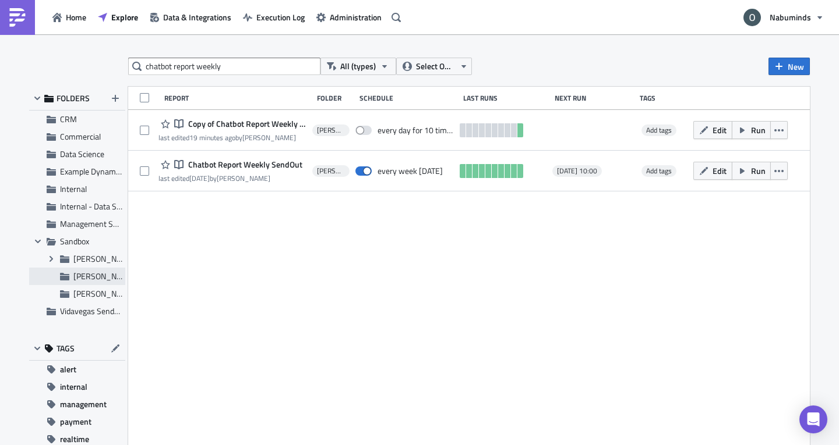
click at [83, 276] on span "[PERSON_NAME]" at bounding box center [104, 276] width 62 height 12
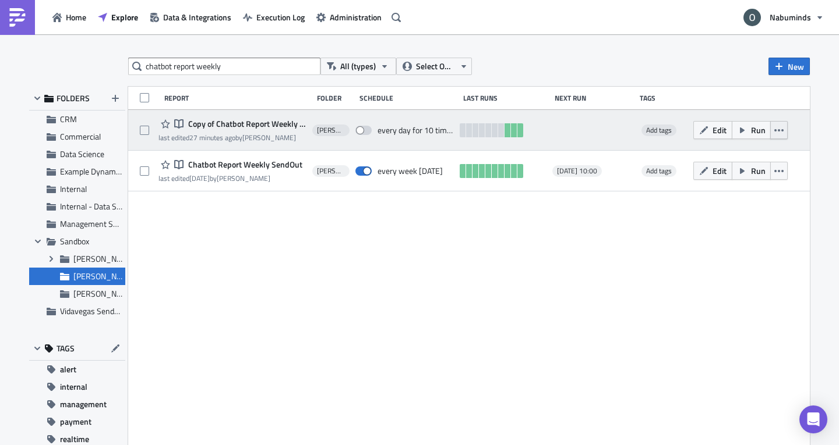
click at [773, 135] on button "button" at bounding box center [778, 130] width 17 height 18
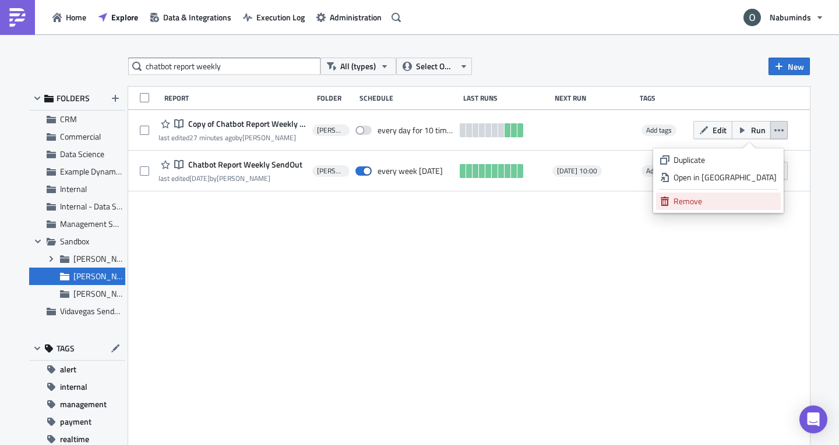
click at [730, 202] on div "Remove" at bounding box center [724, 202] width 103 height 12
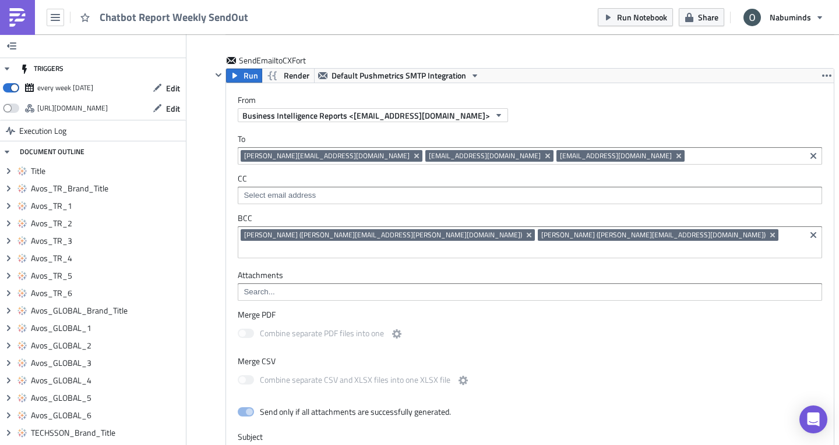
scroll to position [6041, 0]
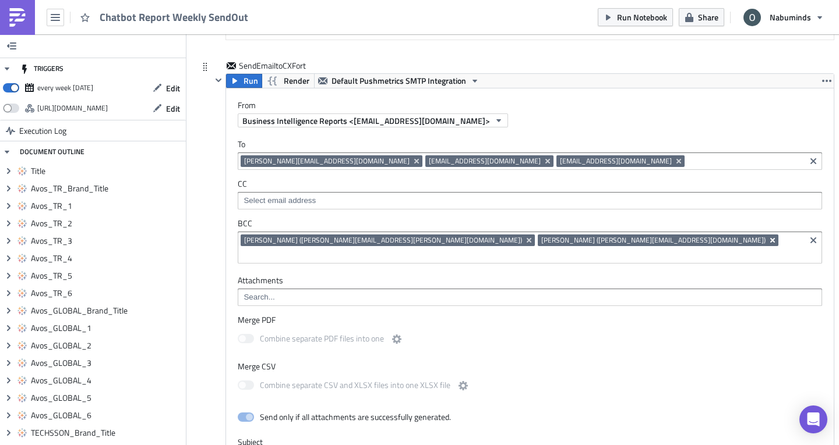
click at [770, 243] on icon "Remove Tag" at bounding box center [772, 240] width 5 height 5
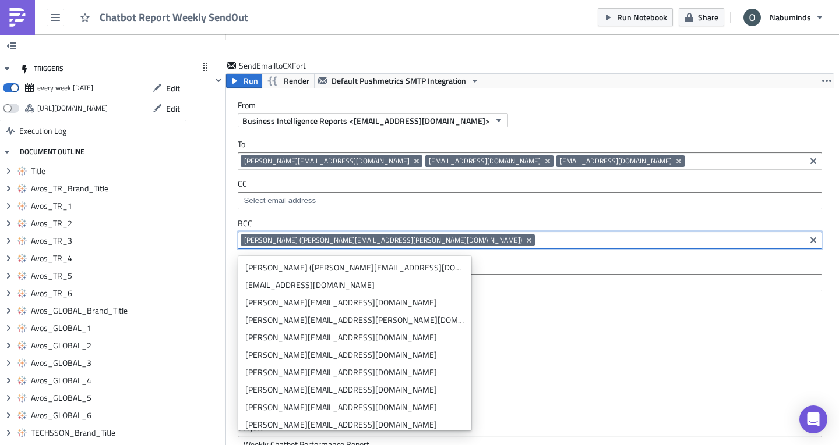
click at [511, 261] on div "To [PERSON_NAME][EMAIL_ADDRESS][DOMAIN_NAME] [EMAIL_ADDRESS][DOMAIN_NAME] [EMAI…" at bounding box center [529, 194] width 607 height 133
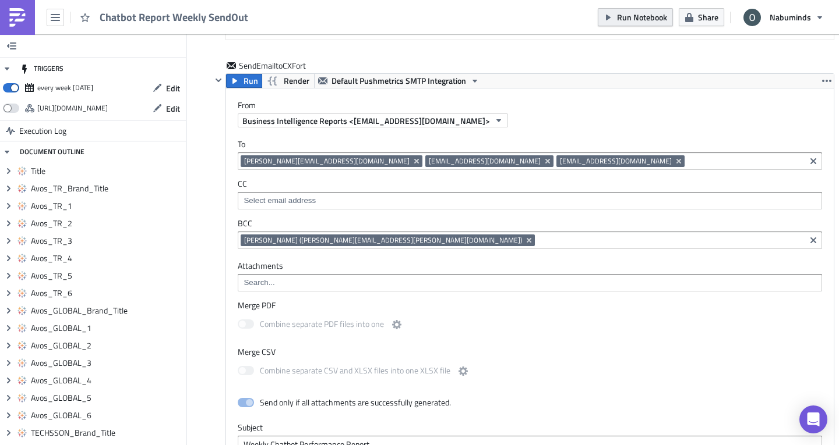
click at [631, 19] on span "Run Notebook" at bounding box center [642, 17] width 50 height 12
click at [567, 270] on label "Attachments" at bounding box center [530, 266] width 584 height 10
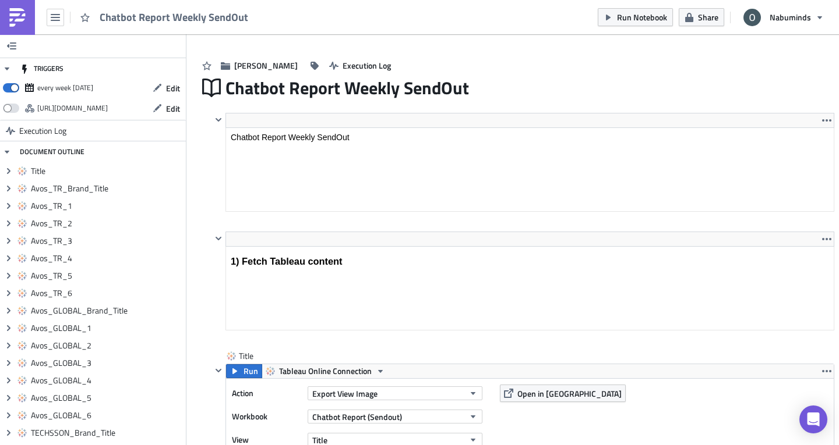
scroll to position [0, 0]
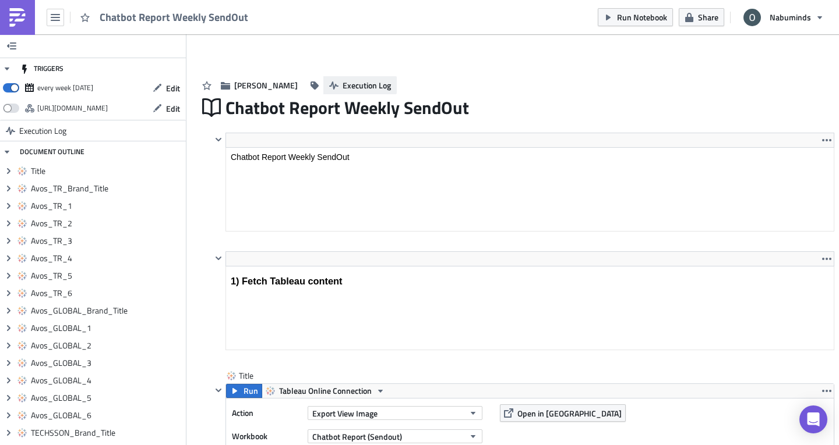
click at [342, 83] on span "Execution Log" at bounding box center [366, 85] width 48 height 12
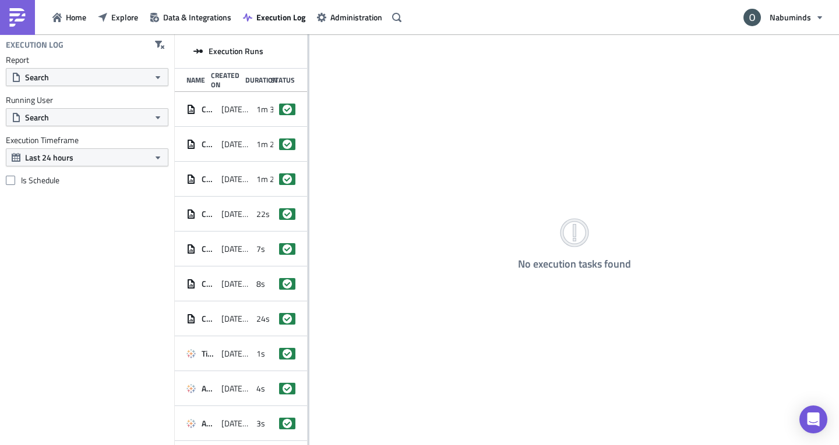
click at [307, 135] on div "Execution Runs Name Created On Duration Status Chatbot Report Weekly SendOut 20…" at bounding box center [241, 240] width 133 height 413
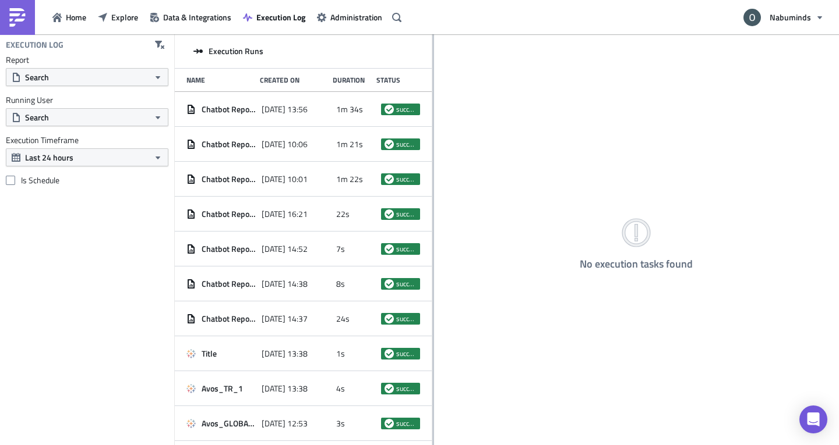
drag, startPoint x: 308, startPoint y: 136, endPoint x: 432, endPoint y: 137, distance: 124.0
click at [432, 137] on div at bounding box center [433, 240] width 2 height 413
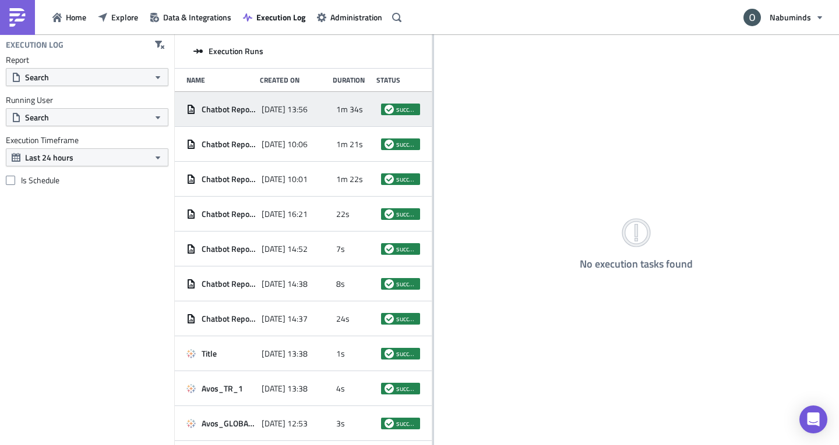
click at [307, 109] on span "2025-10-03 13:56" at bounding box center [284, 109] width 46 height 10
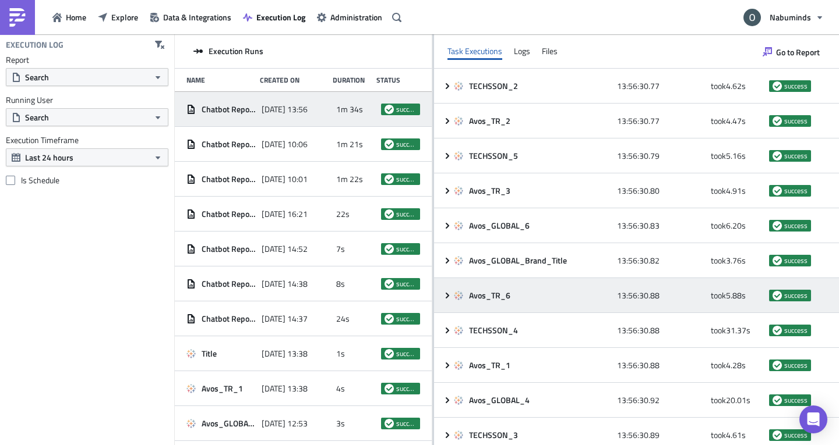
scroll to position [427, 0]
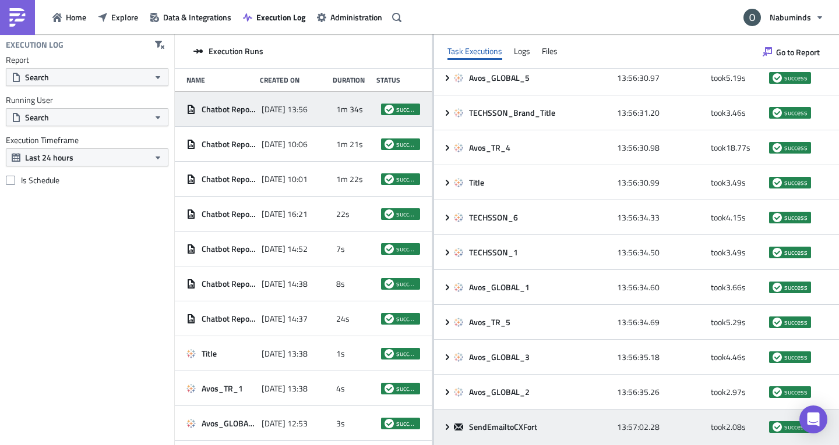
click at [448, 425] on icon at bounding box center [447, 427] width 9 height 9
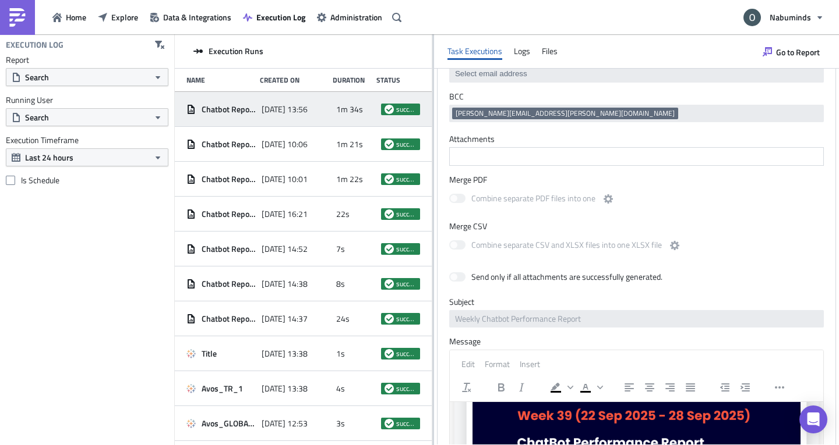
scroll to position [231, 0]
